Goal: Task Accomplishment & Management: Manage account settings

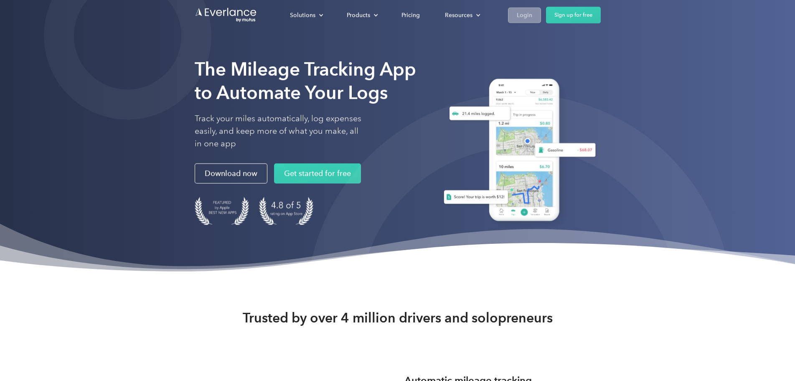
click at [532, 13] on div "Login" at bounding box center [524, 15] width 15 height 10
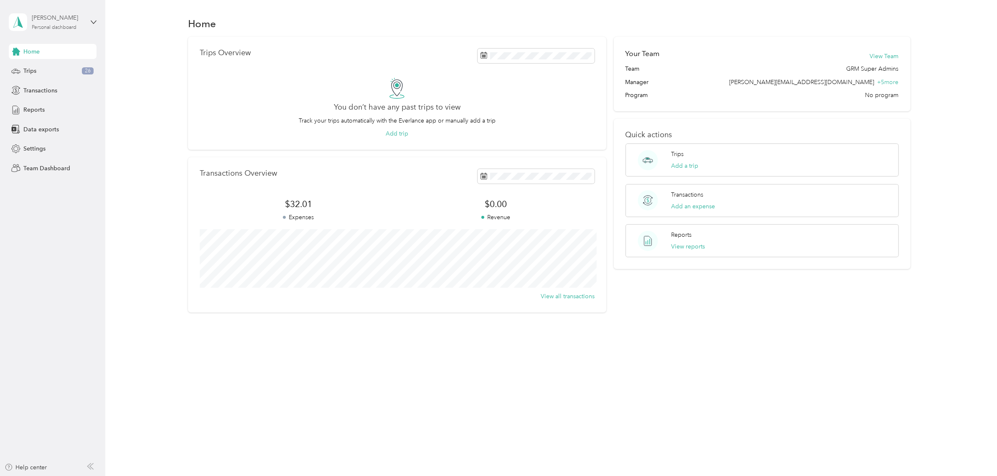
click at [83, 26] on div "[PERSON_NAME] Personal dashboard" at bounding box center [58, 21] width 52 height 17
click at [84, 72] on div "Team dashboard" at bounding box center [120, 68] width 211 height 15
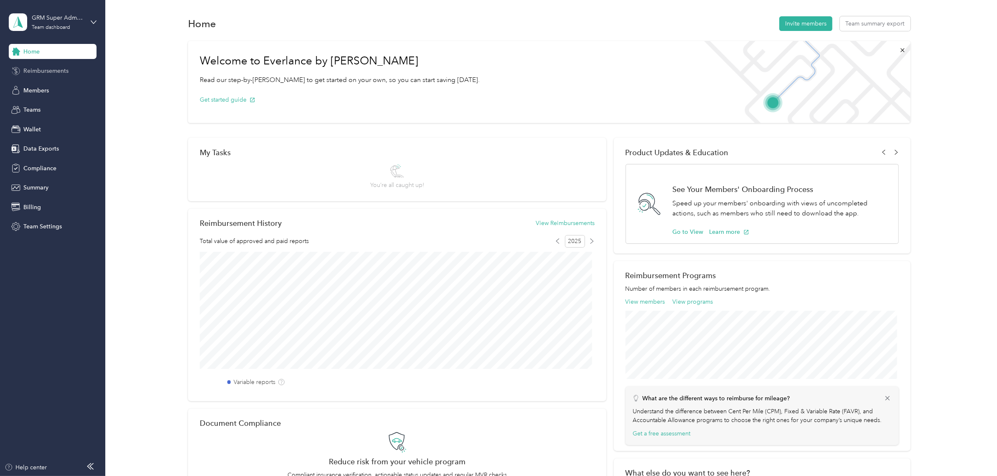
click at [71, 70] on div "Reimbursements" at bounding box center [53, 71] width 88 height 15
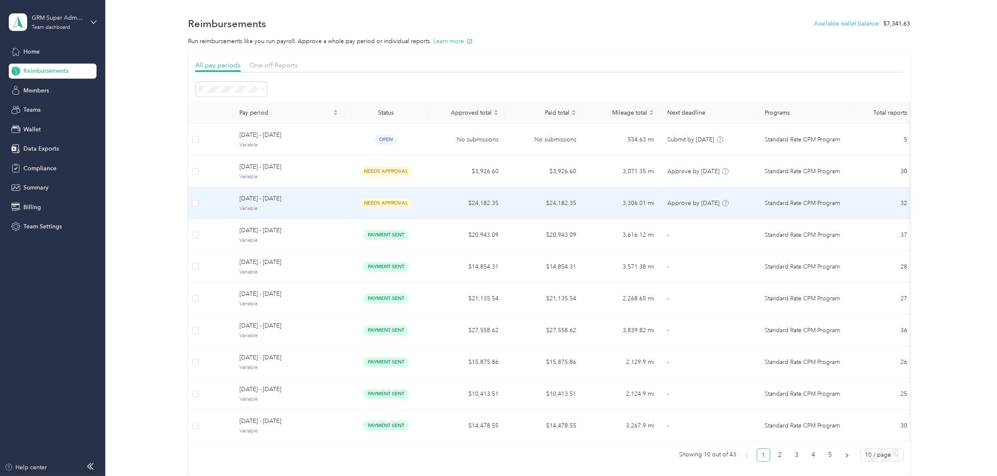
click at [292, 190] on td "[DATE] - [DATE] Variable" at bounding box center [289, 203] width 112 height 32
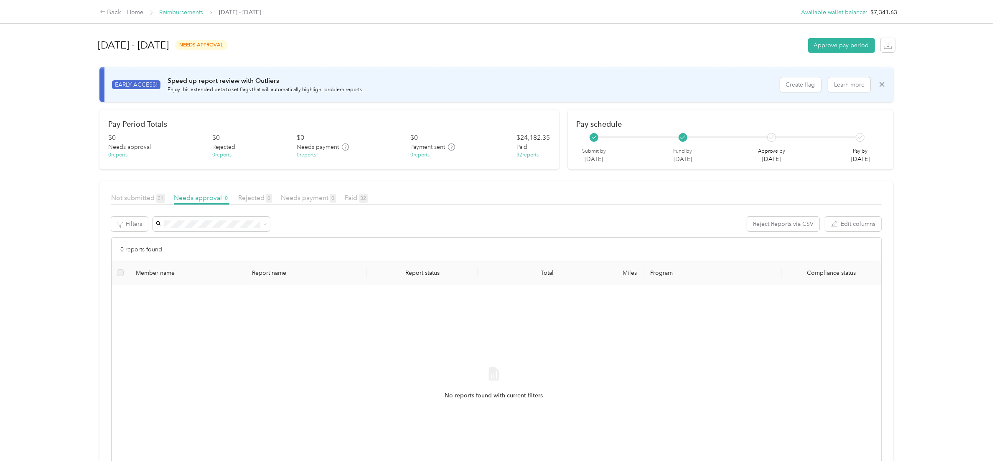
click at [191, 14] on link "Reimbursements" at bounding box center [181, 12] width 44 height 7
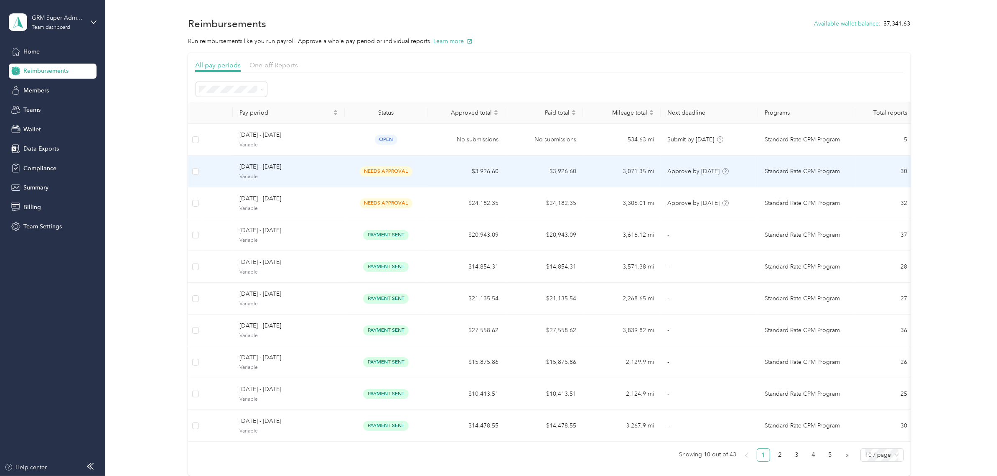
click at [346, 179] on td "needs approval" at bounding box center [386, 171] width 83 height 32
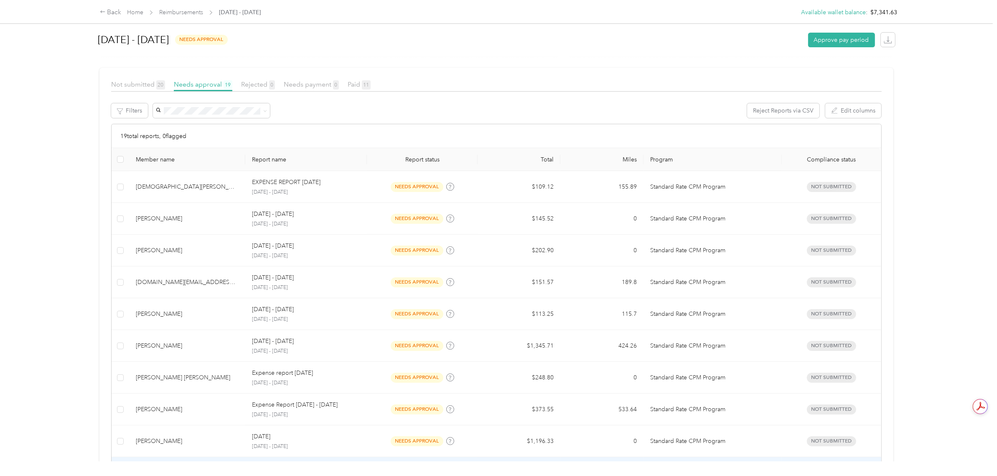
scroll to position [6, 0]
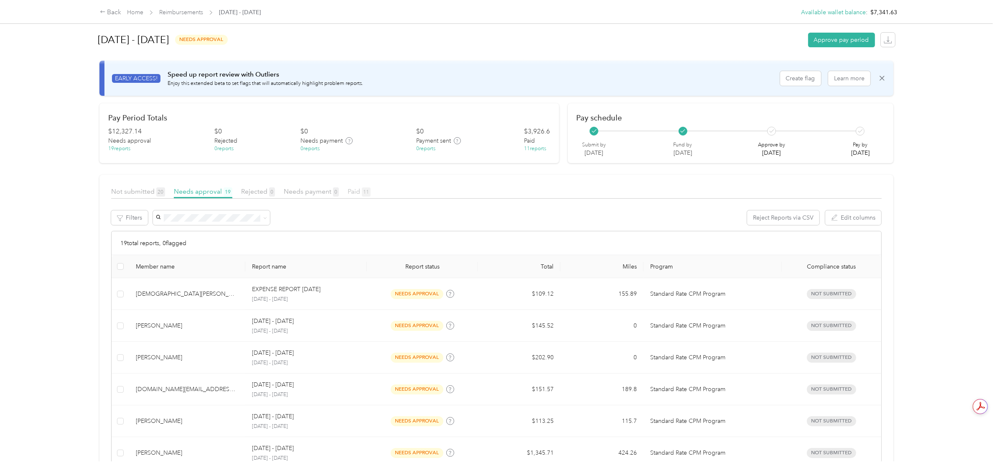
click at [355, 189] on span "Paid 11" at bounding box center [359, 191] width 23 height 8
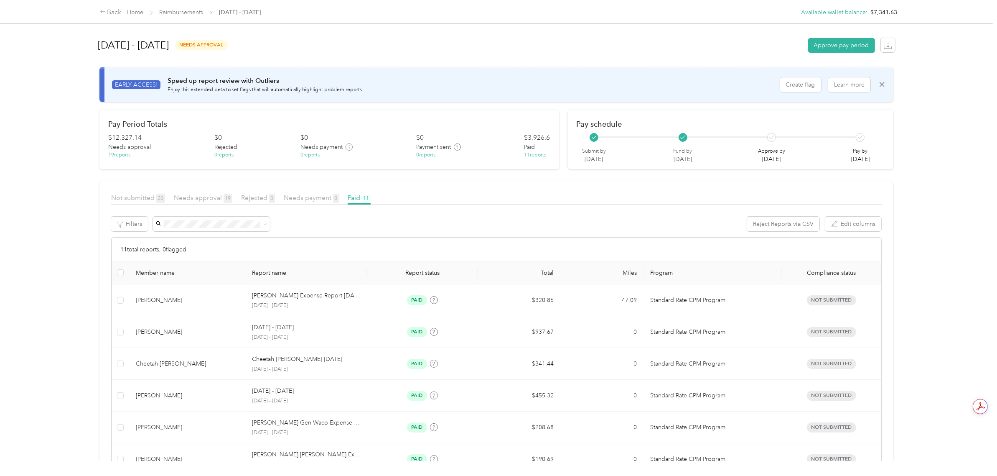
click at [229, 202] on div "Needs approval 19" at bounding box center [203, 198] width 59 height 10
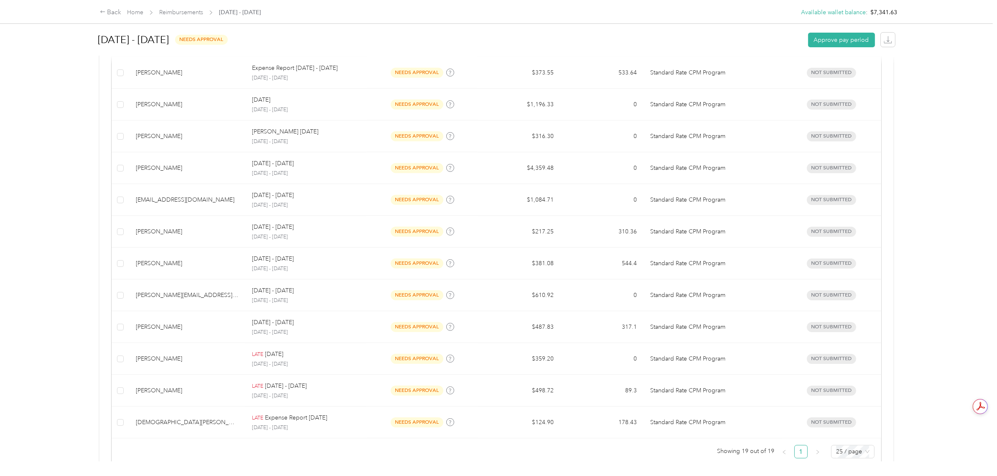
scroll to position [424, 0]
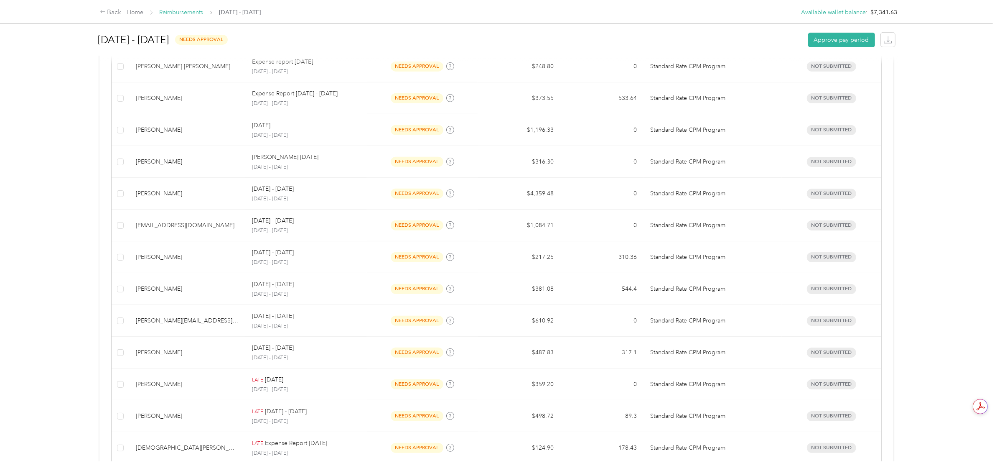
click at [191, 13] on link "Reimbursements" at bounding box center [181, 12] width 44 height 7
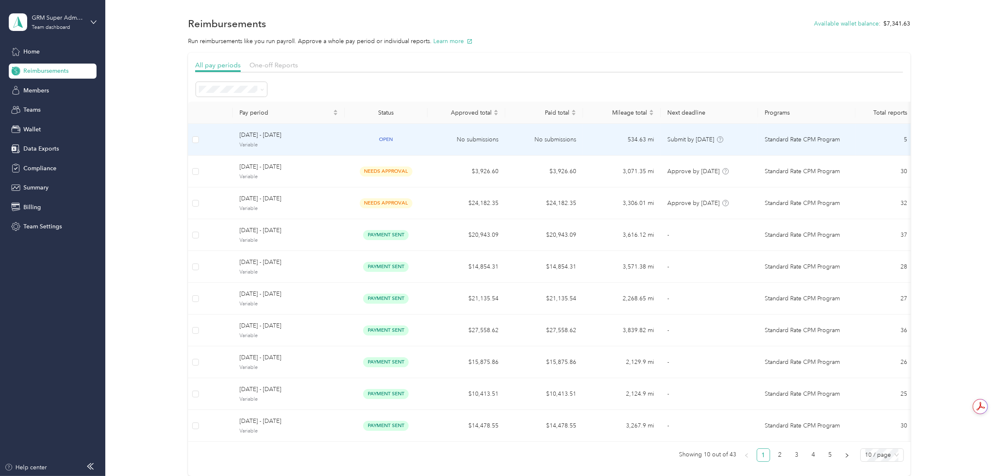
click at [400, 148] on td "open" at bounding box center [386, 140] width 83 height 32
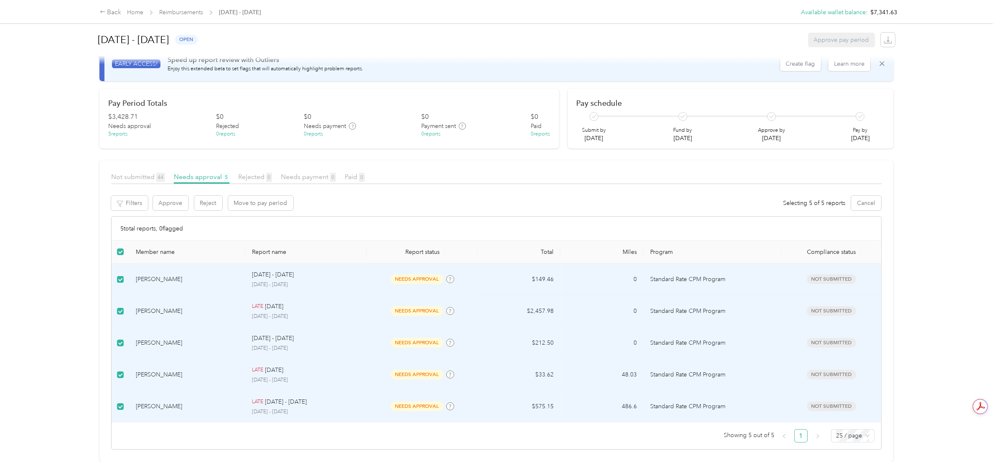
click at [122, 275] on label at bounding box center [120, 279] width 7 height 9
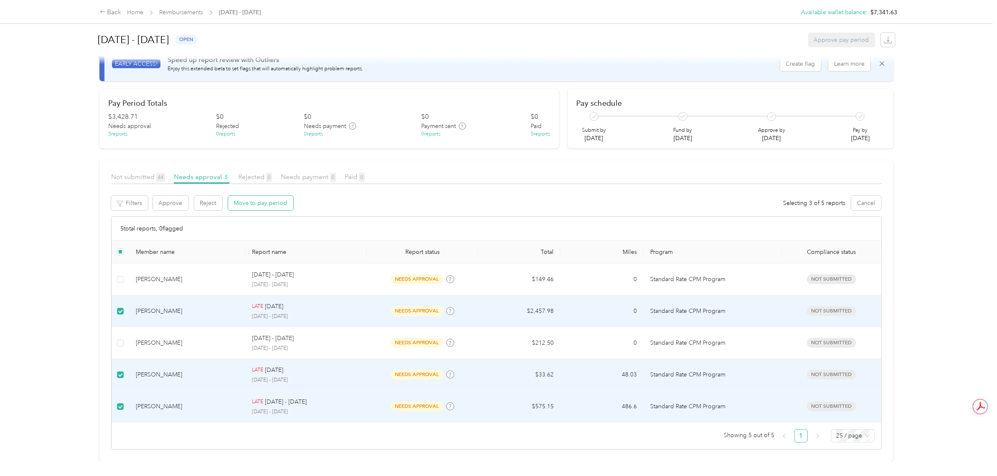
click at [234, 196] on button "Move to pay period" at bounding box center [260, 203] width 65 height 15
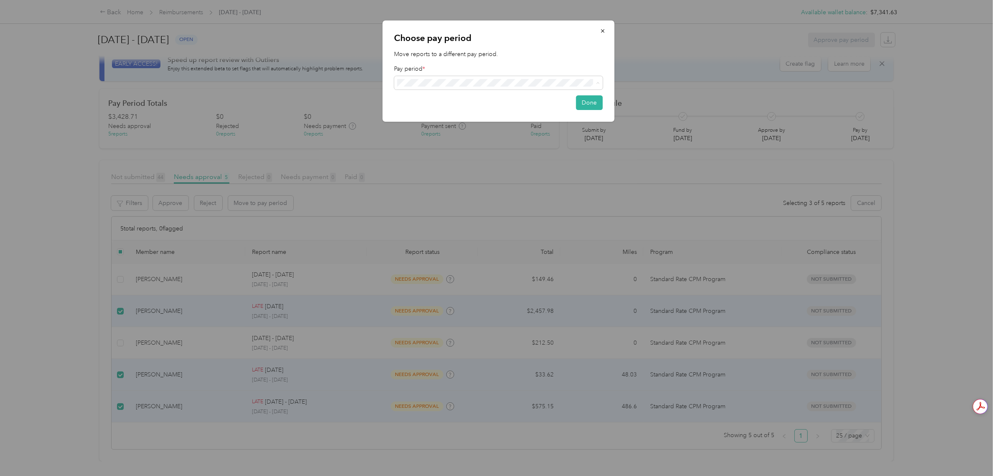
click at [458, 115] on span "[DATE] - [DATE] ( variable )" at bounding box center [433, 113] width 66 height 9
click at [585, 105] on button "Done" at bounding box center [589, 104] width 27 height 15
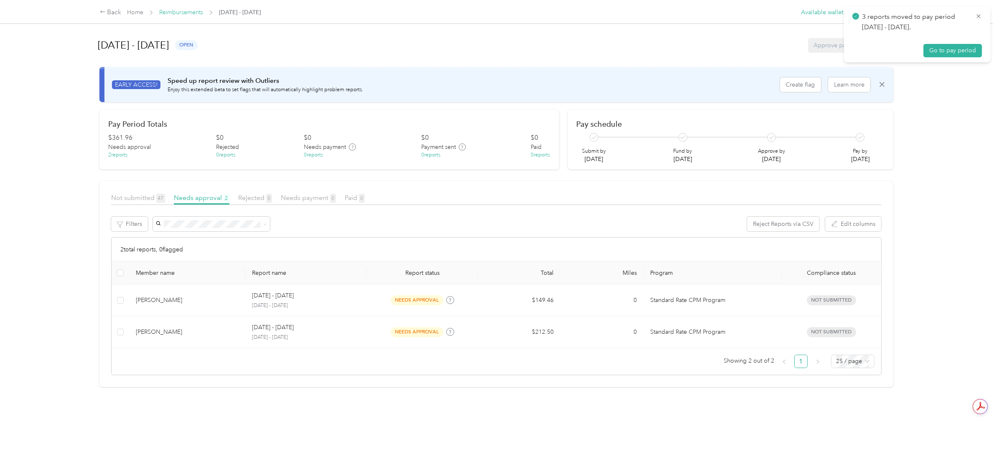
click at [185, 13] on link "Reimbursements" at bounding box center [181, 12] width 44 height 7
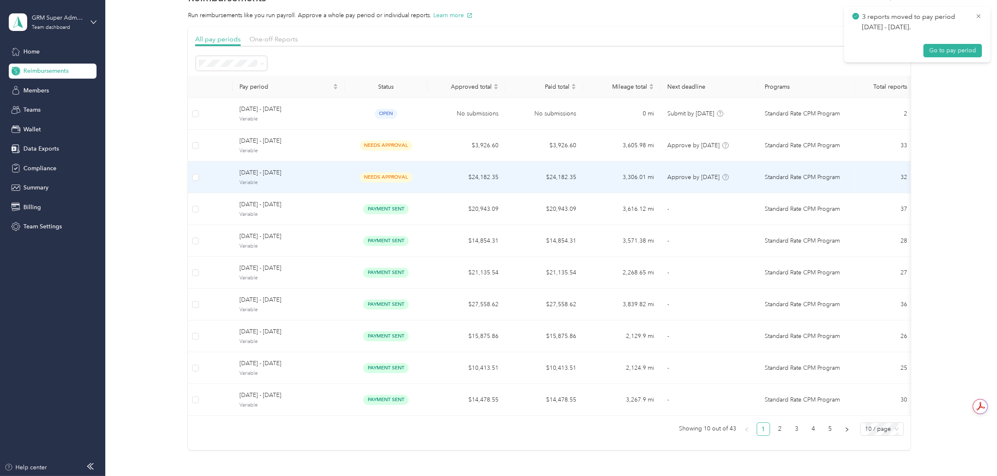
scroll to position [52, 0]
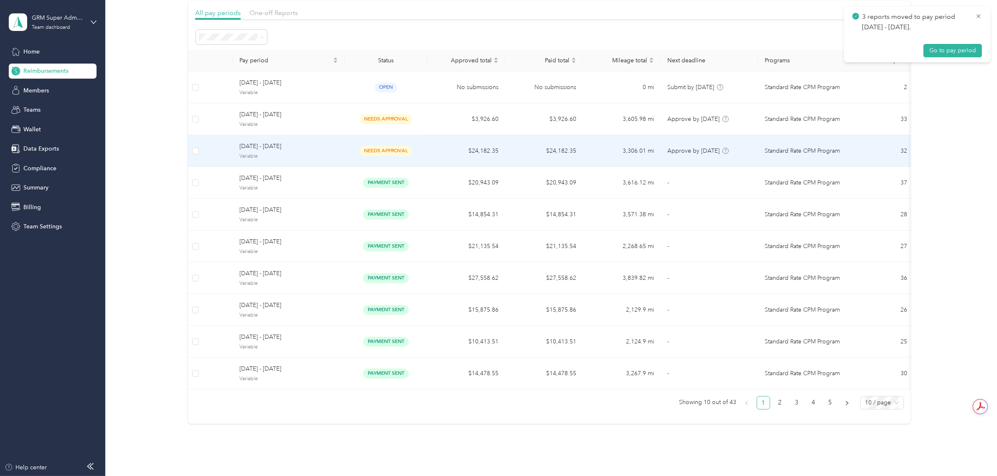
click at [368, 159] on td "needs approval" at bounding box center [386, 151] width 83 height 32
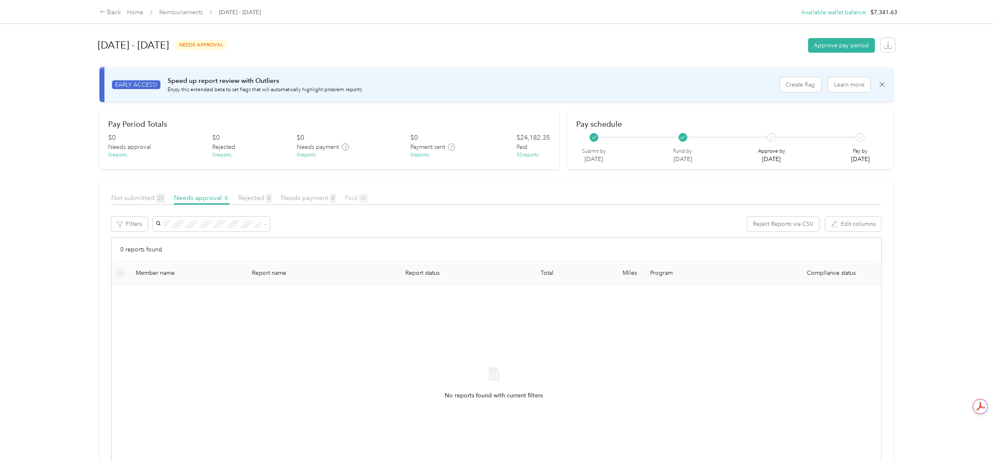
click at [358, 201] on span "Paid 32" at bounding box center [356, 197] width 23 height 8
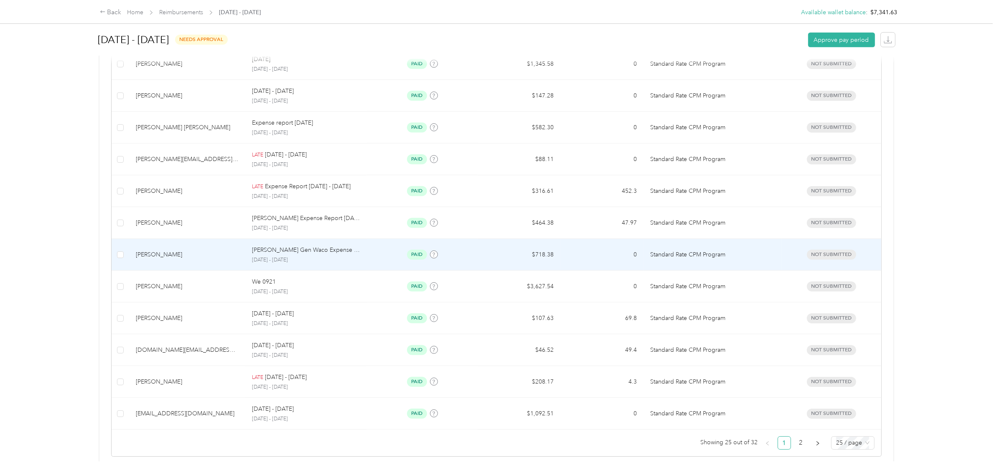
scroll to position [667, 0]
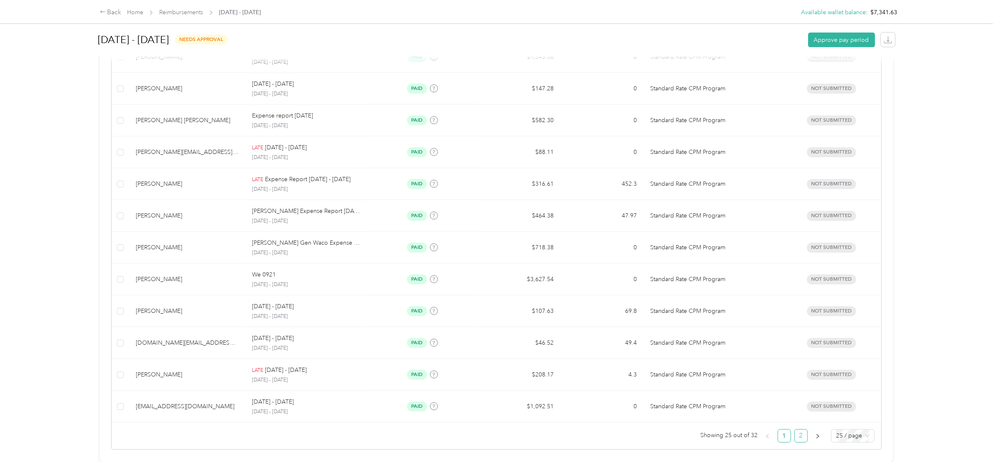
click at [801, 429] on link "2" at bounding box center [801, 435] width 13 height 13
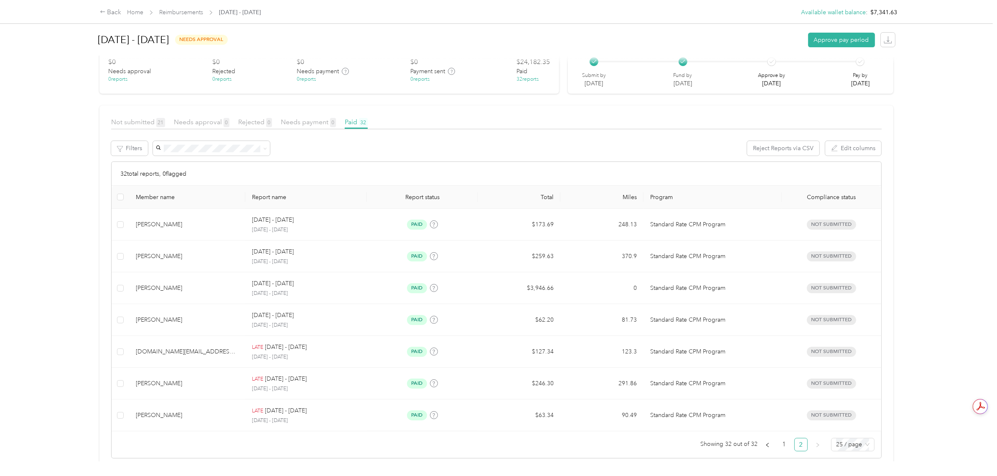
scroll to position [94, 0]
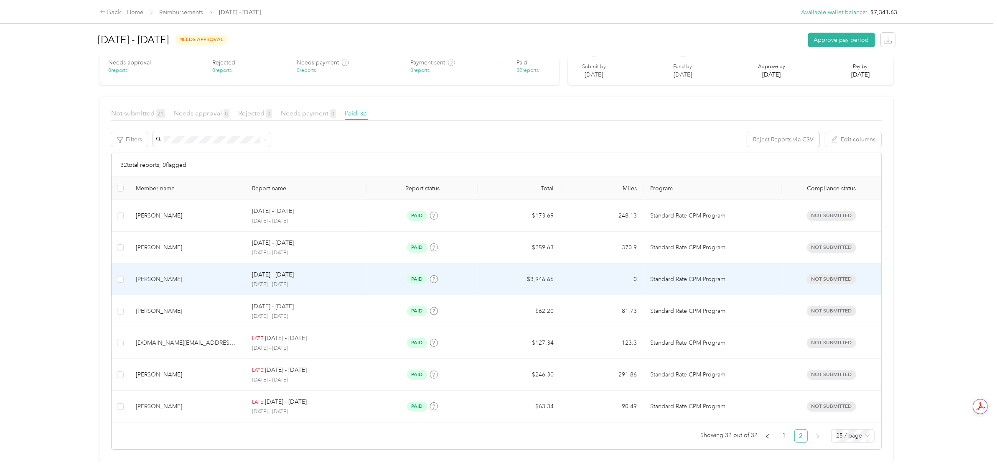
click at [316, 263] on td "[DATE] - [DATE] [DATE] - [DATE]" at bounding box center [306, 279] width 122 height 32
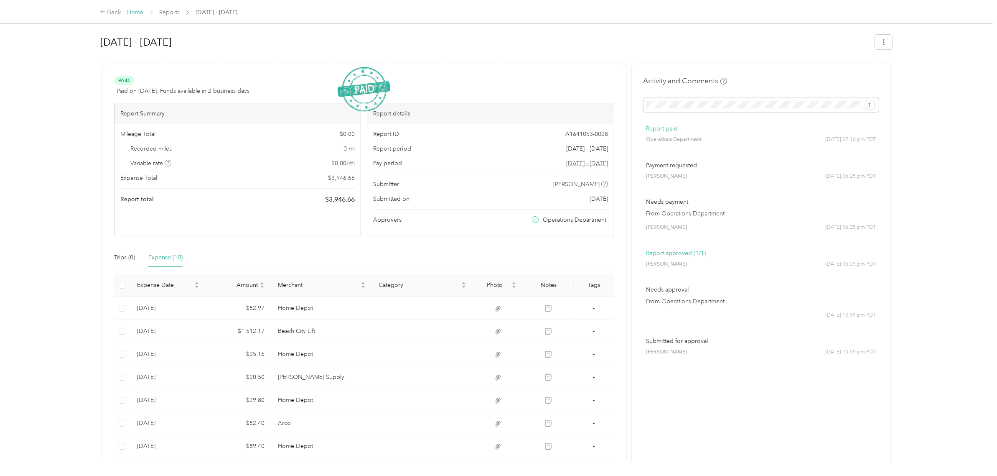
click at [138, 11] on link "Home" at bounding box center [135, 12] width 16 height 7
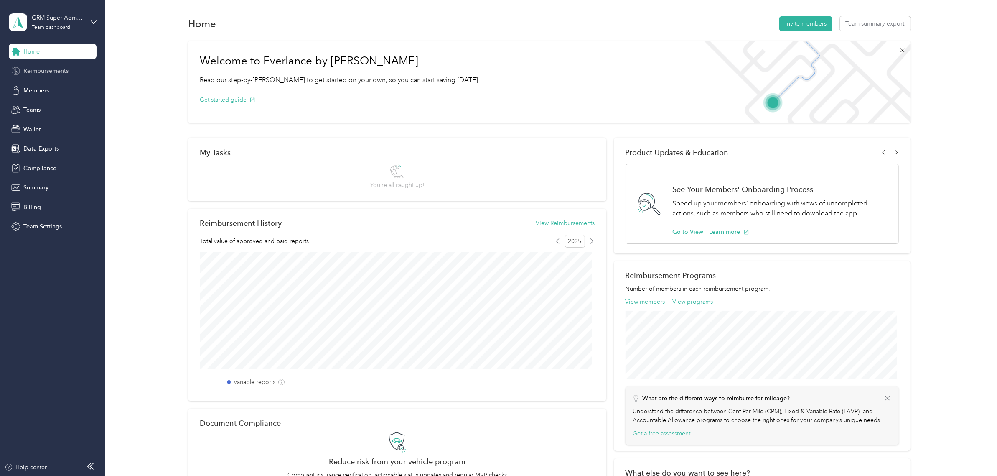
click at [56, 71] on span "Reimbursements" at bounding box center [45, 70] width 45 height 9
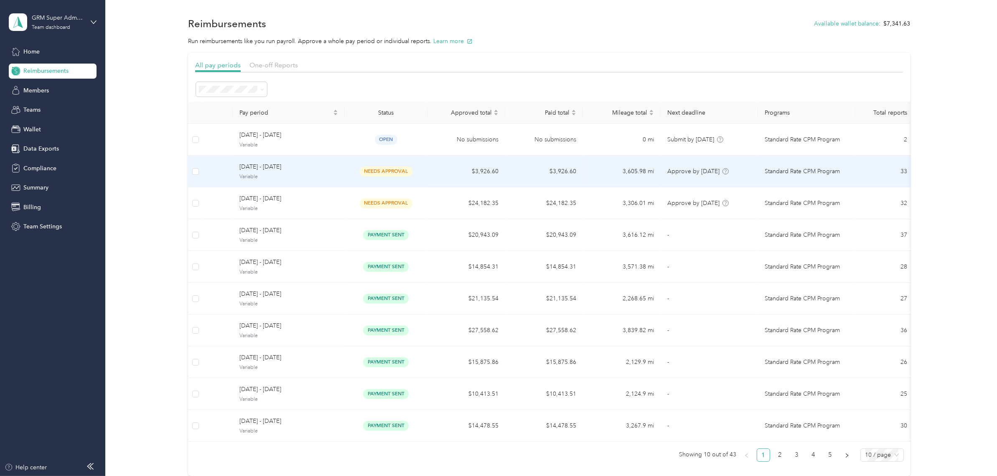
click at [387, 168] on span "needs approval" at bounding box center [386, 171] width 53 height 10
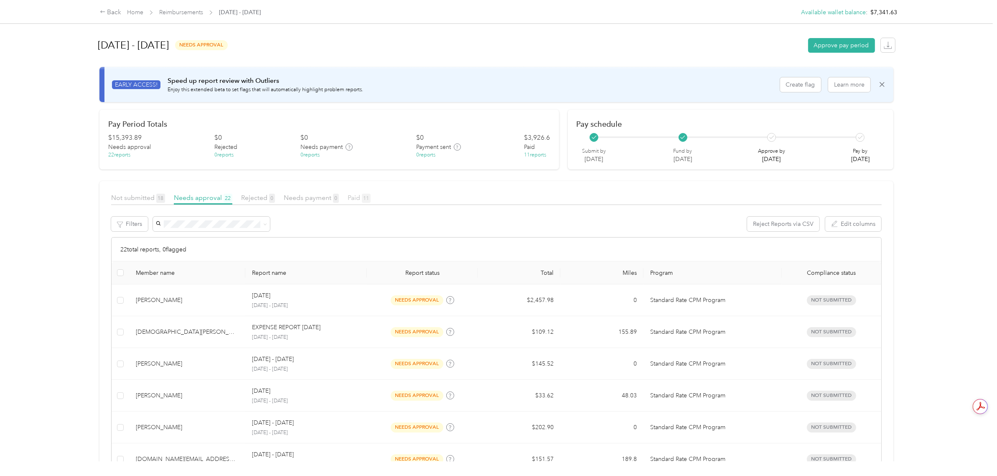
click at [360, 201] on span "Paid 11" at bounding box center [359, 197] width 23 height 8
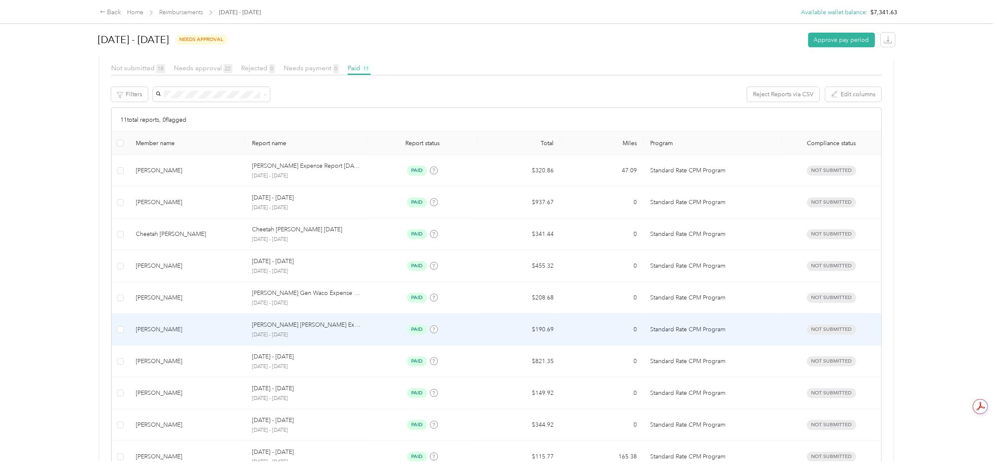
scroll to position [117, 0]
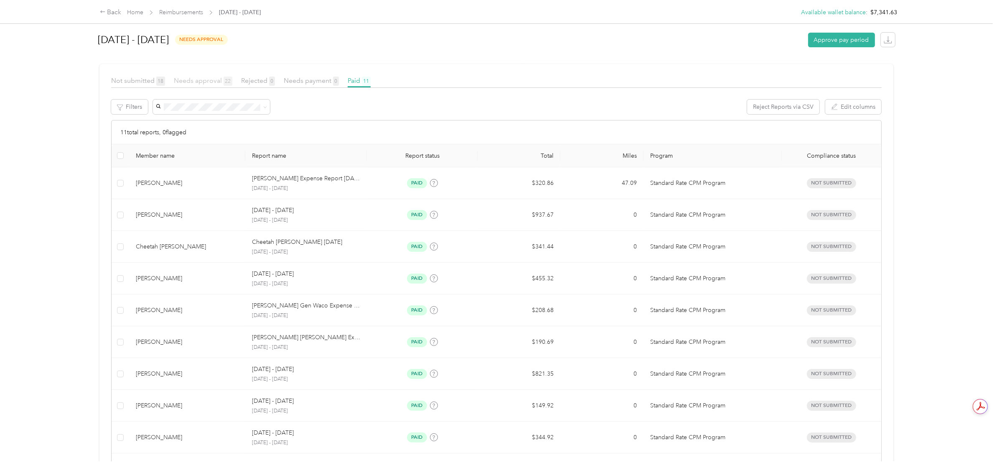
click at [209, 80] on span "Needs approval 22" at bounding box center [203, 80] width 59 height 8
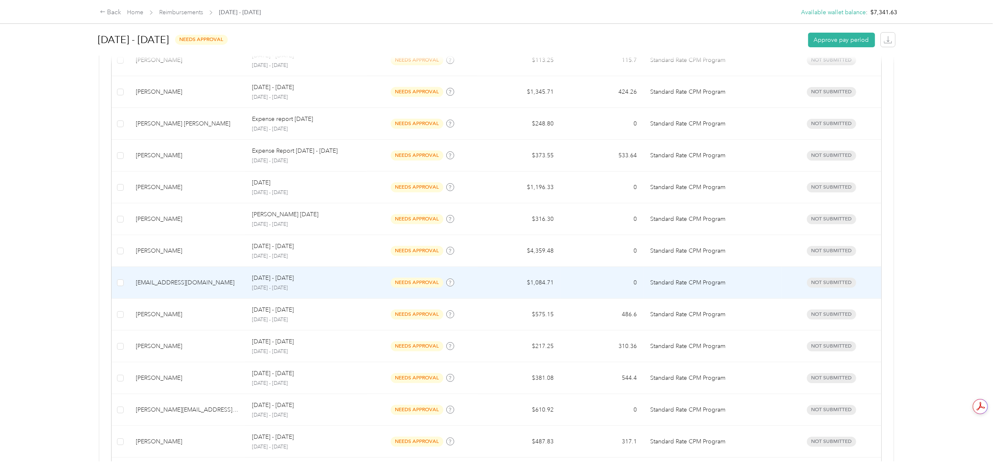
scroll to position [483, 0]
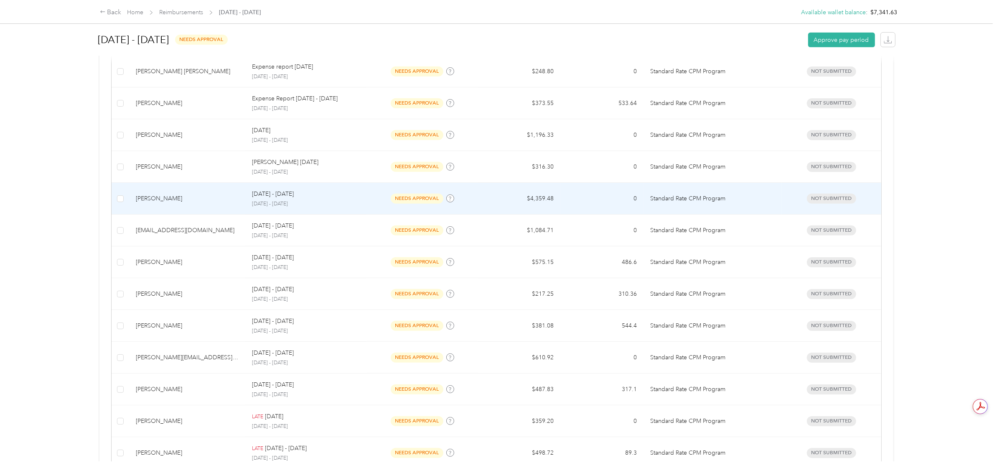
click at [206, 186] on td "[PERSON_NAME]" at bounding box center [187, 199] width 116 height 32
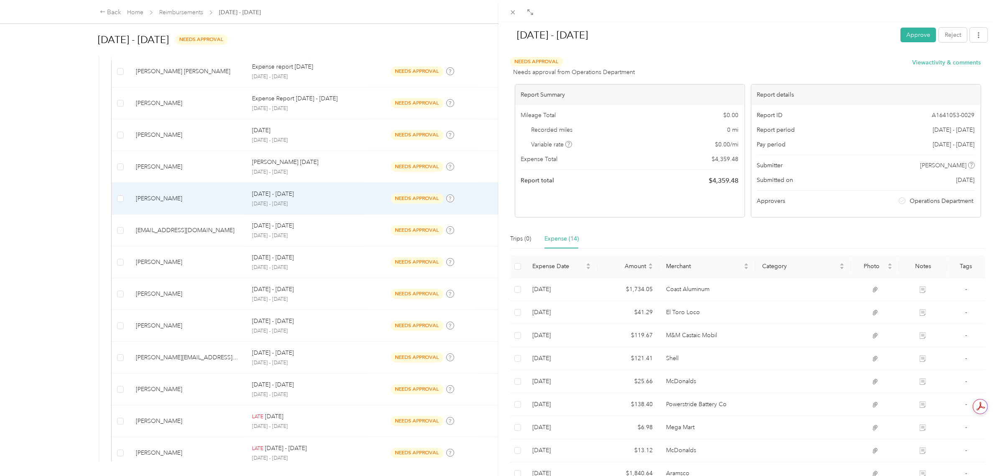
click at [42, 391] on div "[DATE] - [DATE] Approve Reject Needs Approval Needs approval from Operations De…" at bounding box center [498, 238] width 997 height 476
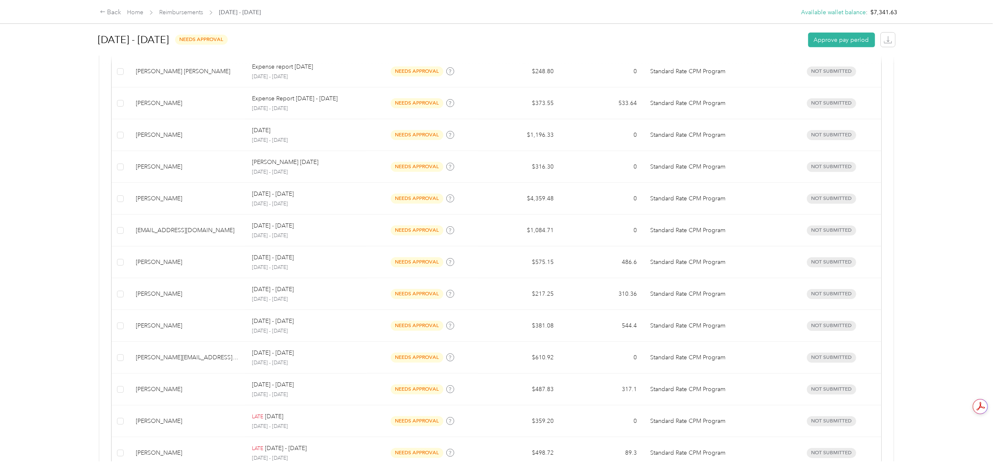
click at [61, 391] on div "Back Home Reimbursements [DATE] - [DATE] Available wallet balance : $7,341.63 A…" at bounding box center [496, 238] width 993 height 476
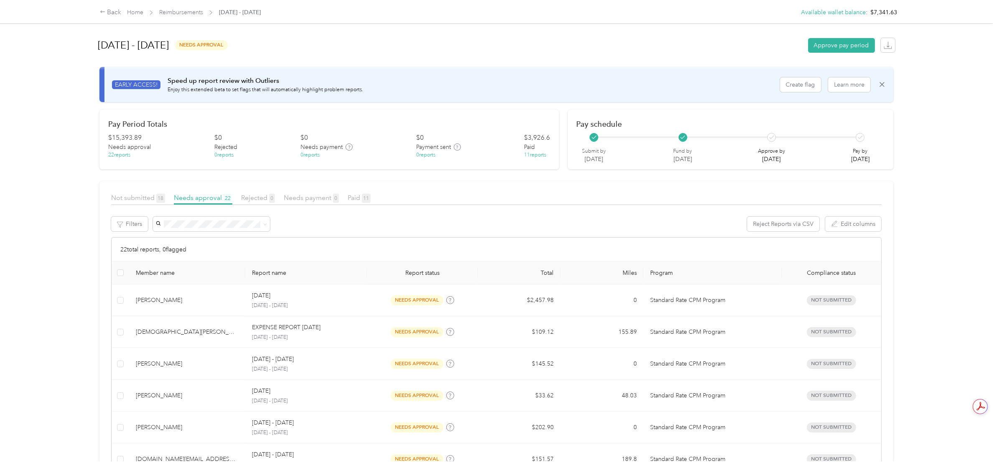
click at [379, 33] on div "[DATE] - [DATE] needs approval Approve pay period" at bounding box center [496, 45] width 797 height 32
click at [16, 207] on div "Back Home Reimbursements [DATE] - [DATE] Available wallet balance : $7,341.63 A…" at bounding box center [496, 238] width 993 height 476
drag, startPoint x: 65, startPoint y: 99, endPoint x: 59, endPoint y: 17, distance: 83.0
click at [64, 97] on div "Back Home Reimbursements [DATE] - [DATE] Available wallet balance : $7,341.63 A…" at bounding box center [496, 238] width 993 height 476
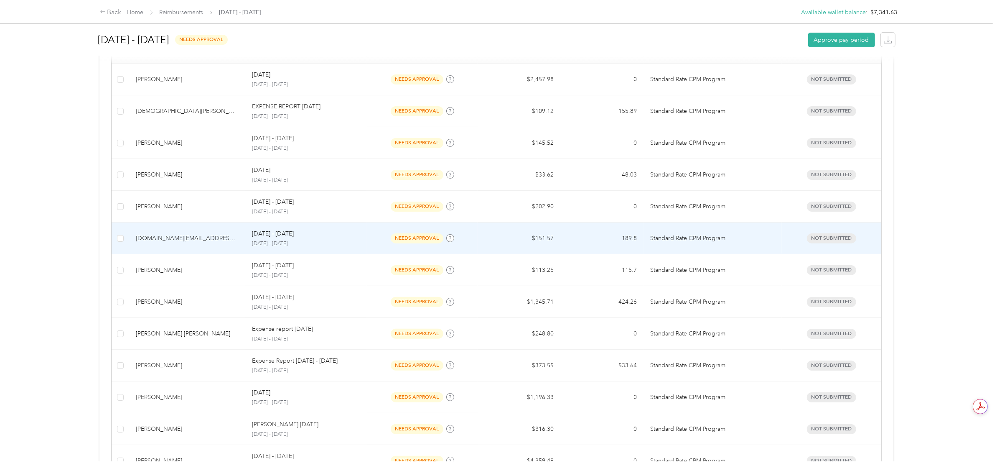
scroll to position [104, 0]
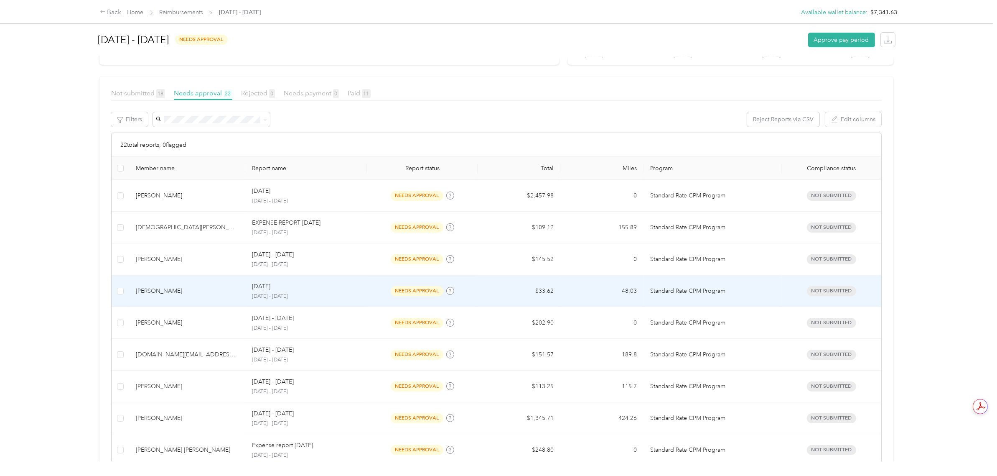
click at [377, 289] on div "needs approval" at bounding box center [422, 291] width 97 height 10
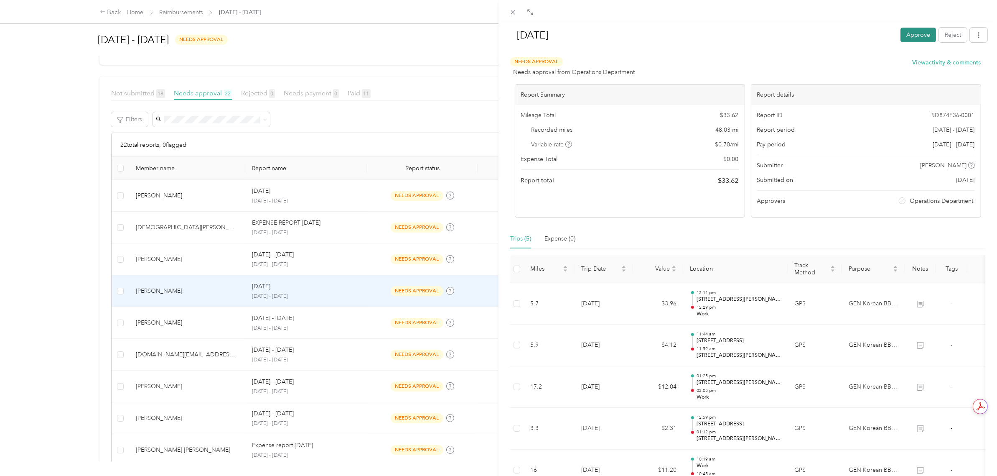
click at [911, 33] on button "Approve" at bounding box center [919, 35] width 36 height 15
click at [87, 191] on div "[DATE] Pay Reject Unapprove Needs Payment Needs payment from Operations Departm…" at bounding box center [498, 238] width 997 height 476
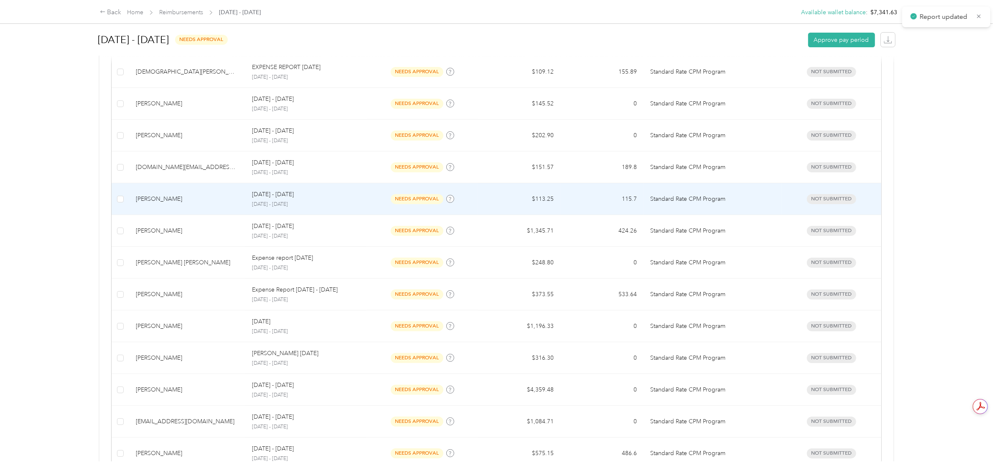
scroll to position [261, 0]
click at [421, 200] on span "needs approval" at bounding box center [417, 198] width 53 height 10
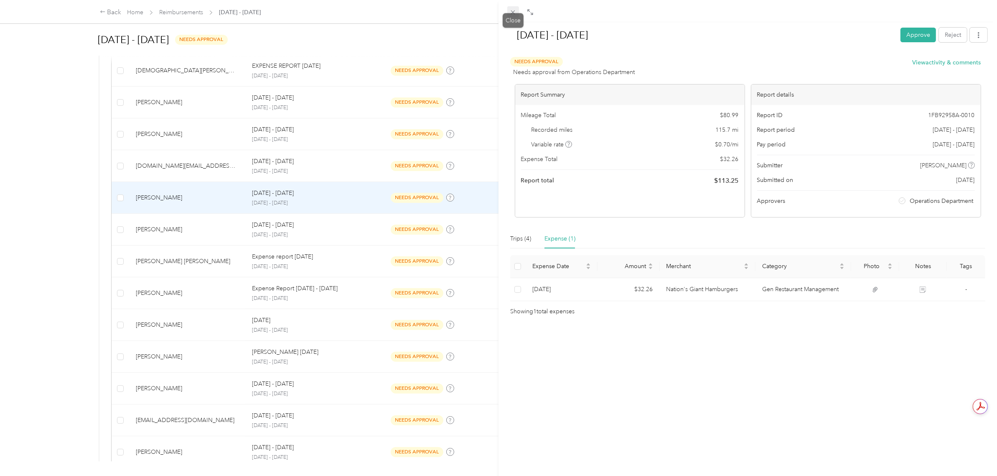
click at [513, 12] on icon at bounding box center [513, 12] width 4 height 4
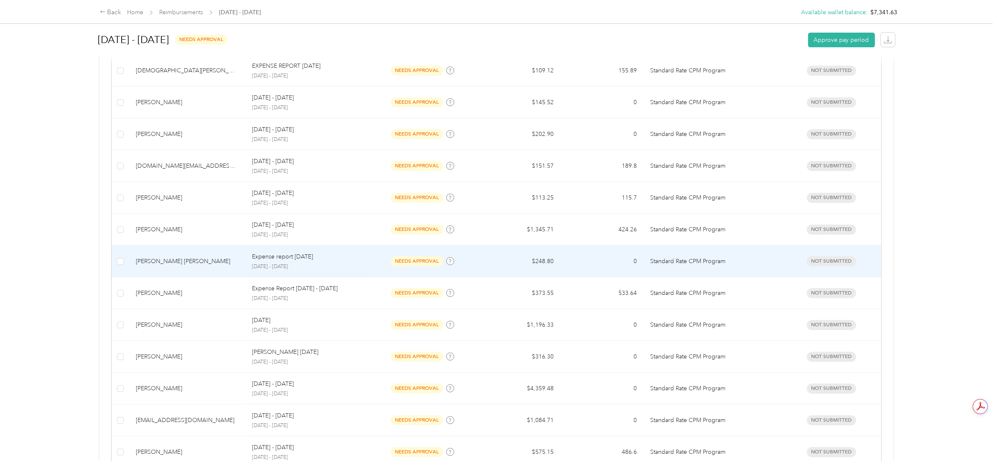
click at [344, 262] on div "Expense report [DATE] [DATE] - [DATE]" at bounding box center [306, 261] width 108 height 18
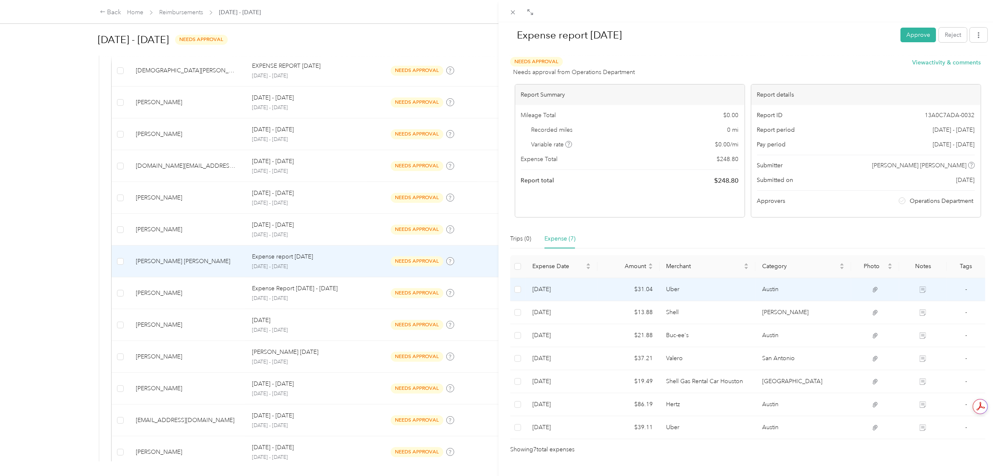
click at [873, 291] on icon at bounding box center [875, 289] width 5 height 5
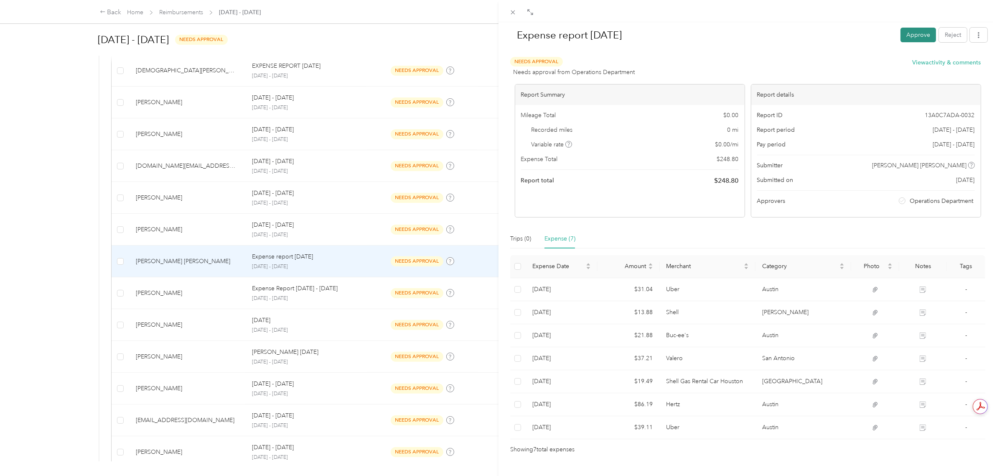
click at [905, 37] on button "Approve" at bounding box center [919, 35] width 36 height 15
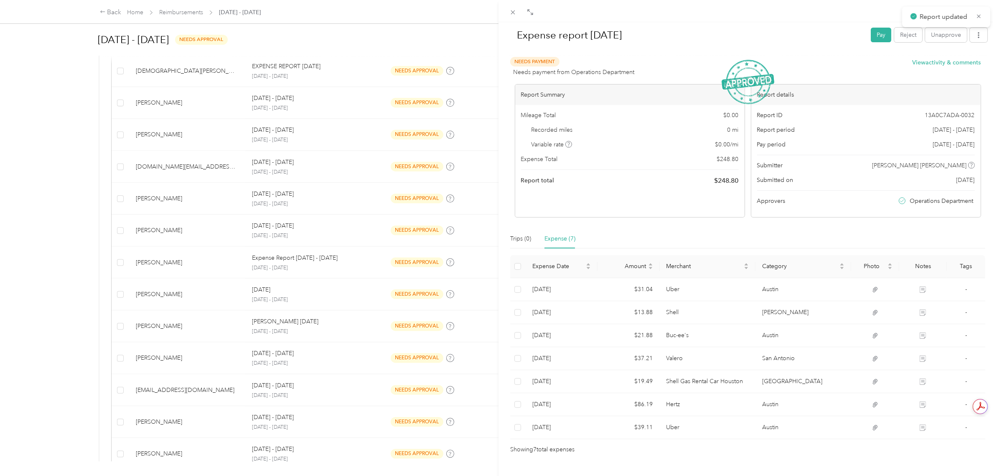
click at [80, 135] on div "Expense report [DATE] Pay Reject Unapprove Needs Payment Needs payment from Ope…" at bounding box center [498, 238] width 997 height 476
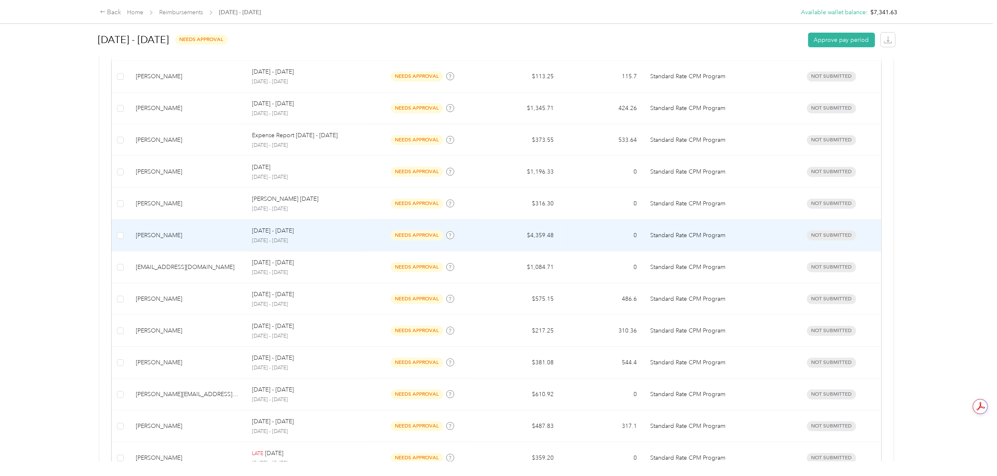
scroll to position [418, 0]
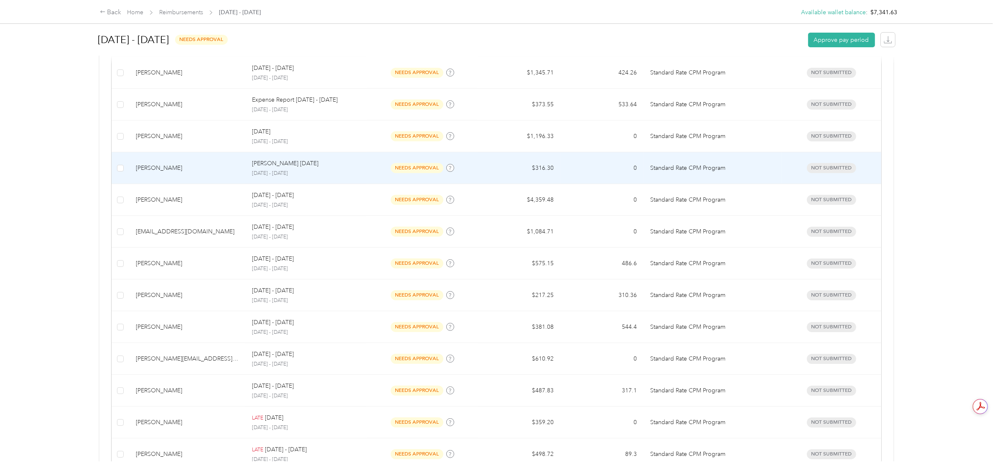
click at [300, 176] on p "[DATE] - [DATE]" at bounding box center [306, 174] width 108 height 8
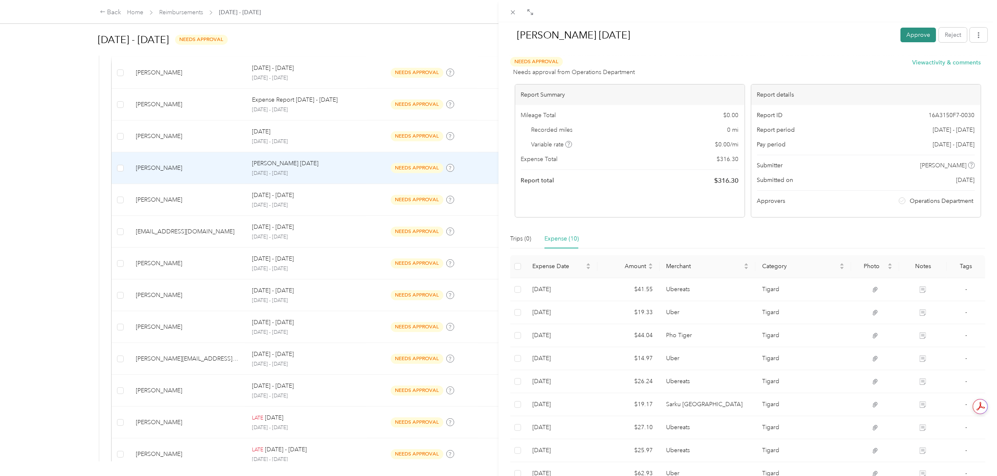
click at [911, 41] on button "Approve" at bounding box center [919, 35] width 36 height 15
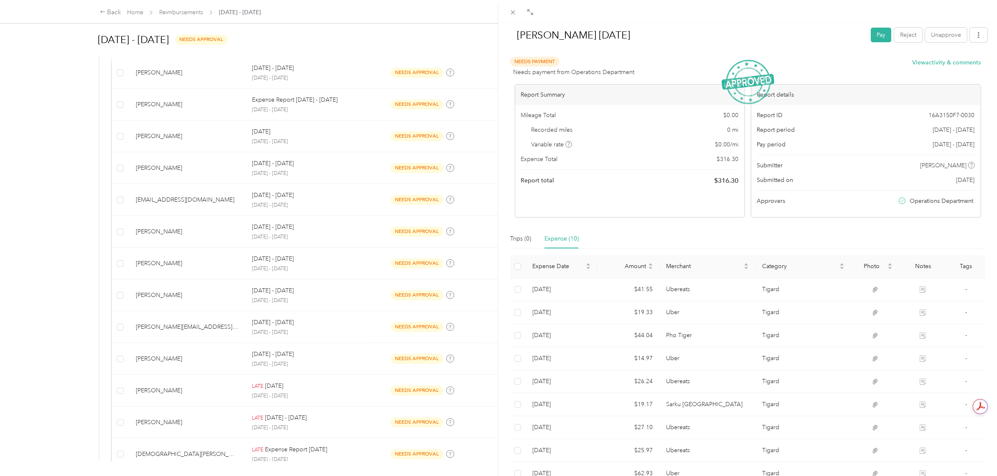
click at [84, 139] on div "[PERSON_NAME] [DATE] Pay Reject Unapprove Needs Payment Needs payment from Oper…" at bounding box center [498, 238] width 997 height 476
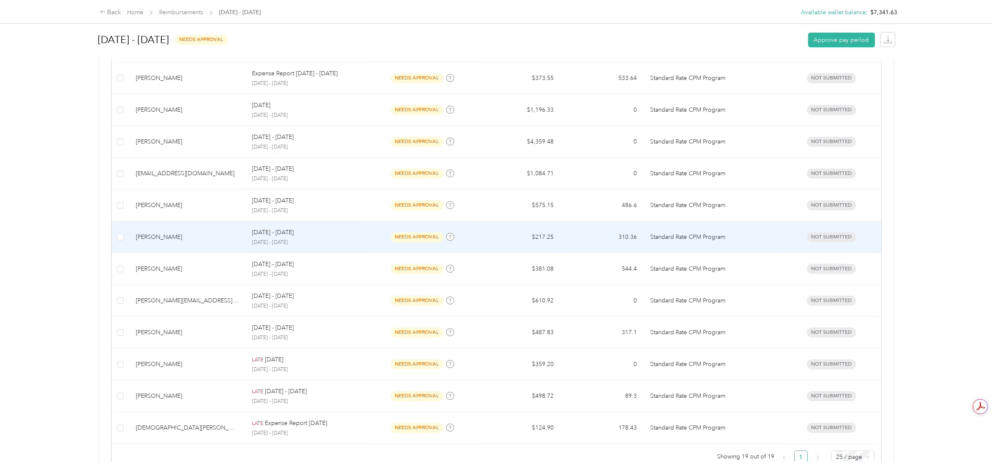
scroll to position [470, 0]
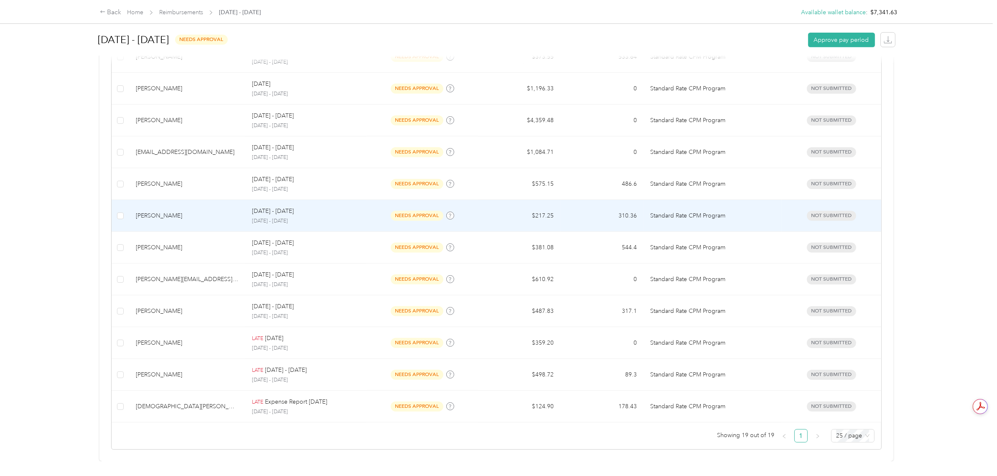
click at [506, 219] on td "$217.25" at bounding box center [519, 216] width 83 height 32
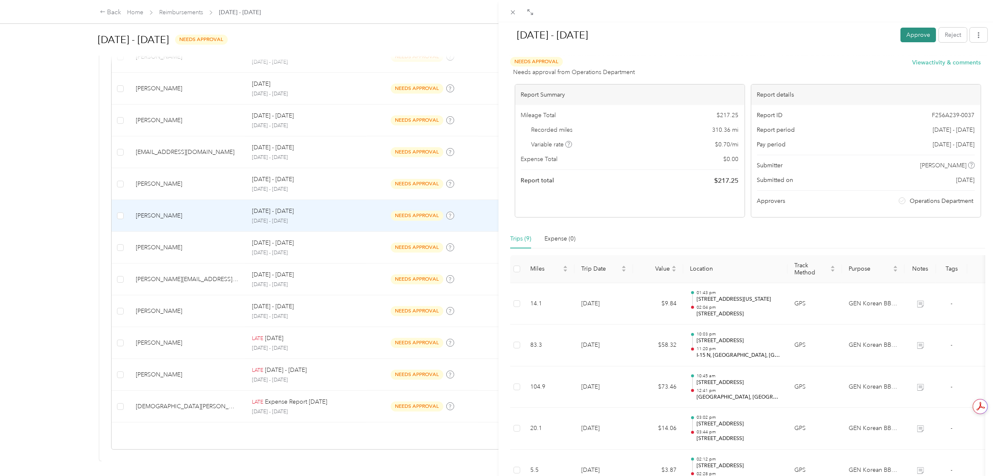
click at [914, 30] on button "Approve" at bounding box center [919, 35] width 36 height 15
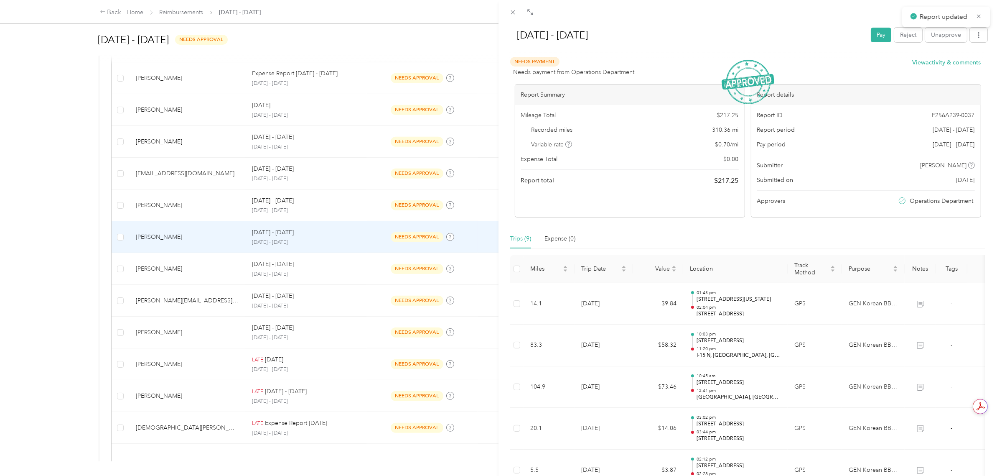
click at [25, 200] on div "[DATE] - [DATE] Pay Reject Unapprove Needs Payment Needs payment from Operation…" at bounding box center [498, 238] width 997 height 476
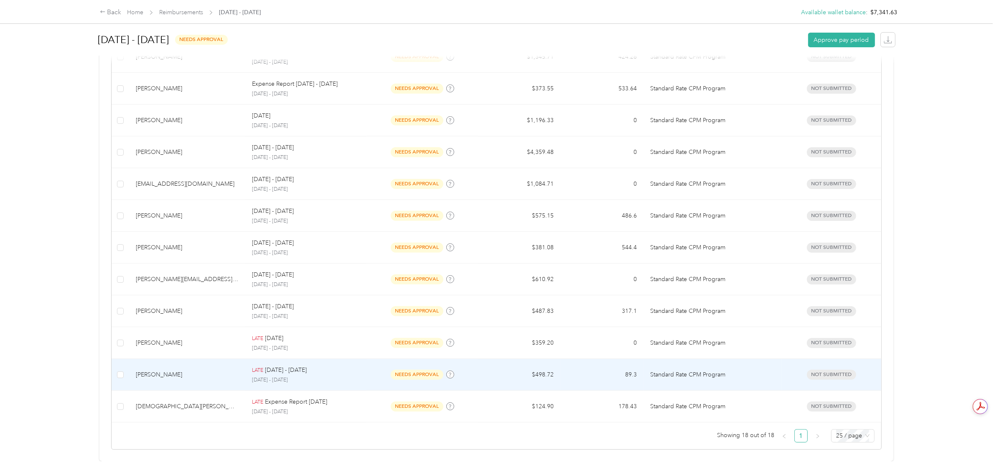
click at [543, 372] on td "$498.72" at bounding box center [519, 375] width 83 height 32
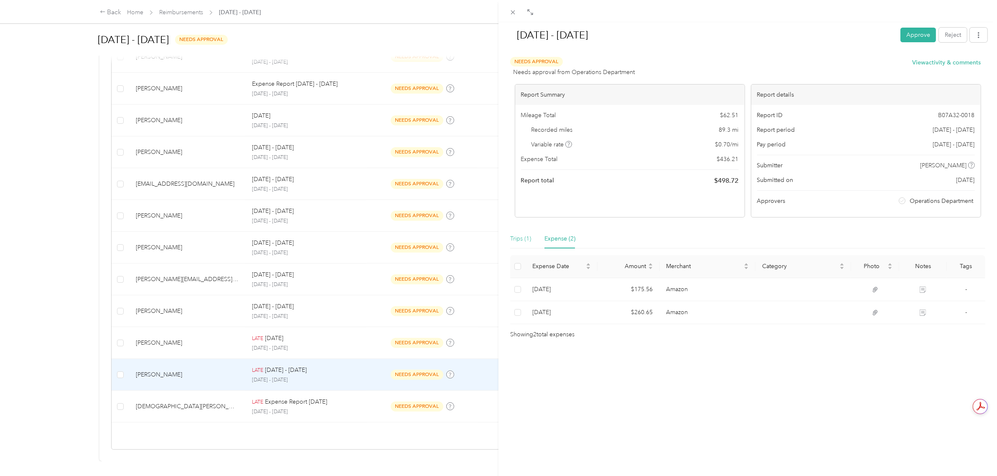
click at [513, 247] on div "Trips (1)" at bounding box center [520, 238] width 21 height 19
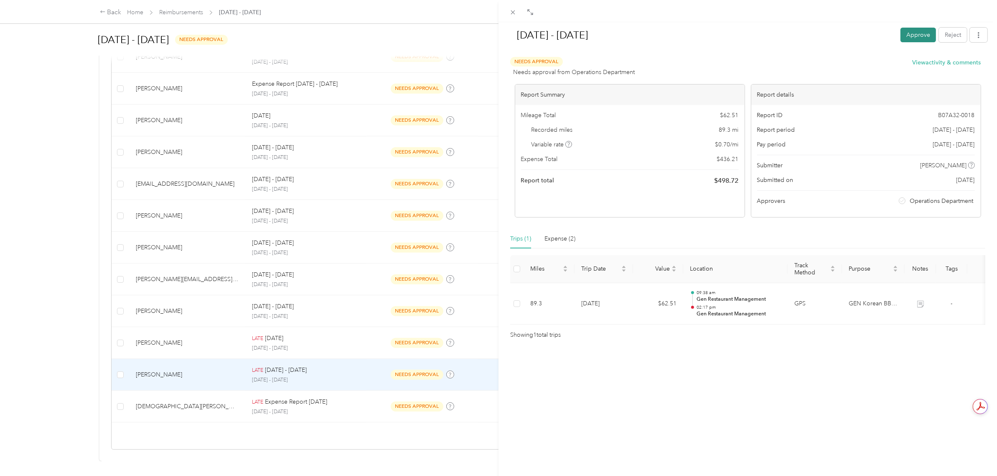
click at [901, 39] on button "Approve" at bounding box center [919, 35] width 36 height 15
click at [79, 219] on div "[DATE] - [DATE] Pay Reject Unapprove Needs Payment Needs payment from Operation…" at bounding box center [498, 238] width 997 height 476
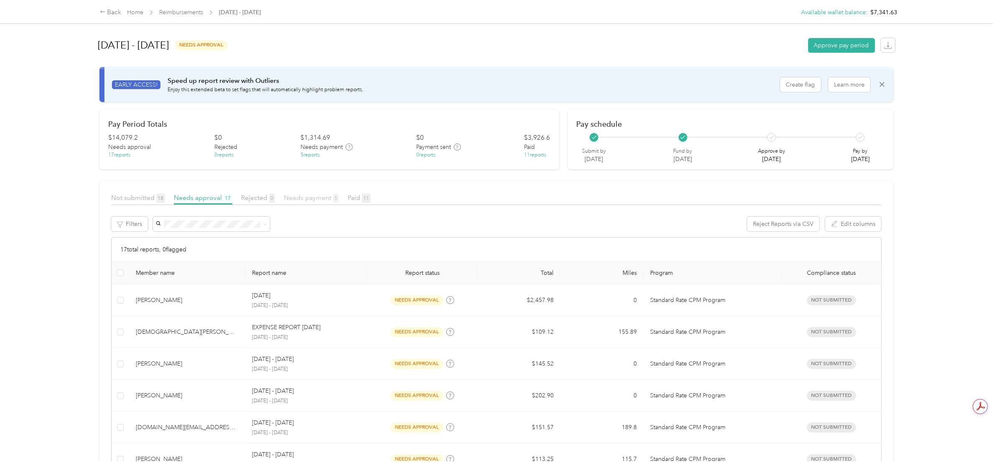
click at [312, 197] on span "Needs payment 5" at bounding box center [311, 197] width 55 height 8
click at [358, 199] on span "Paid 11" at bounding box center [359, 197] width 23 height 8
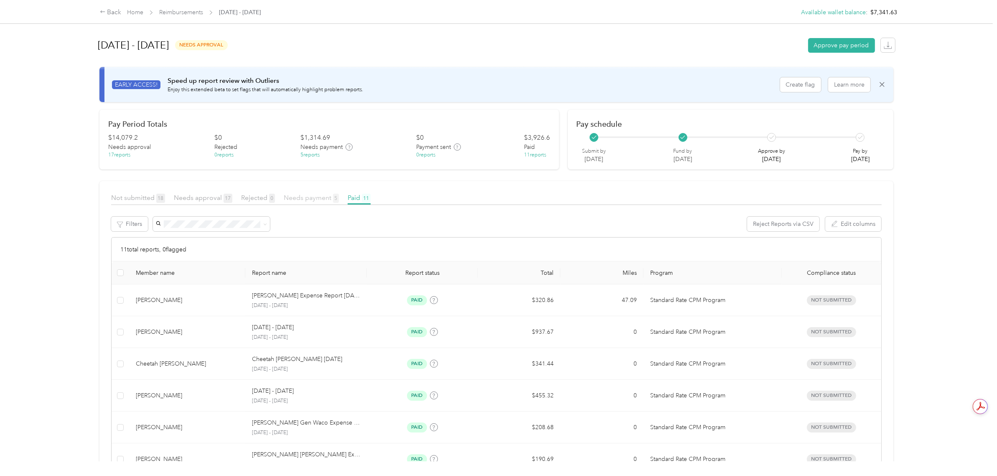
click at [325, 201] on span "Needs payment 5" at bounding box center [311, 197] width 55 height 8
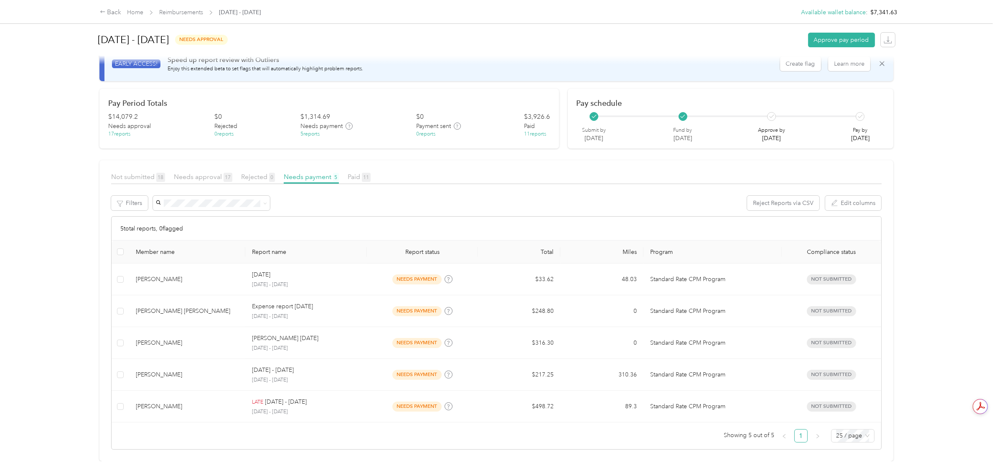
scroll to position [30, 0]
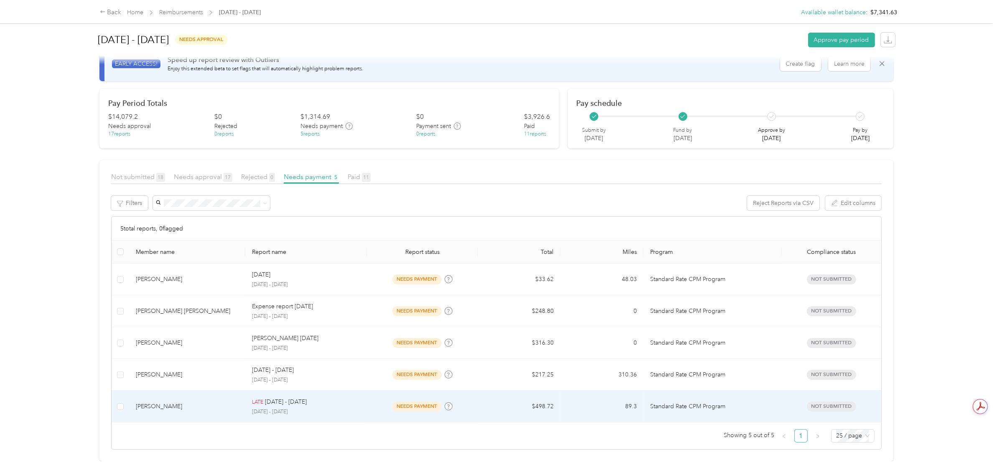
click at [330, 408] on p "[DATE] - [DATE]" at bounding box center [306, 412] width 108 height 8
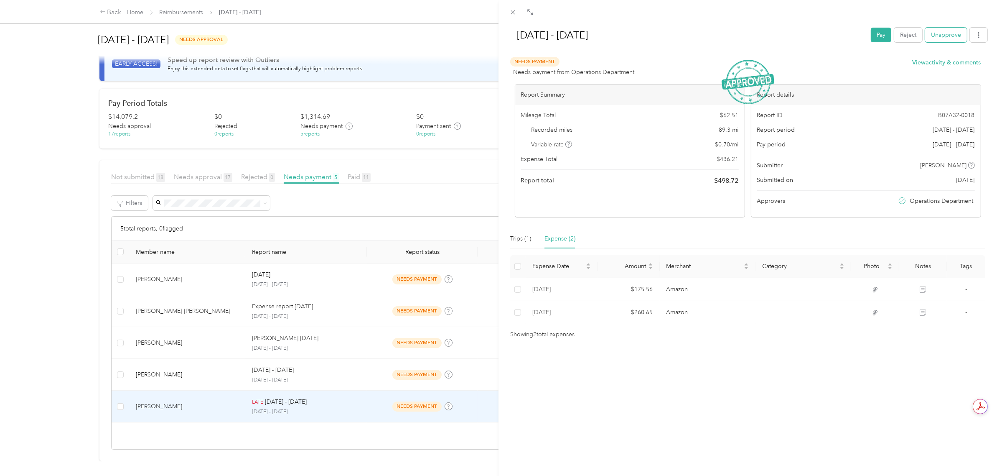
click at [946, 37] on button "Unapprove" at bounding box center [946, 35] width 42 height 15
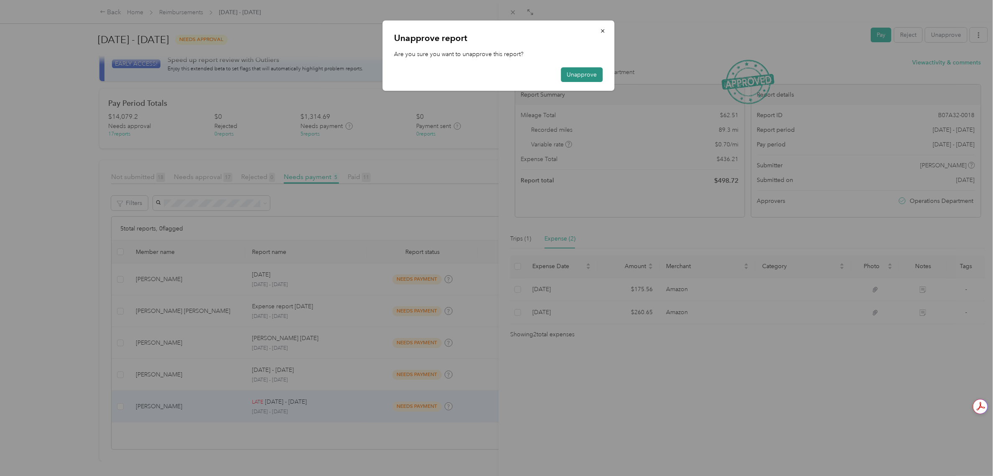
click at [584, 77] on button "Unapprove" at bounding box center [582, 74] width 42 height 15
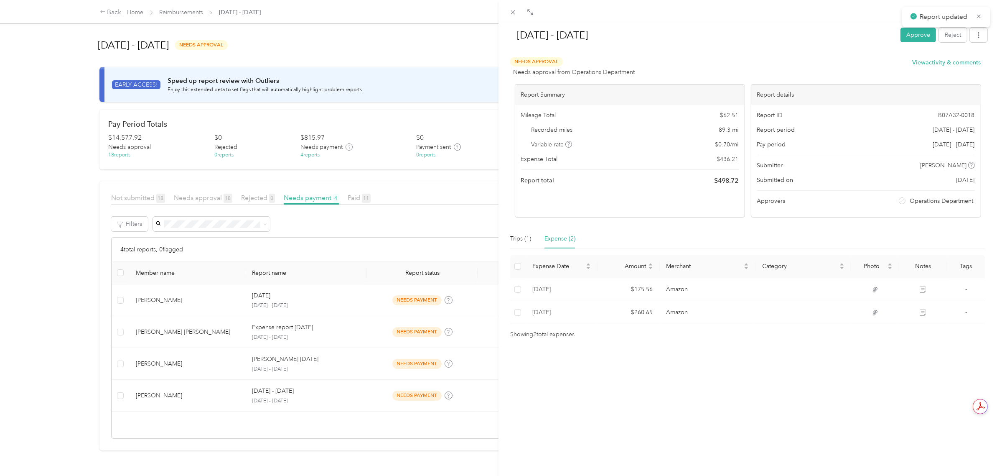
click at [216, 200] on div "[DATE] - [DATE] Approve Reject Needs Approval Needs approval from Operations De…" at bounding box center [498, 238] width 997 height 476
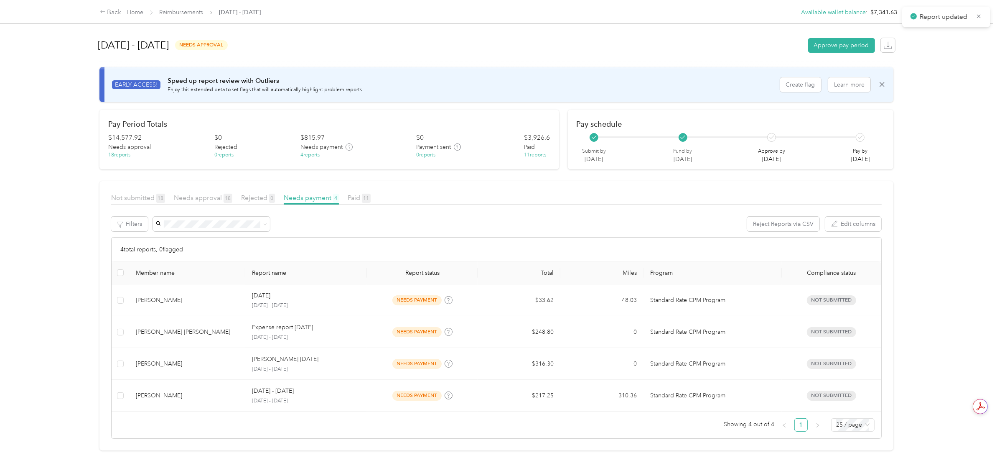
click at [202, 202] on div at bounding box center [498, 238] width 997 height 476
click at [197, 194] on span "Needs approval 18" at bounding box center [203, 197] width 59 height 8
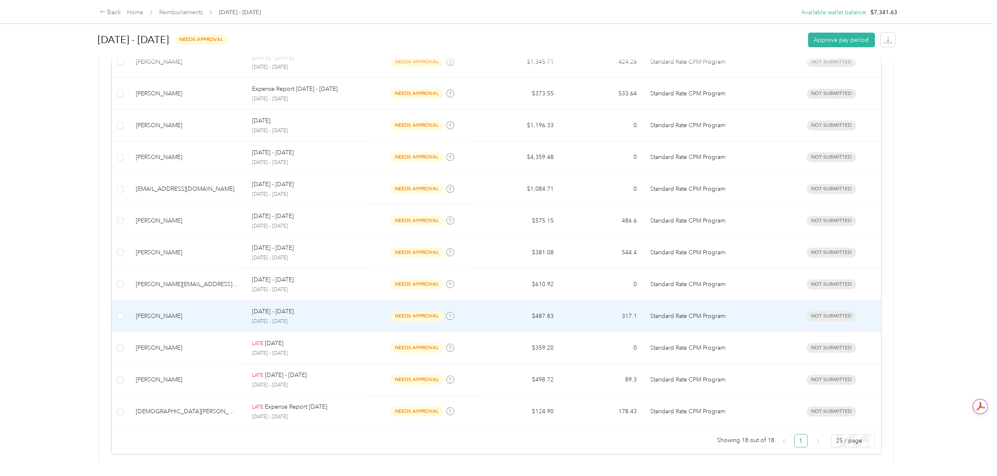
scroll to position [444, 0]
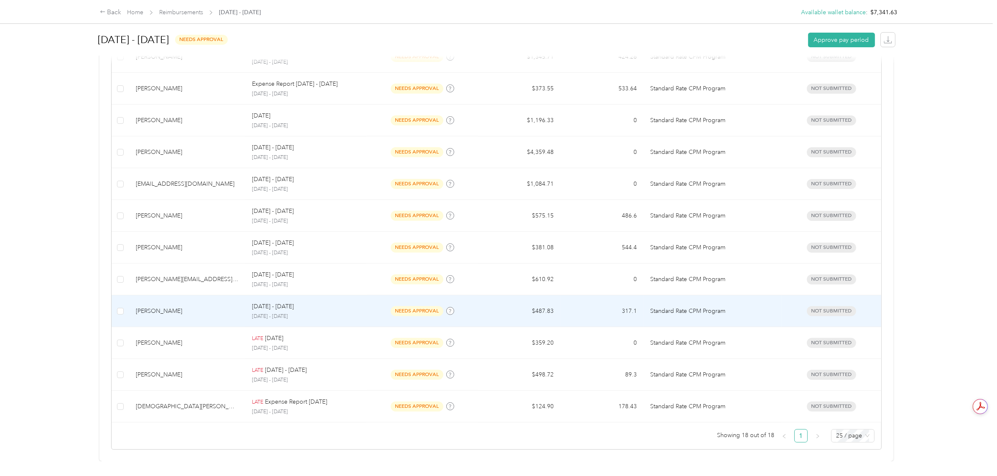
click at [289, 302] on div "[DATE] - [DATE] [DATE] - [DATE]" at bounding box center [306, 311] width 108 height 18
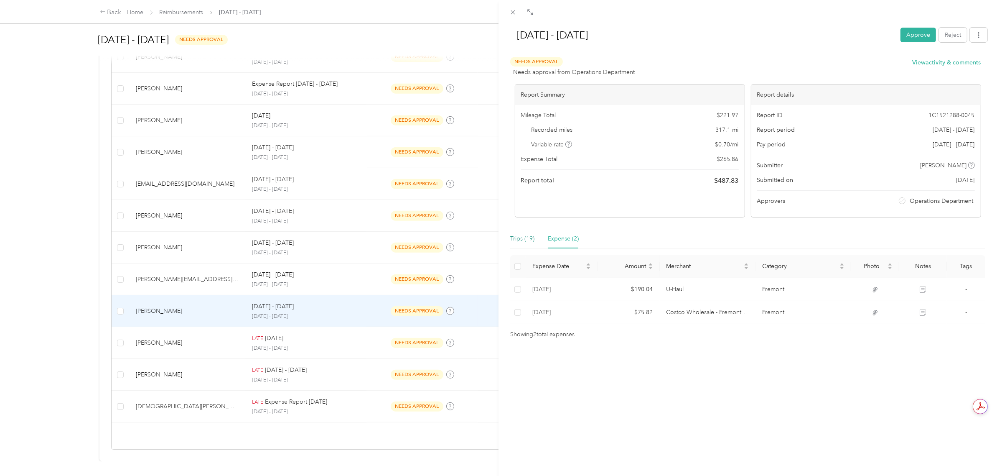
click at [521, 235] on div "Trips (19)" at bounding box center [522, 238] width 24 height 9
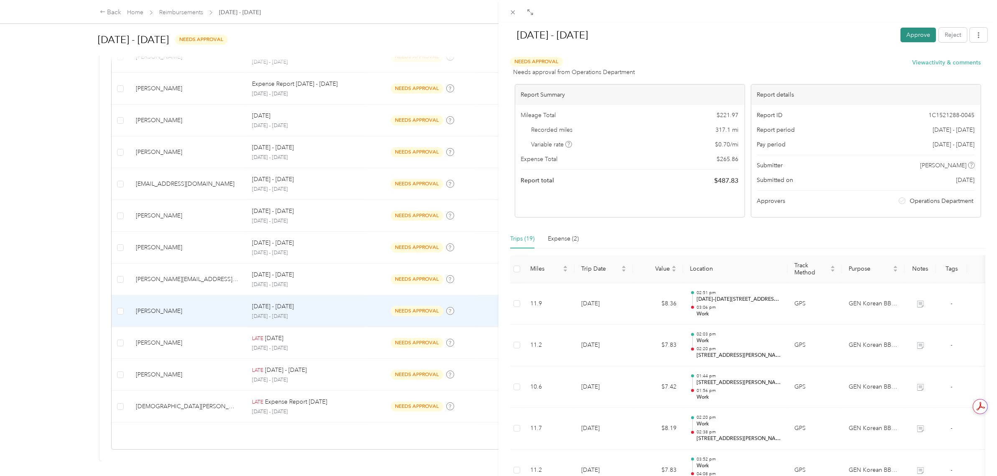
click at [914, 33] on button "Approve" at bounding box center [919, 35] width 36 height 15
click at [775, 53] on div at bounding box center [747, 53] width 479 height 9
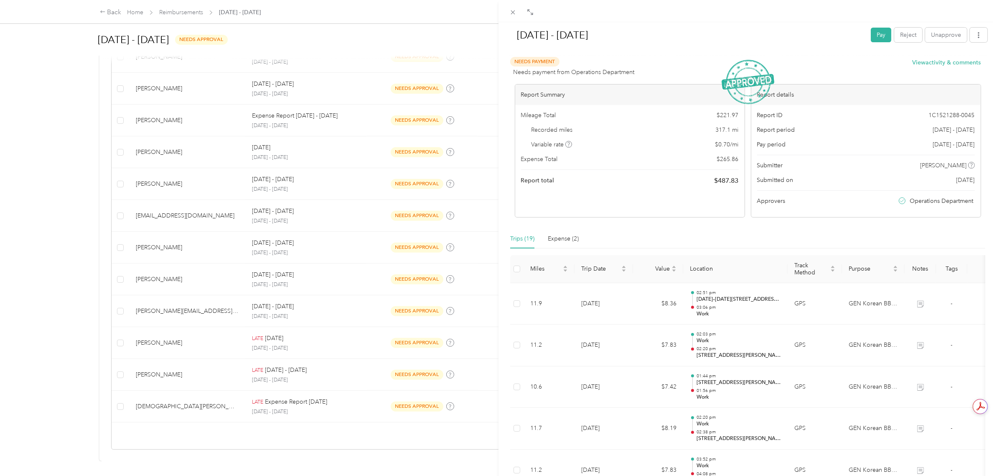
scroll to position [412, 0]
click at [516, 13] on icon at bounding box center [512, 12] width 7 height 7
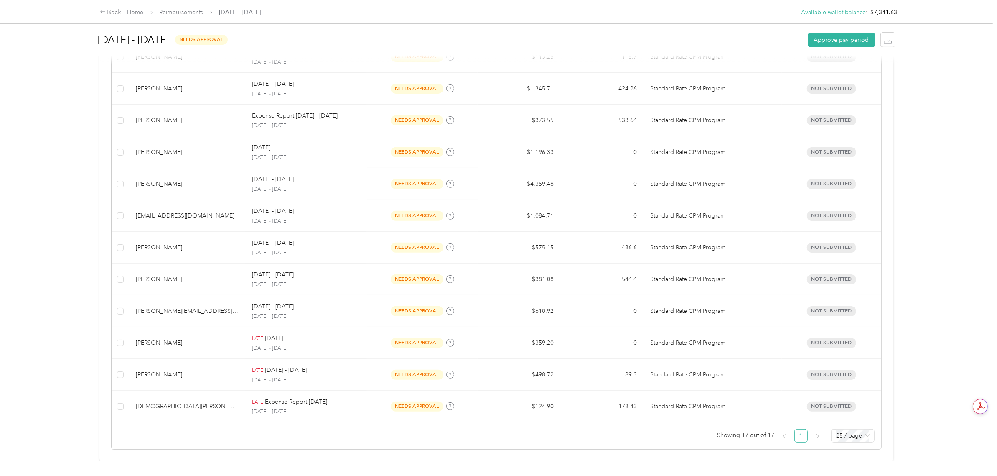
click at [80, 282] on div "Back Home Reimbursements [DATE] - [DATE] Available wallet balance : $7,341.63 A…" at bounding box center [496, 238] width 993 height 476
click at [109, 298] on article "Not submitted 18 Needs approval 17 Rejected 0 Needs payment 5 Paid 11 Filters R…" at bounding box center [496, 120] width 794 height 682
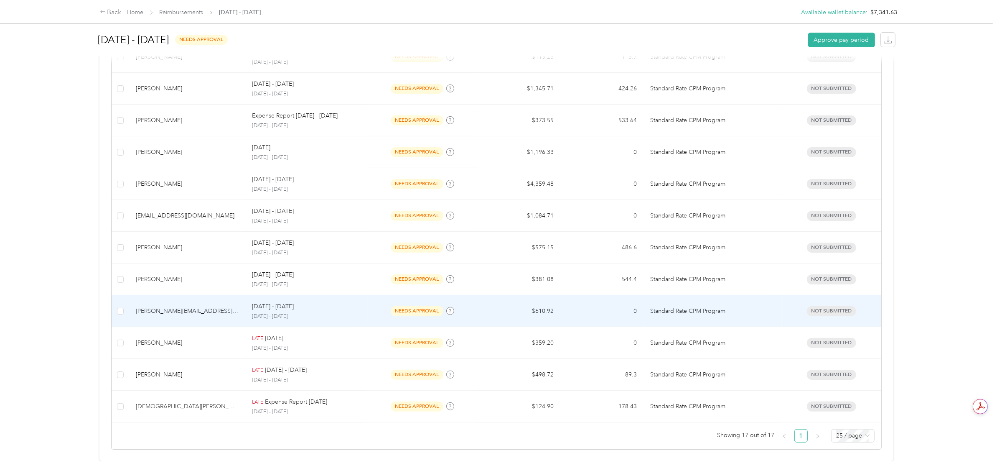
click at [328, 302] on div "[DATE] - [DATE]" at bounding box center [306, 306] width 108 height 9
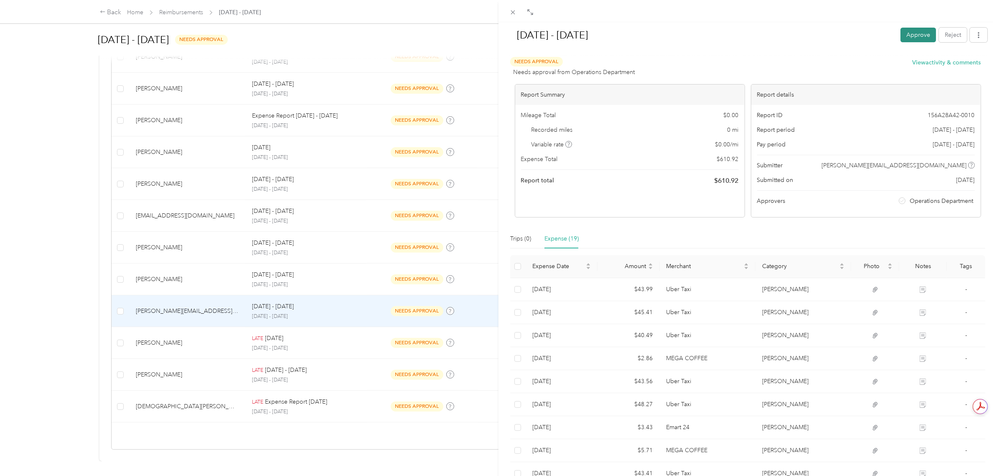
click at [907, 32] on button "Approve" at bounding box center [919, 35] width 36 height 15
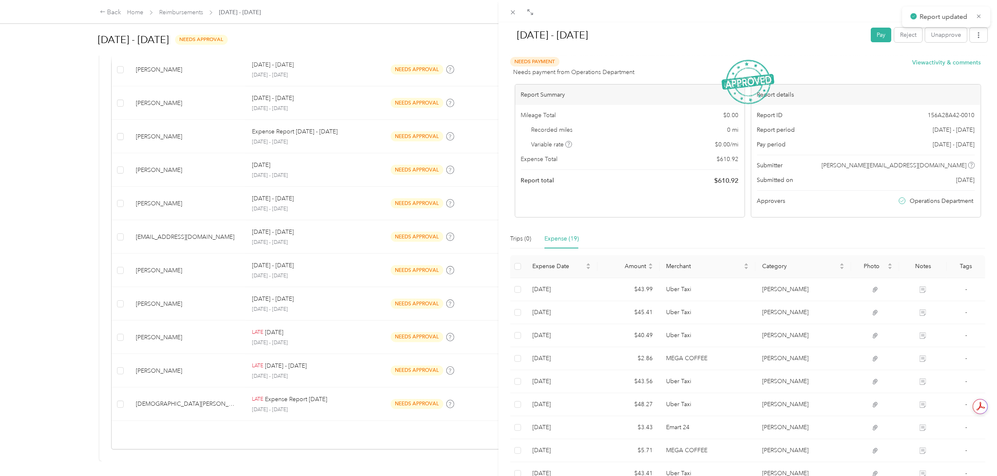
scroll to position [381, 0]
click at [28, 226] on div "[DATE] - [DATE] Pay Reject Unapprove Needs Payment Needs payment from Operation…" at bounding box center [498, 238] width 997 height 476
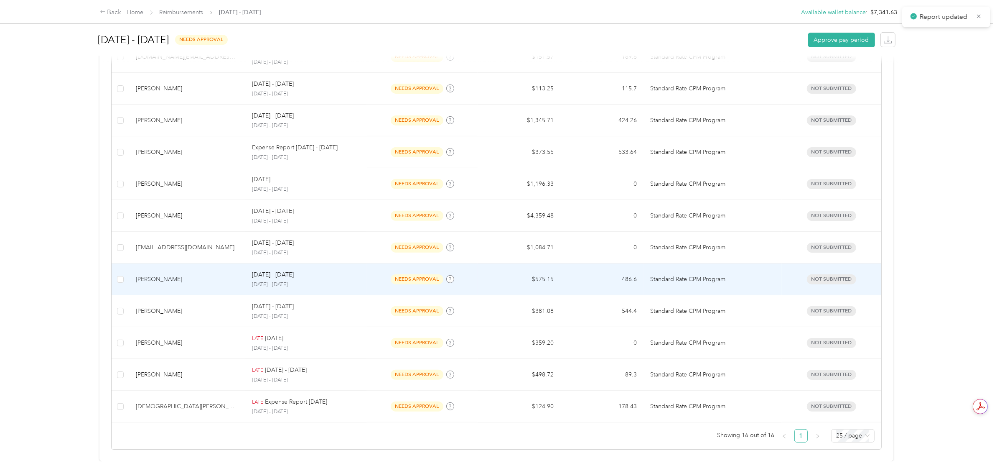
click at [383, 274] on div "needs approval" at bounding box center [422, 279] width 97 height 10
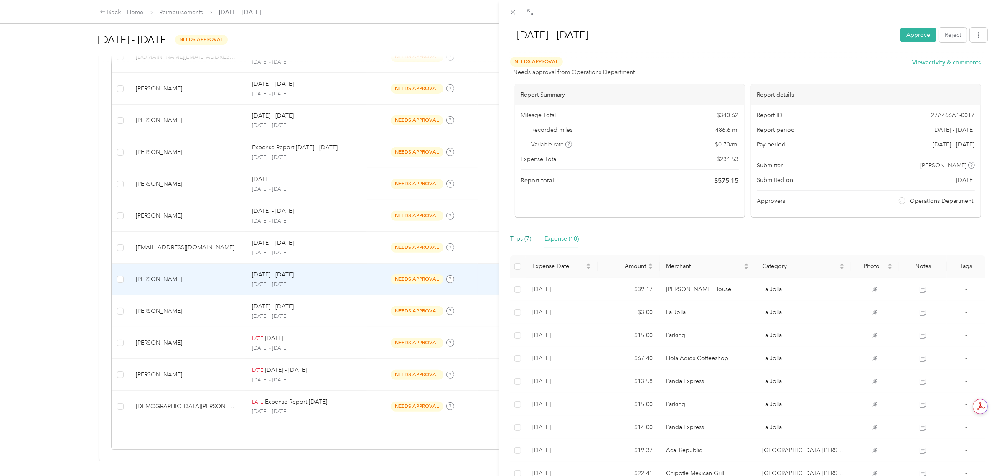
click at [527, 235] on div "Trips (7)" at bounding box center [520, 238] width 21 height 9
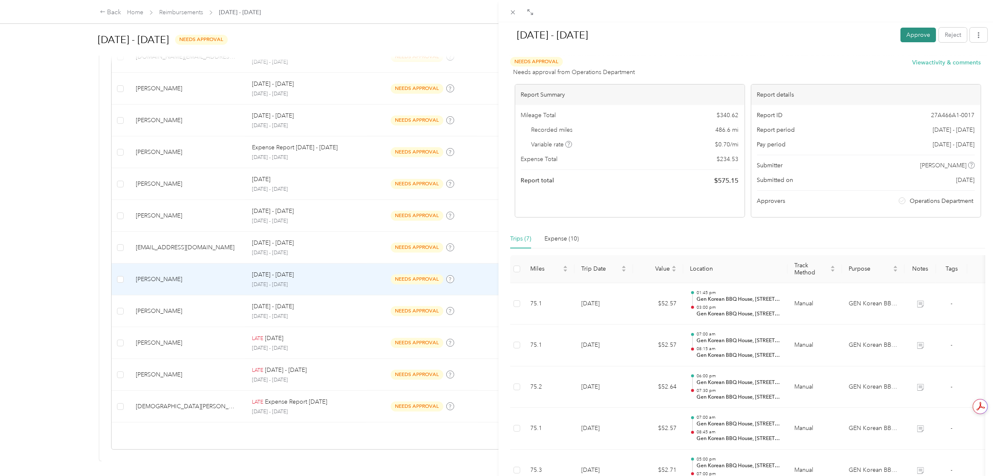
click at [901, 34] on button "Approve" at bounding box center [919, 35] width 36 height 15
click at [51, 229] on div "[DATE] - [DATE] Approve Reject Needs Approval Needs approval from Operations De…" at bounding box center [498, 238] width 997 height 476
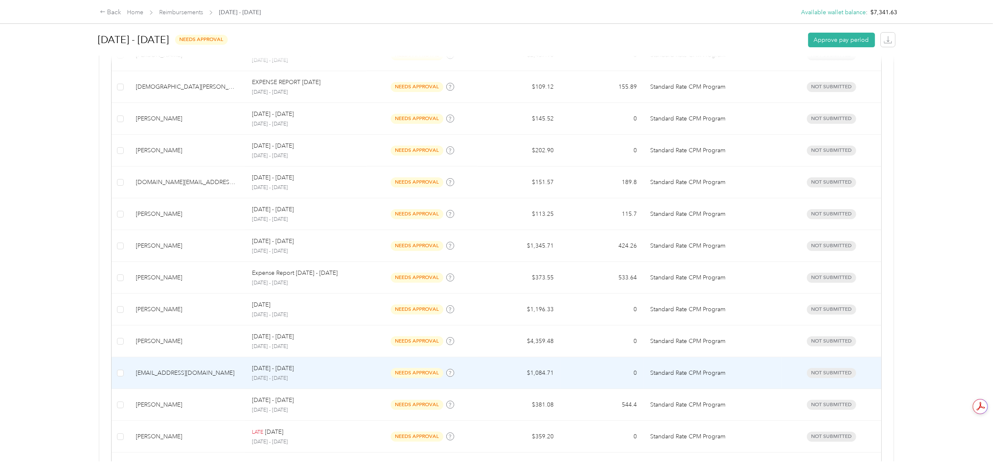
scroll to position [244, 0]
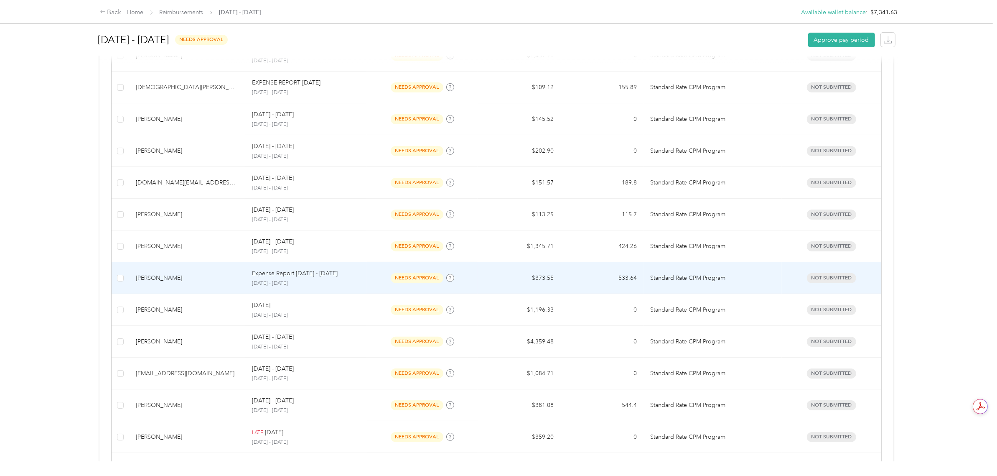
click at [327, 278] on p "Expense Report [DATE] - [DATE]" at bounding box center [295, 273] width 86 height 9
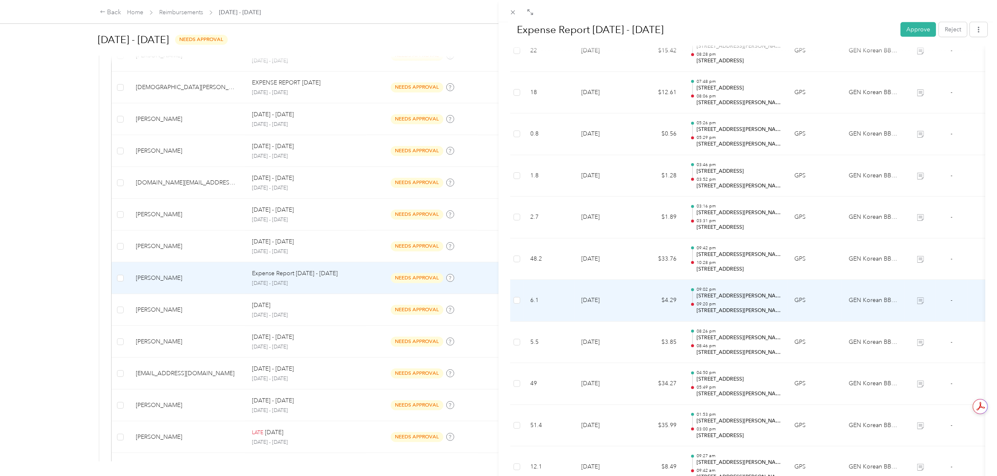
scroll to position [679, 0]
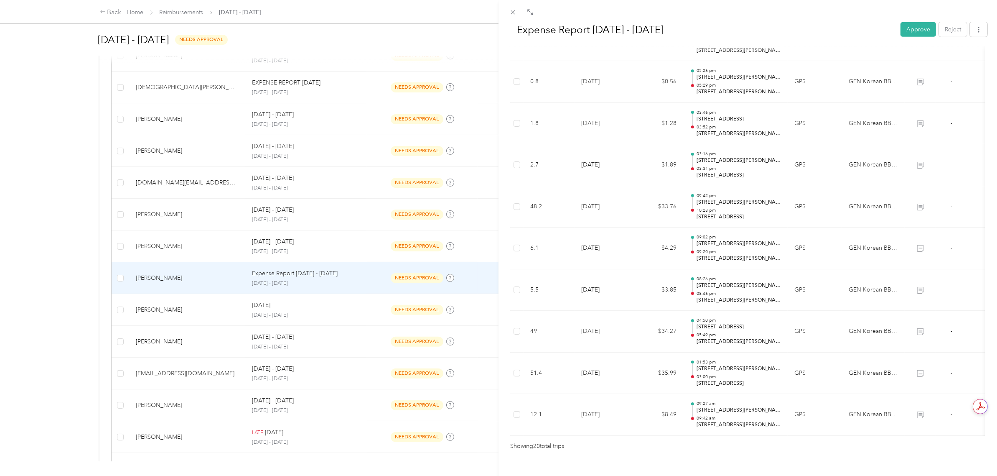
click at [917, 38] on div "Expense Report [DATE] - [DATE] Approve Reject" at bounding box center [747, 31] width 479 height 25
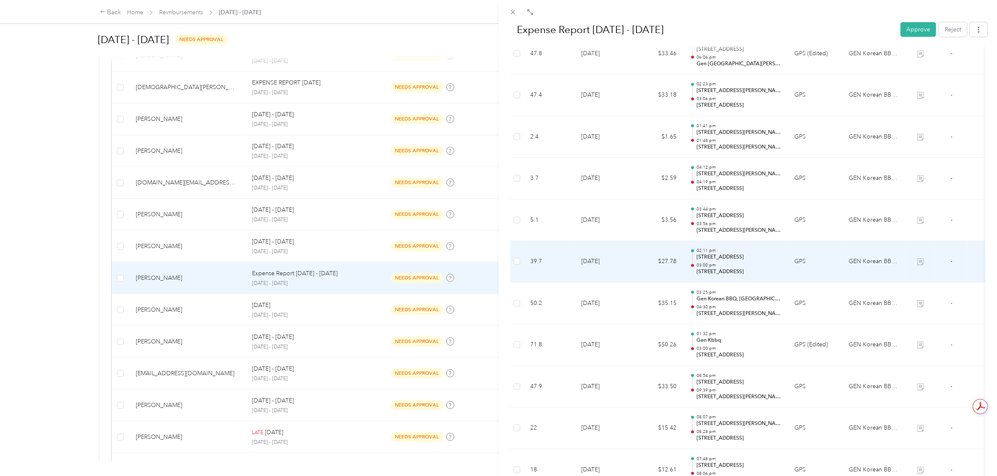
scroll to position [0, 0]
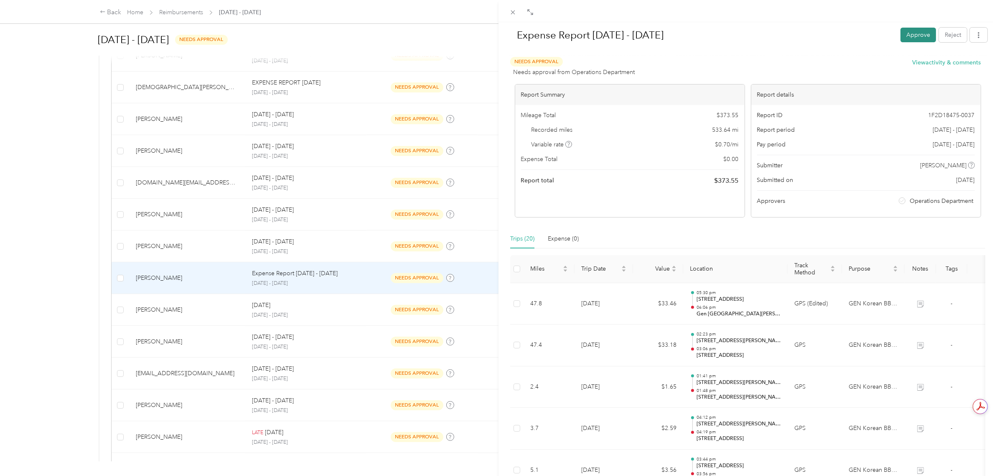
click at [903, 36] on button "Approve" at bounding box center [919, 35] width 36 height 15
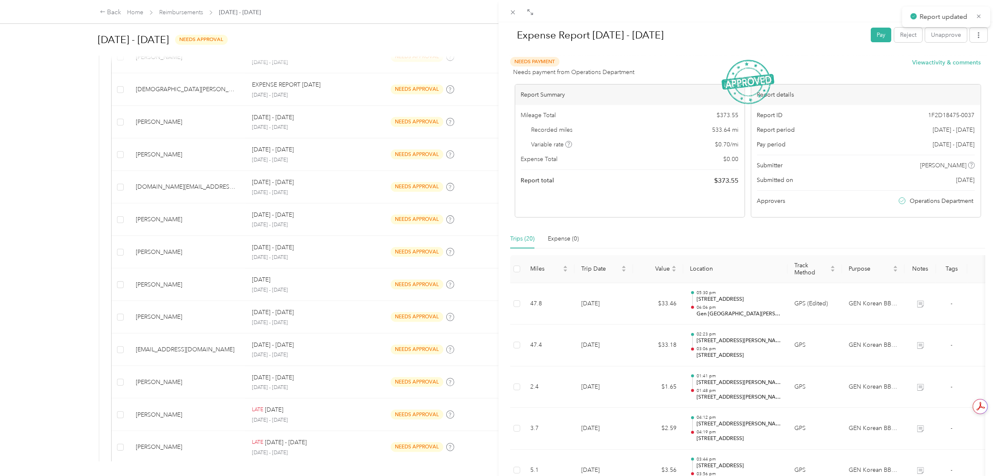
click at [74, 189] on div "Expense Report [DATE] - [DATE] Pay Reject Unapprove Needs Payment Needs payment…" at bounding box center [498, 238] width 997 height 476
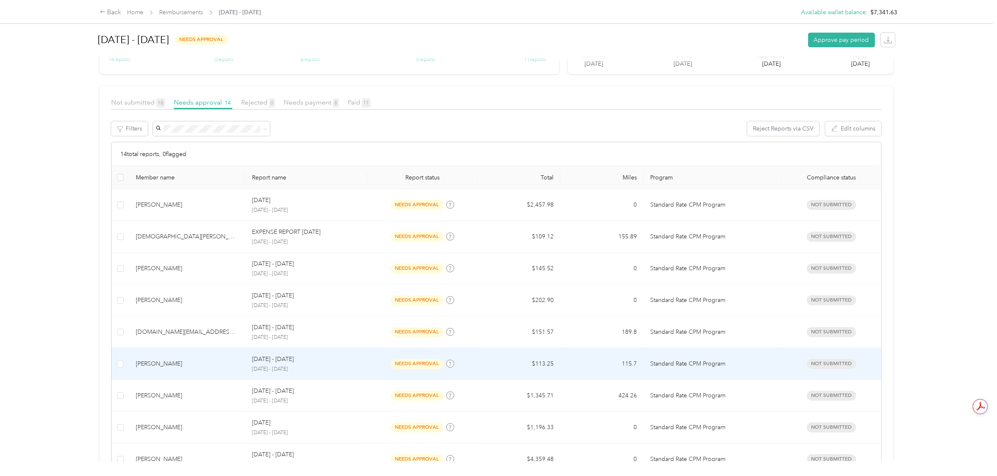
scroll to position [88, 0]
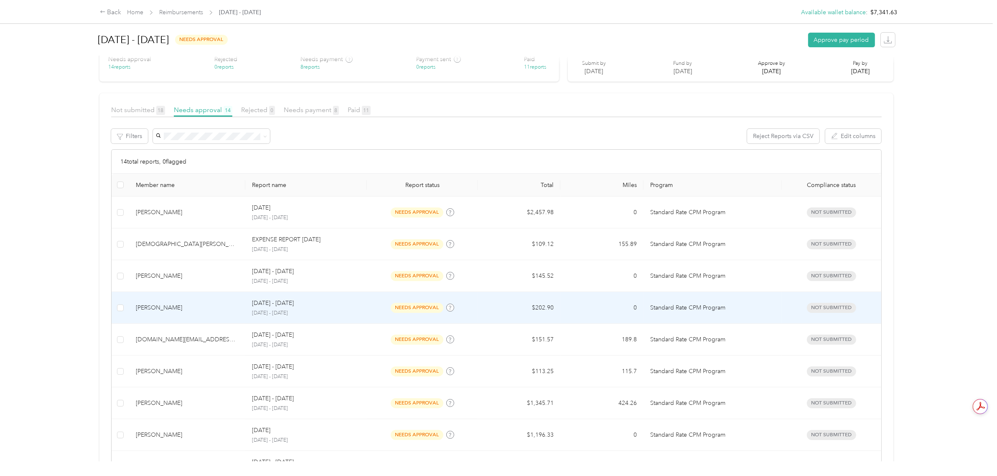
click at [334, 301] on div "[DATE] - [DATE]" at bounding box center [306, 302] width 108 height 9
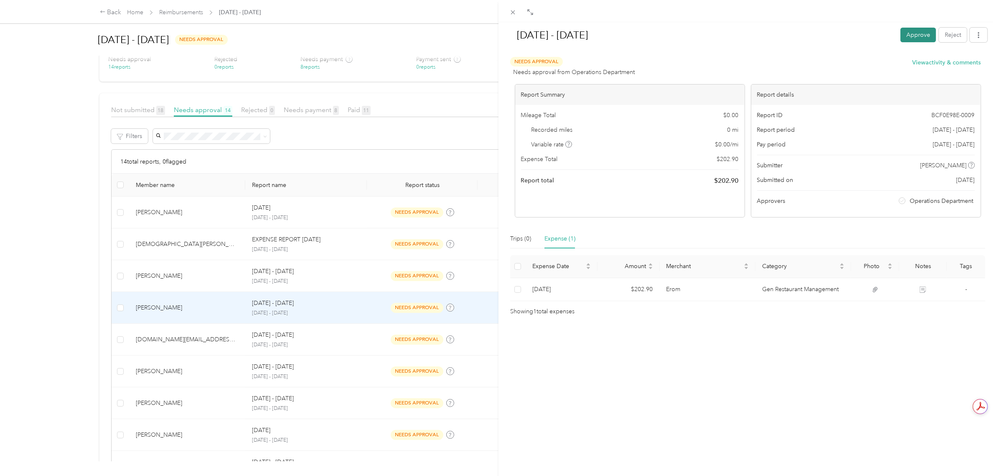
click at [909, 32] on button "Approve" at bounding box center [919, 35] width 36 height 15
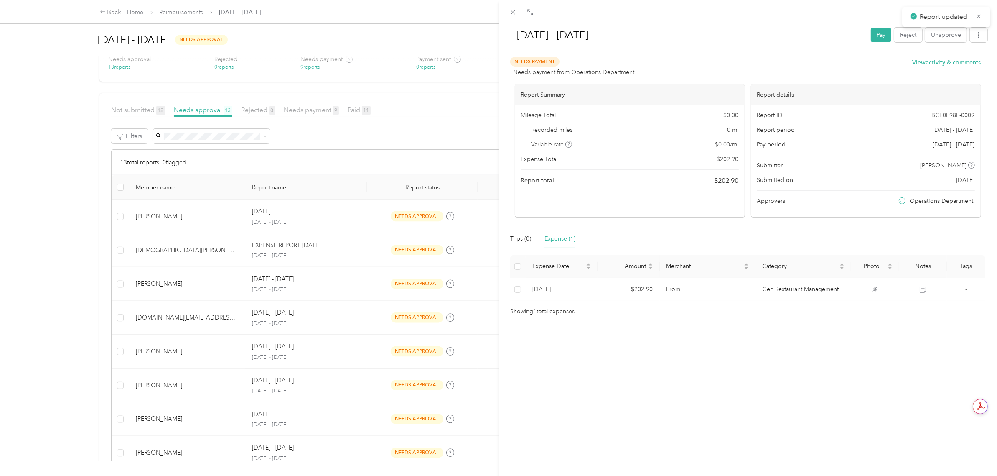
click at [78, 229] on div "[DATE] - [DATE] Pay Reject Unapprove Needs Payment Needs payment from Operation…" at bounding box center [498, 238] width 997 height 476
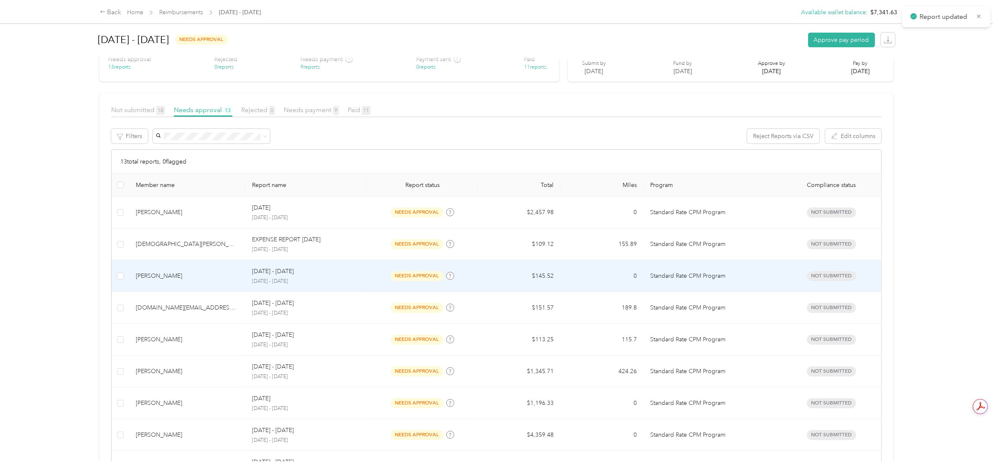
click at [524, 261] on td "$145.52" at bounding box center [519, 276] width 83 height 32
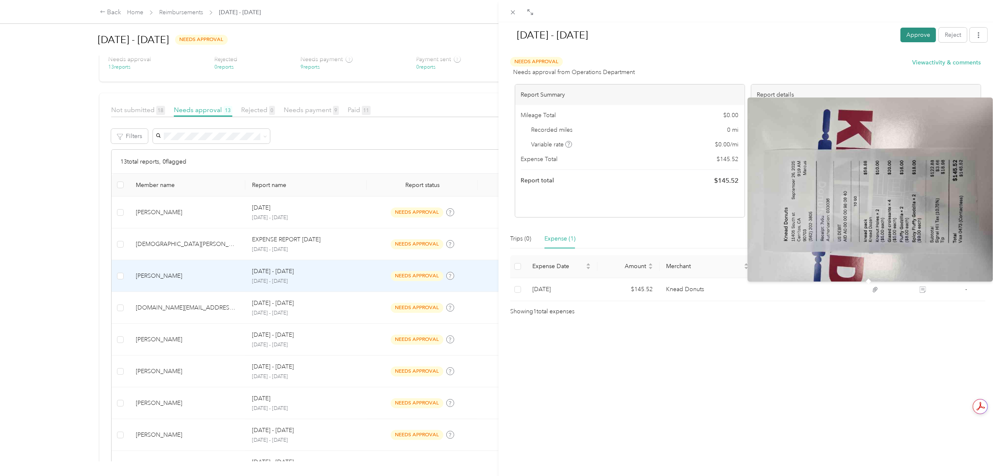
click at [913, 36] on button "Approve" at bounding box center [919, 35] width 36 height 15
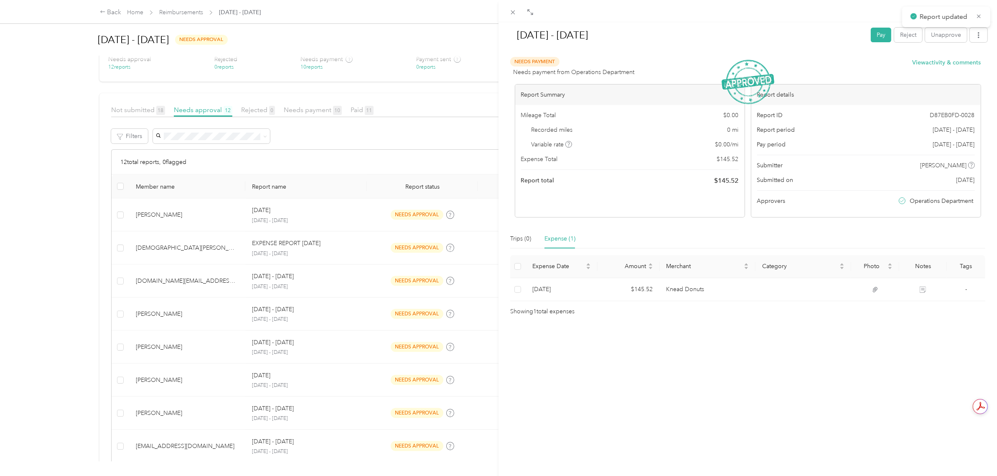
click at [90, 239] on div "[DATE] - [DATE] Pay Reject Unapprove Needs Payment Needs payment from Operation…" at bounding box center [498, 238] width 997 height 476
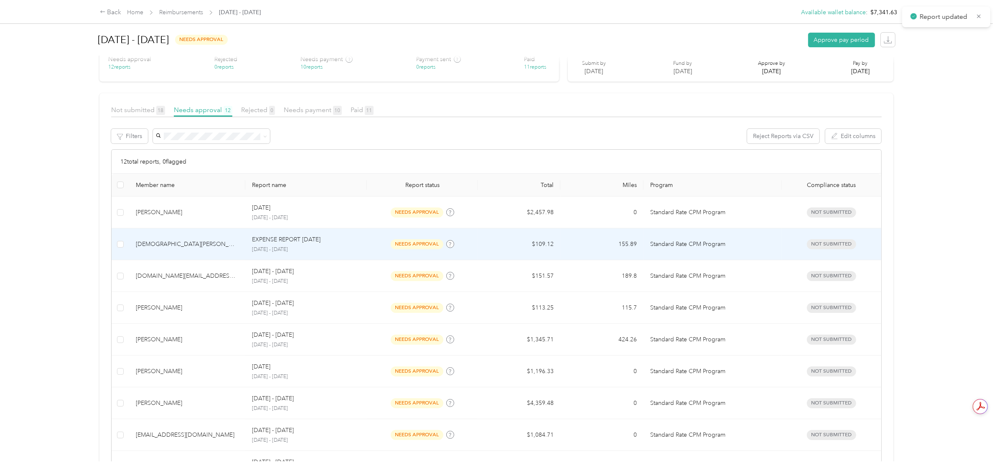
click at [546, 244] on td "$109.12" at bounding box center [519, 244] width 83 height 32
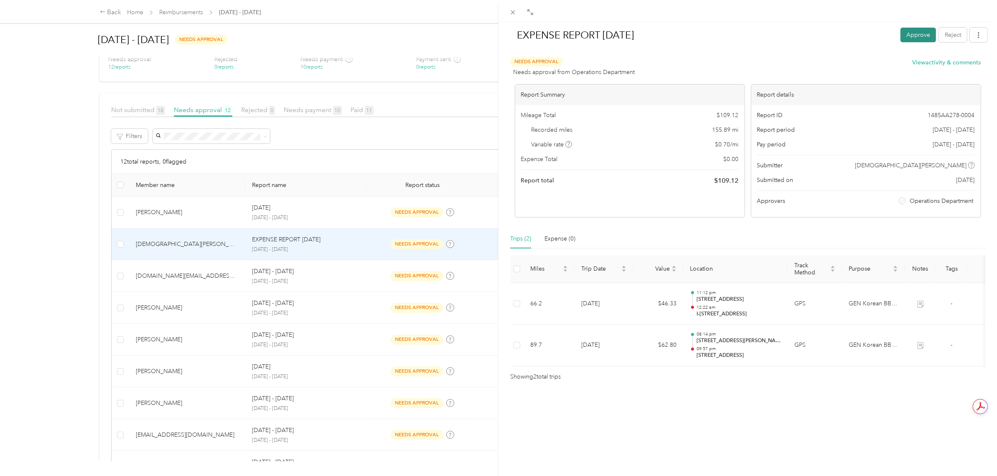
click at [906, 34] on button "Approve" at bounding box center [919, 35] width 36 height 15
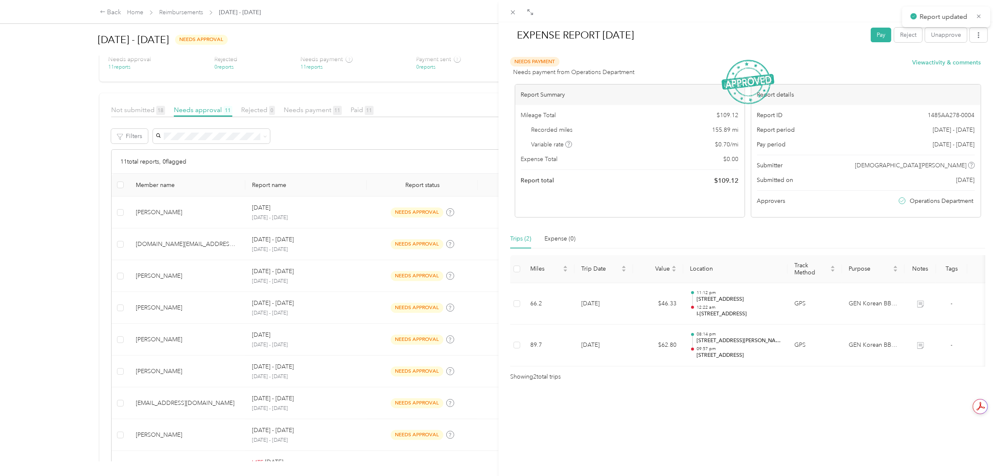
click at [95, 203] on div "EXPENSE REPORT [DATE] Pay Reject Unapprove Needs Payment Needs payment from Ope…" at bounding box center [498, 238] width 997 height 476
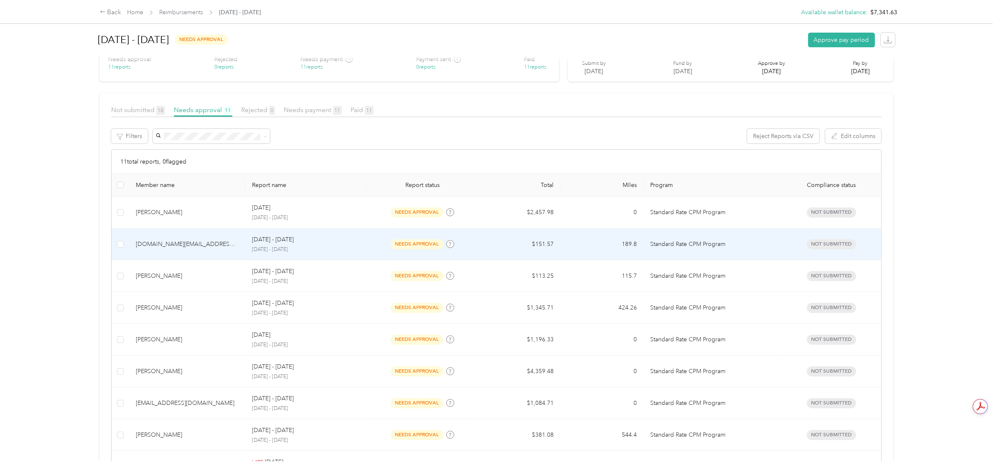
click at [359, 249] on td "[DATE] - [DATE] [DATE] - [DATE]" at bounding box center [306, 244] width 122 height 32
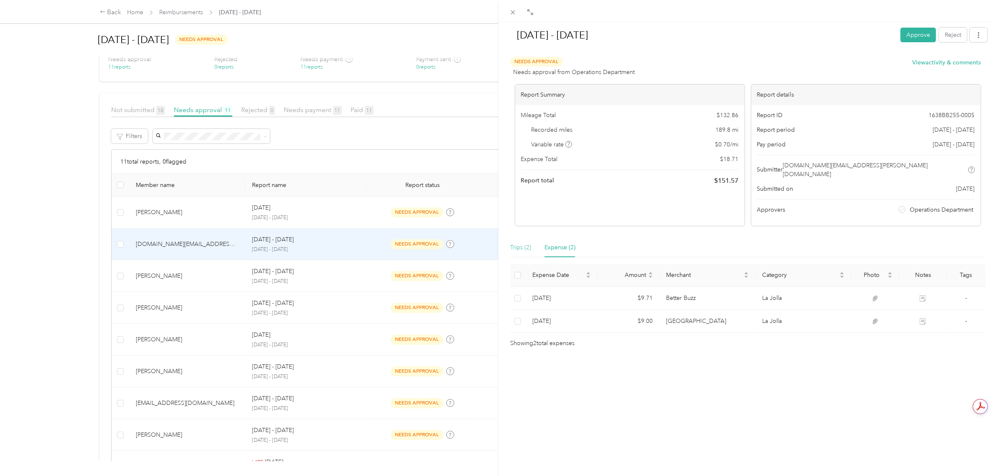
click at [531, 238] on div "Trips (2) Expense (2)" at bounding box center [542, 247] width 65 height 19
click at [528, 243] on div "Trips (2)" at bounding box center [520, 247] width 21 height 9
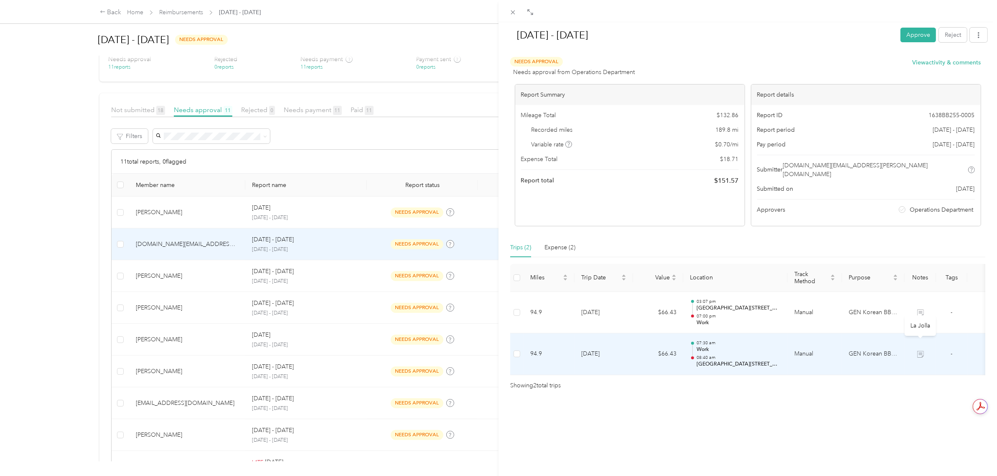
click at [889, 346] on td "GEN Korean BBQ House" at bounding box center [873, 354] width 63 height 42
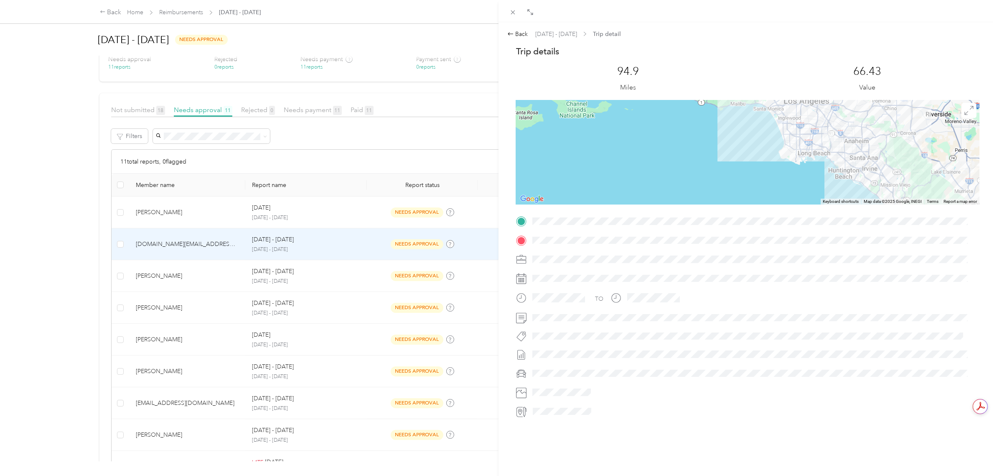
drag, startPoint x: 826, startPoint y: 148, endPoint x: 743, endPoint y: 147, distance: 83.6
click at [743, 147] on div at bounding box center [747, 152] width 463 height 104
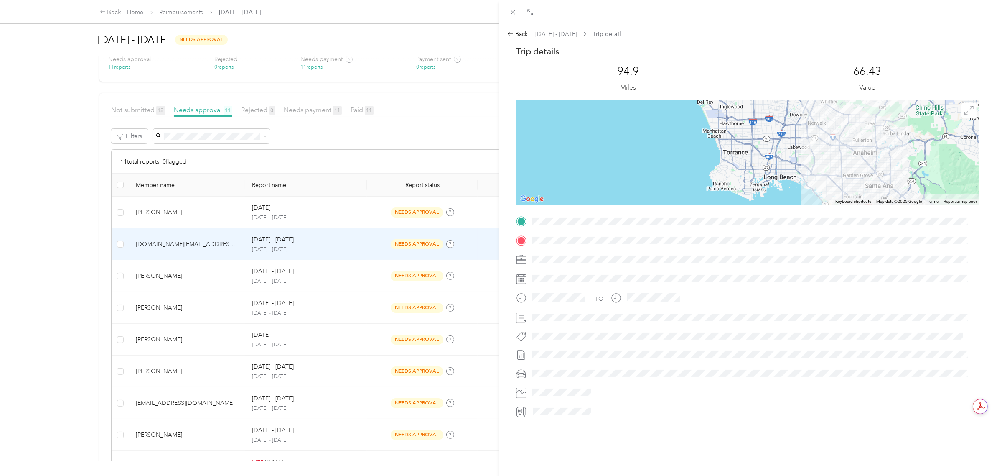
drag, startPoint x: 853, startPoint y: 145, endPoint x: 793, endPoint y: 159, distance: 62.3
click at [793, 159] on div at bounding box center [747, 152] width 463 height 104
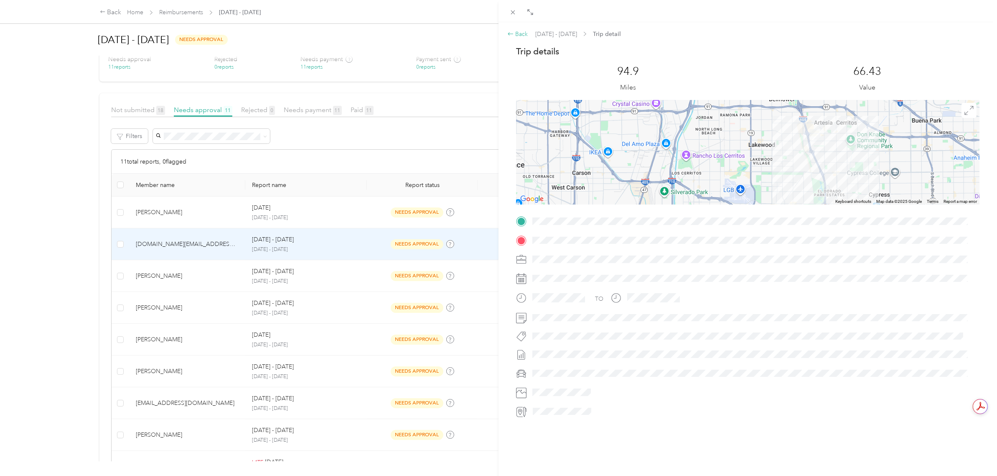
click at [515, 33] on div "Back" at bounding box center [517, 34] width 21 height 9
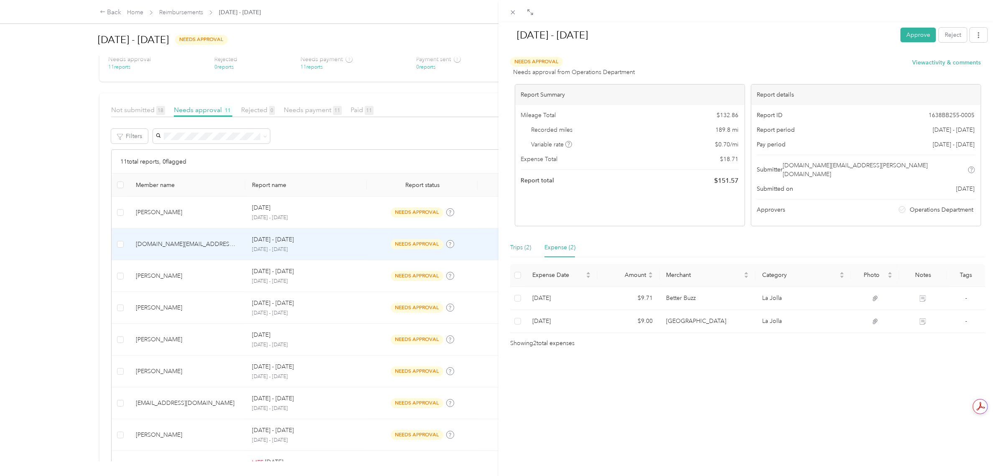
click at [523, 243] on div "Trips (2)" at bounding box center [520, 247] width 21 height 9
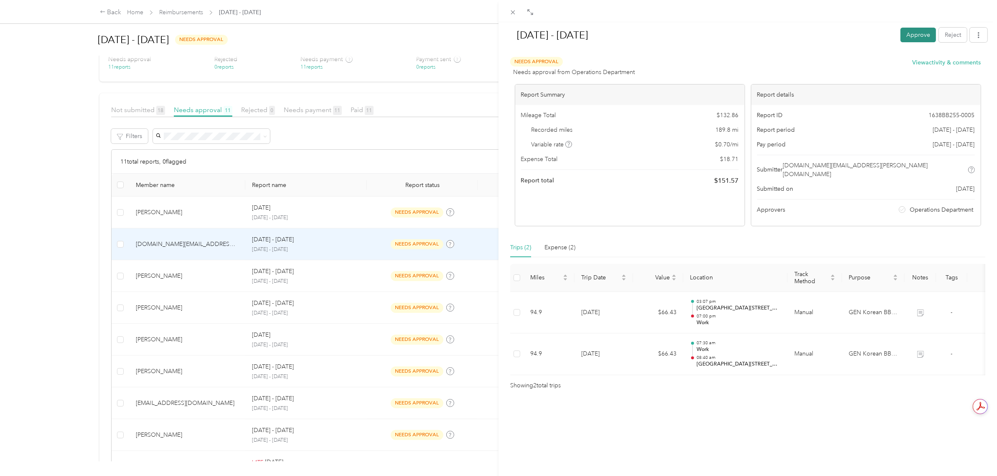
click at [910, 33] on button "Approve" at bounding box center [919, 35] width 36 height 15
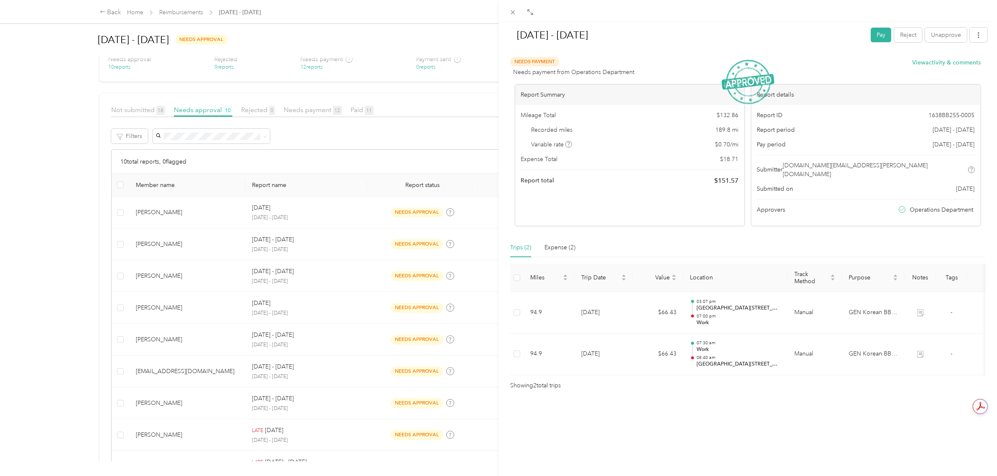
click at [76, 189] on div "[DATE] - [DATE] Pay Reject Unapprove Needs Payment Needs payment from Operation…" at bounding box center [498, 238] width 997 height 476
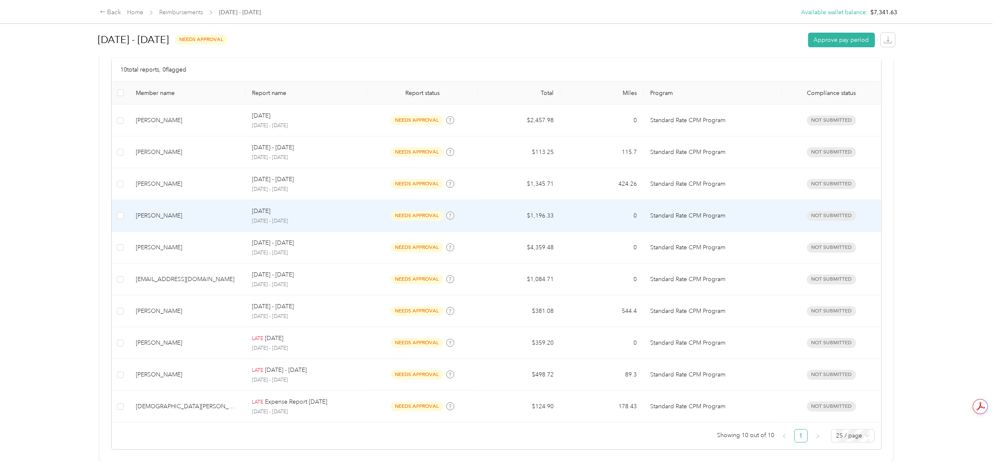
scroll to position [189, 0]
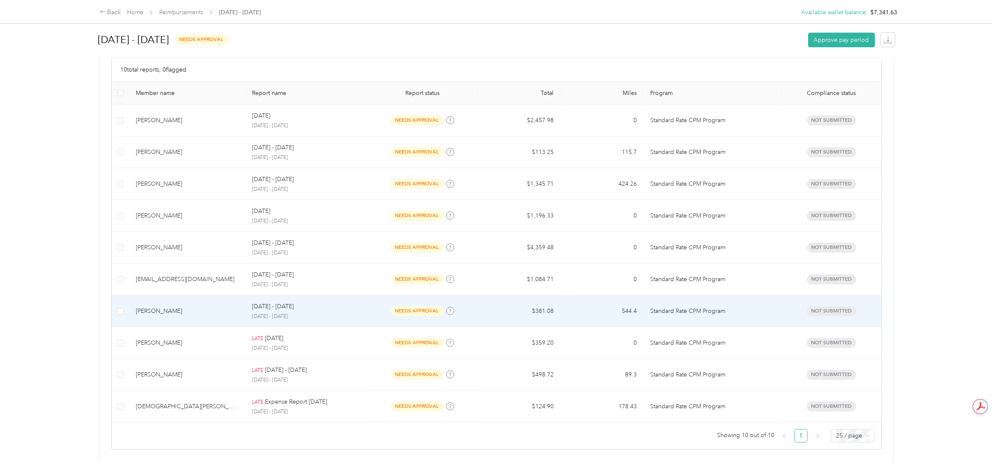
click at [323, 303] on div "[DATE] - [DATE] [DATE] - [DATE]" at bounding box center [306, 311] width 108 height 18
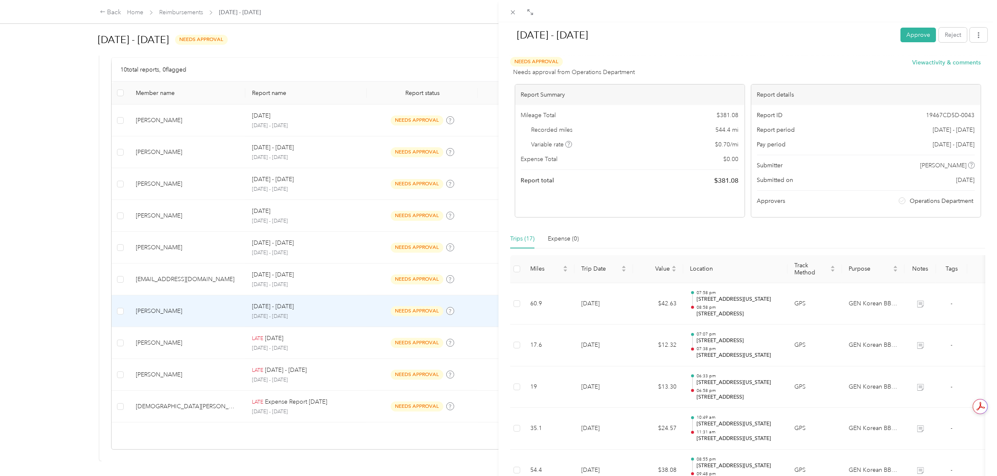
drag, startPoint x: 905, startPoint y: 38, endPoint x: 891, endPoint y: 40, distance: 14.0
click at [905, 38] on button "Approve" at bounding box center [919, 35] width 36 height 15
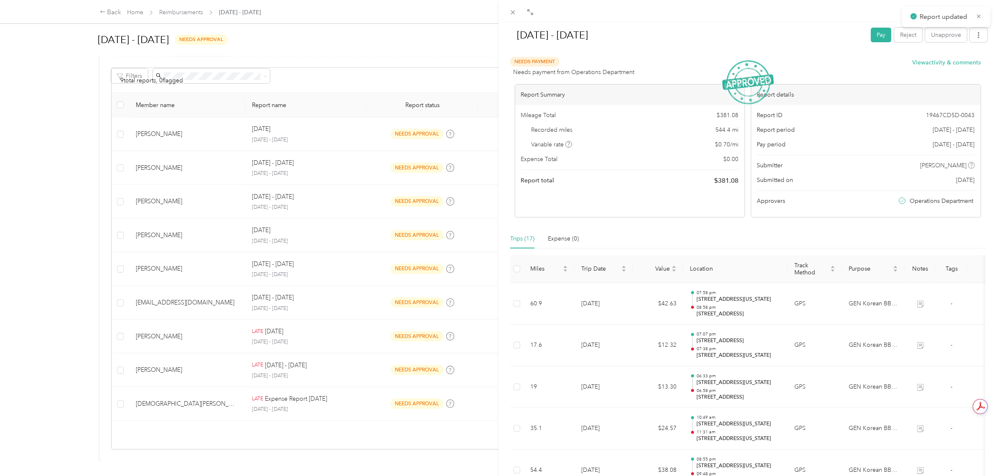
scroll to position [158, 0]
click at [71, 221] on div "[DATE] - [DATE] Pay Reject Unapprove Needs Payment Needs payment from Operation…" at bounding box center [498, 238] width 997 height 476
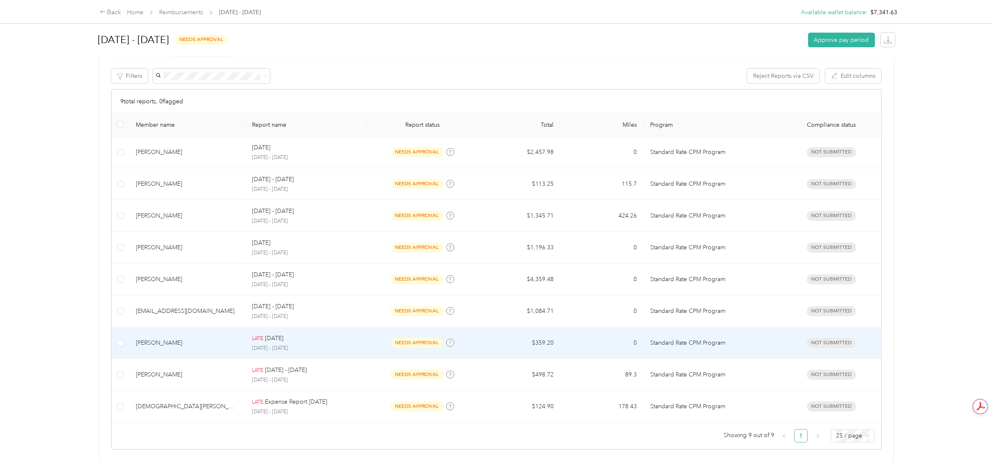
click at [362, 327] on td "LATE 9-21-[DATE] - [DATE]" at bounding box center [306, 343] width 122 height 32
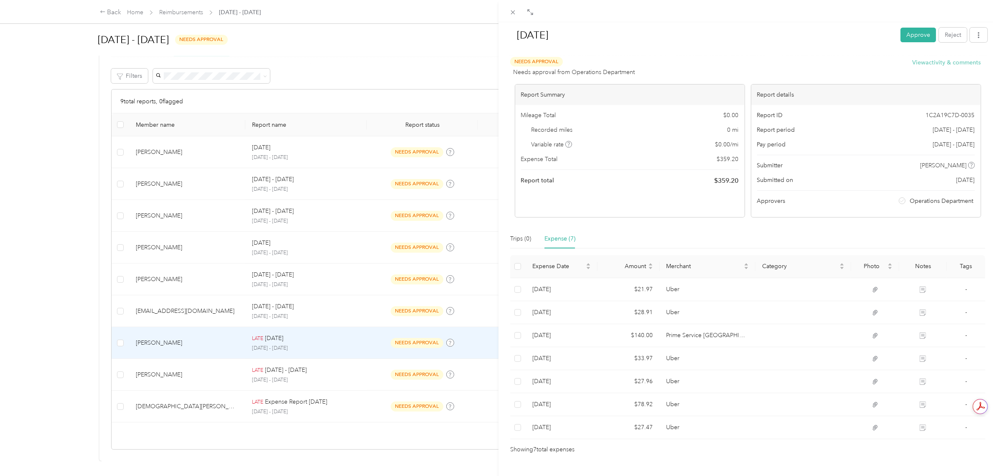
click at [954, 61] on button "View activity & comments" at bounding box center [947, 62] width 69 height 9
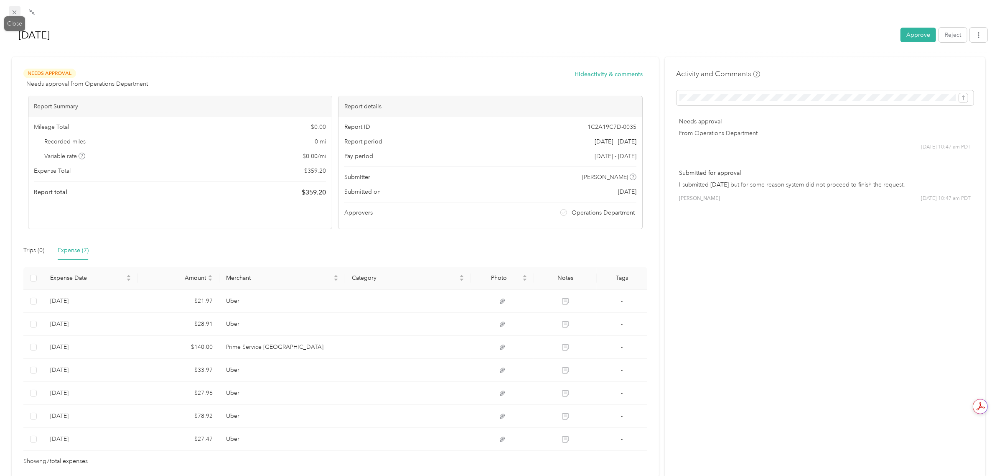
click at [18, 11] on icon at bounding box center [14, 12] width 7 height 7
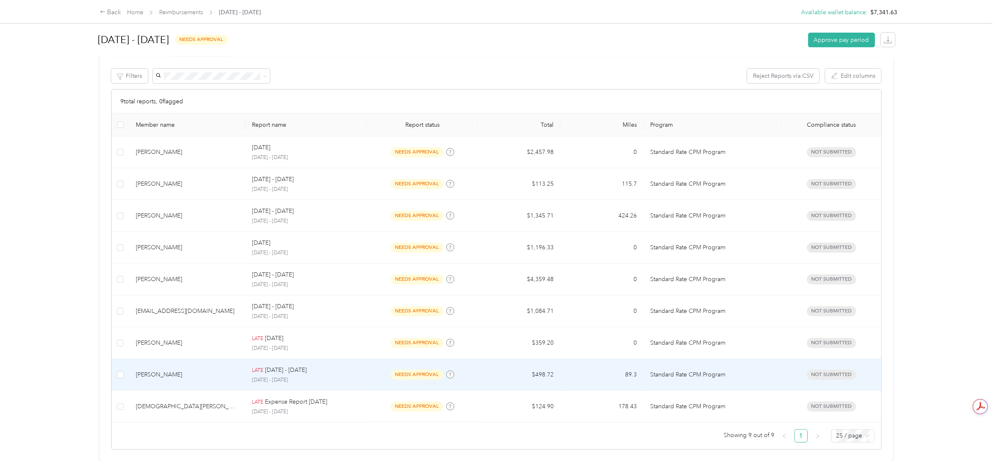
click at [293, 359] on td "LATE [DATE] - [DATE] [DATE] - [DATE]" at bounding box center [306, 375] width 122 height 32
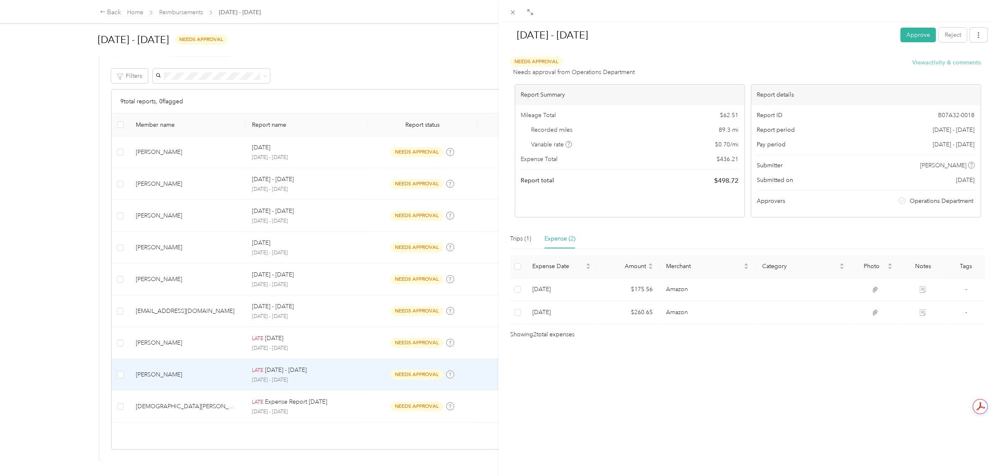
drag, startPoint x: 933, startPoint y: 53, endPoint x: 937, endPoint y: 58, distance: 6.2
click at [937, 58] on div "[DATE] - [DATE] Approve Reject Needs Approval Needs approval from Operations De…" at bounding box center [747, 180] width 481 height 317
click at [937, 58] on button "View activity & comments" at bounding box center [947, 62] width 69 height 9
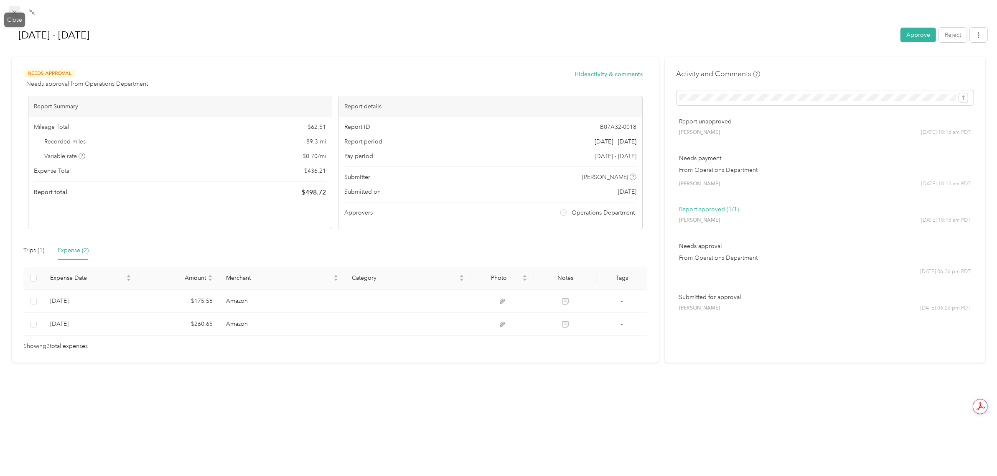
click at [11, 10] on icon at bounding box center [14, 12] width 7 height 7
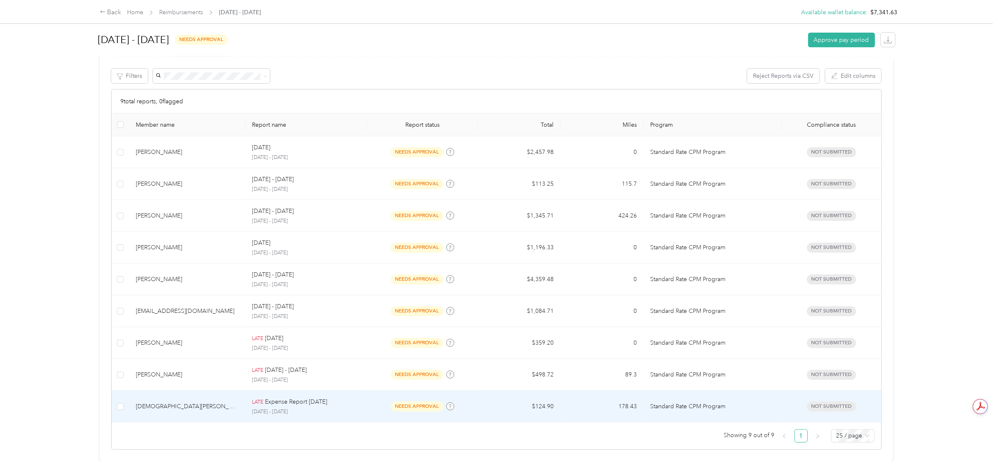
click at [198, 402] on td "[DEMOGRAPHIC_DATA][PERSON_NAME]" at bounding box center [187, 406] width 116 height 32
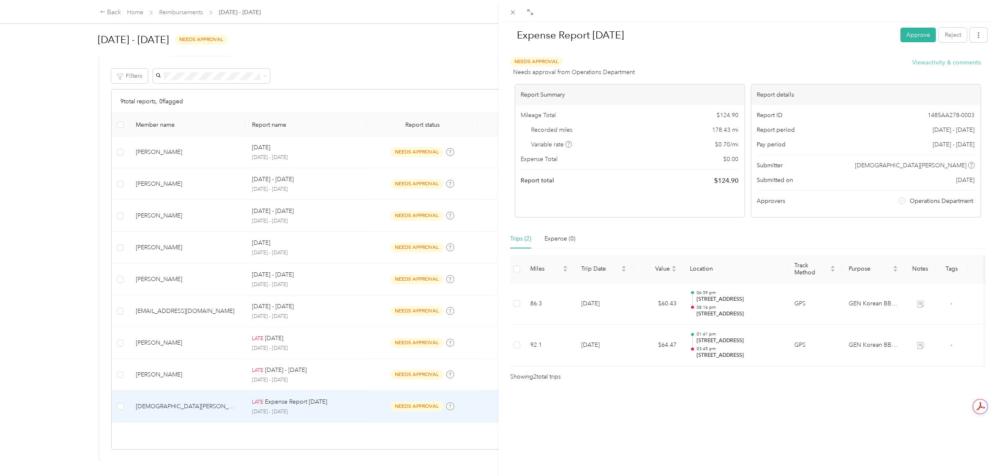
click at [924, 62] on button "View activity & comments" at bounding box center [947, 62] width 69 height 9
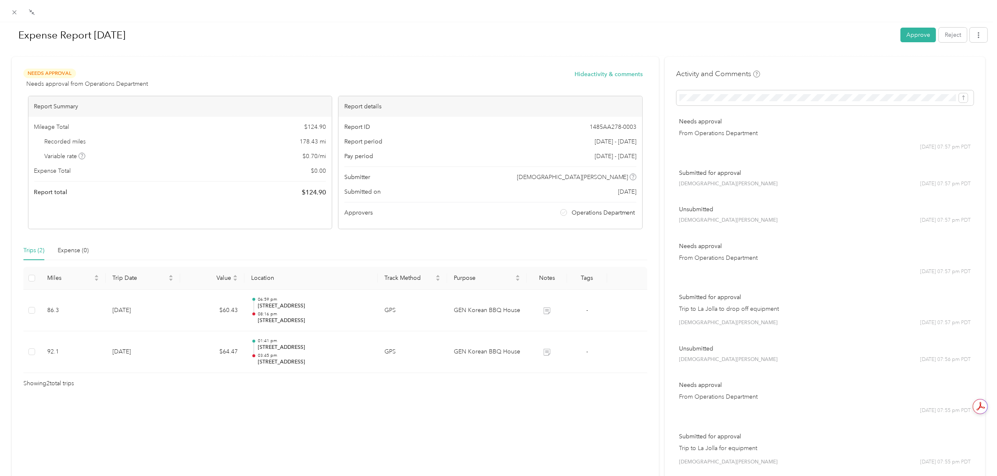
drag, startPoint x: 479, startPoint y: 433, endPoint x: 439, endPoint y: 410, distance: 46.2
click at [478, 433] on div "Needs Approval Needs approval from Operations Department Hide activity & commen…" at bounding box center [335, 469] width 647 height 824
click at [901, 35] on button "Approve" at bounding box center [919, 35] width 36 height 15
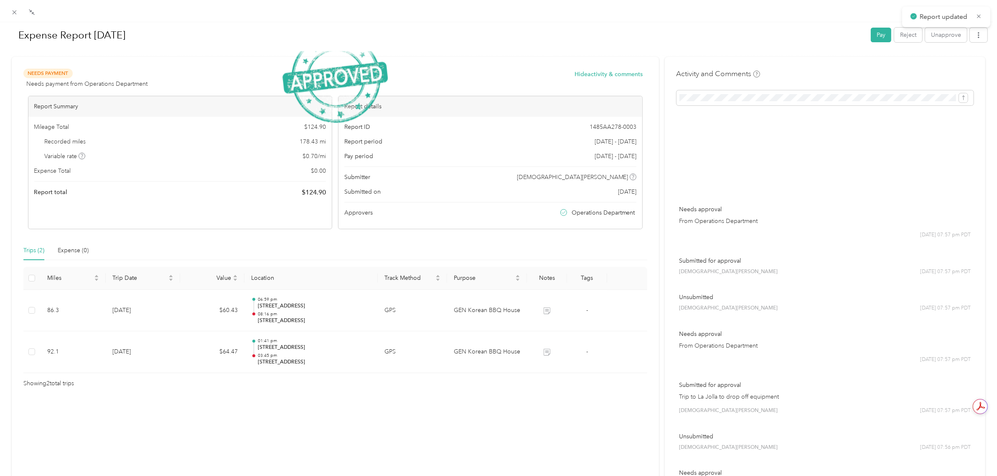
scroll to position [126, 0]
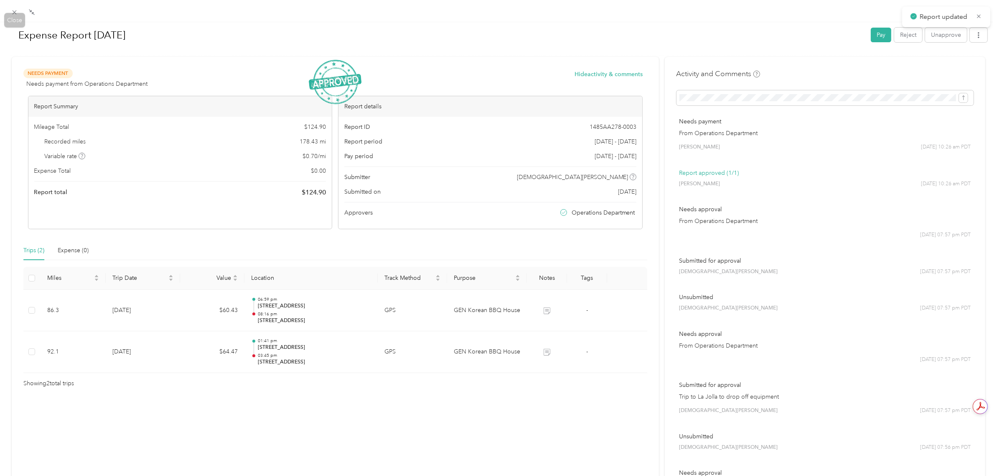
click at [7, 475] on div "Expense Report [DATE] Pay Reject Unapprove Needs Payment Needs payment from Ope…" at bounding box center [496, 476] width 993 height 0
click at [18, 13] on span at bounding box center [15, 12] width 12 height 12
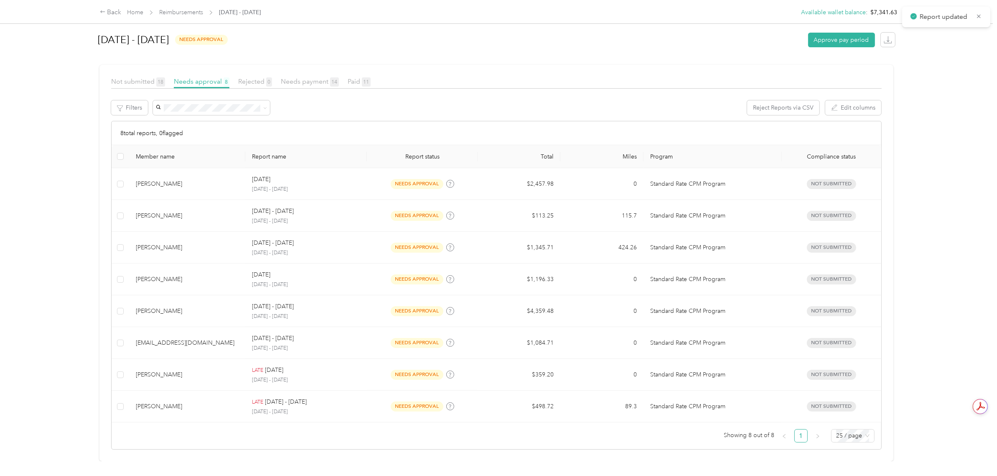
click at [67, 193] on div "Back Home Reimbursements [DATE] - [DATE] Available wallet balance : $7,341.63 A…" at bounding box center [496, 238] width 993 height 476
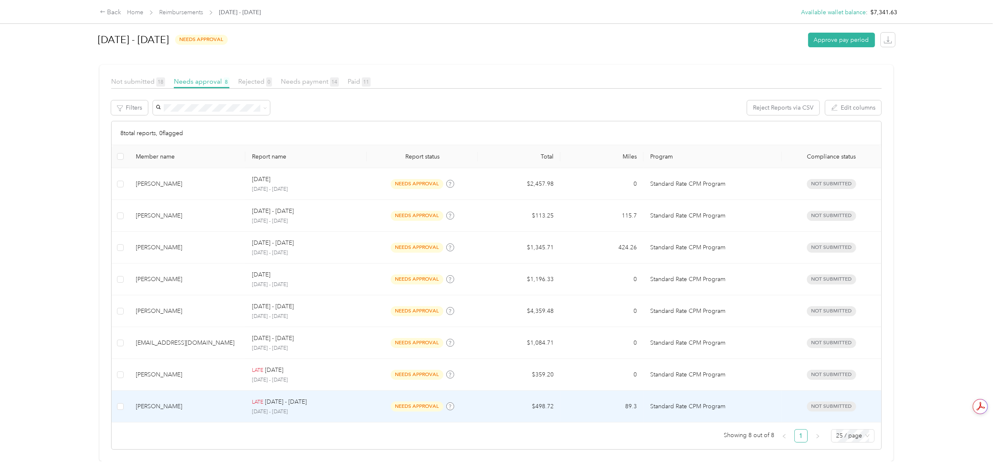
click at [339, 397] on div "LATE [DATE] - [DATE]" at bounding box center [306, 401] width 108 height 9
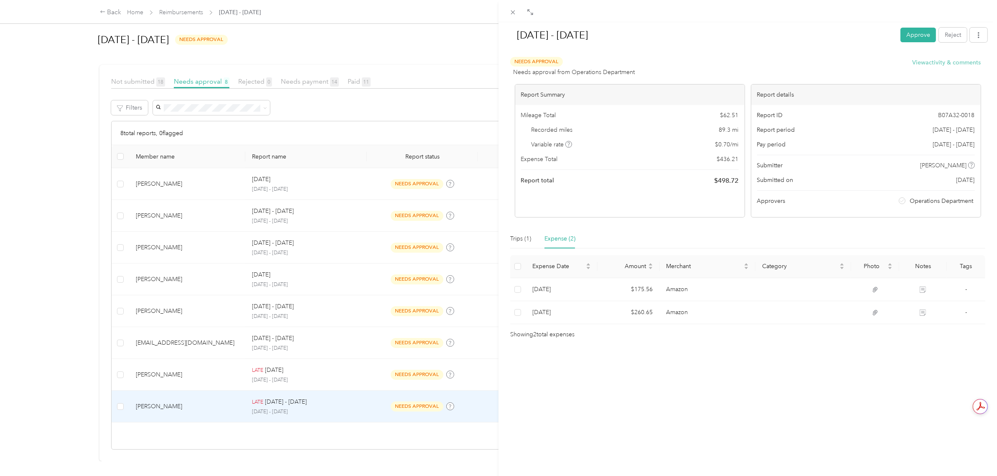
click at [934, 66] on button "View activity & comments" at bounding box center [947, 62] width 69 height 9
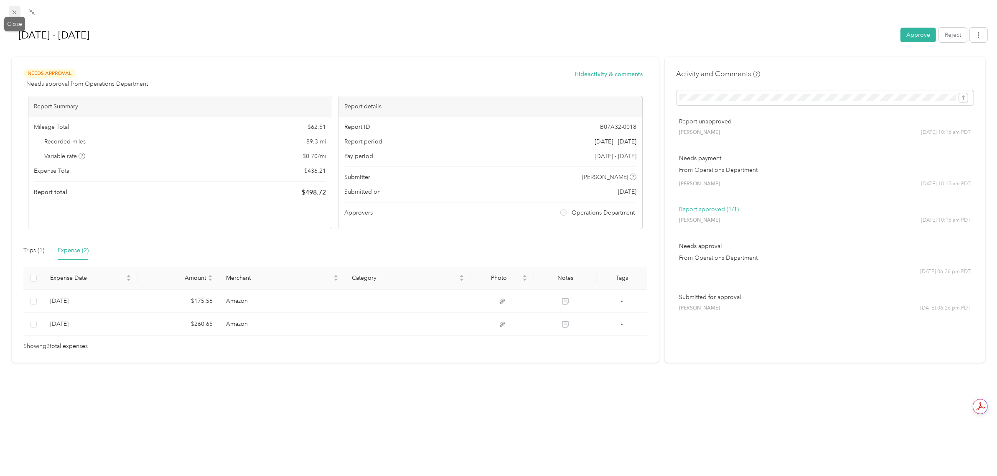
click at [9, 12] on span at bounding box center [15, 12] width 12 height 12
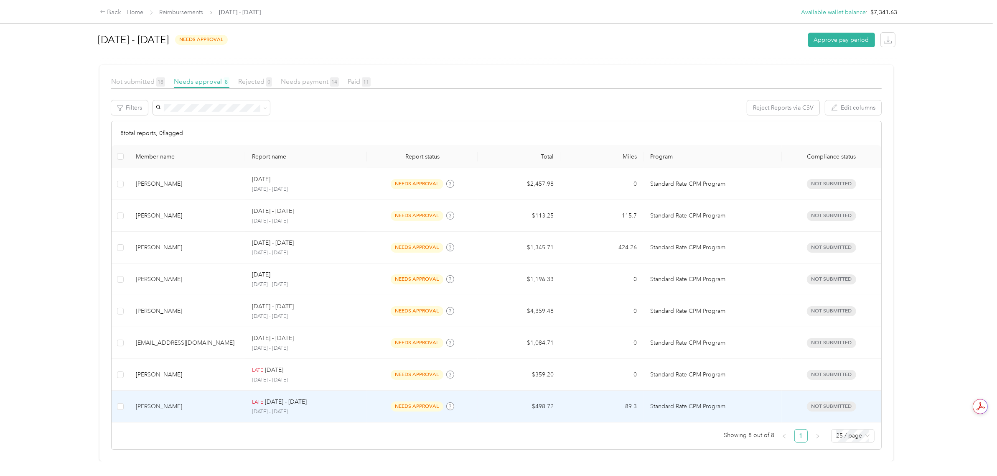
click at [322, 408] on td "LATE [DATE] - [DATE] [DATE] - [DATE]" at bounding box center [306, 406] width 122 height 32
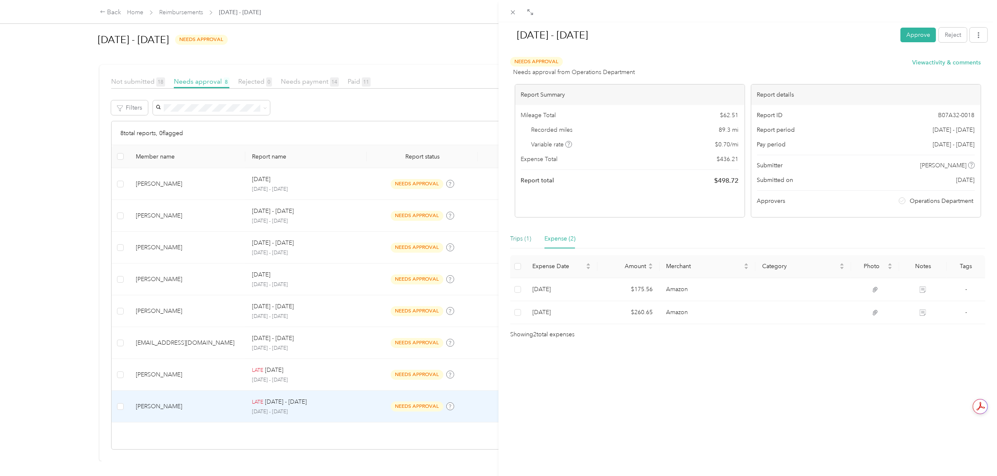
click at [529, 243] on div "Trips (1)" at bounding box center [520, 238] width 21 height 9
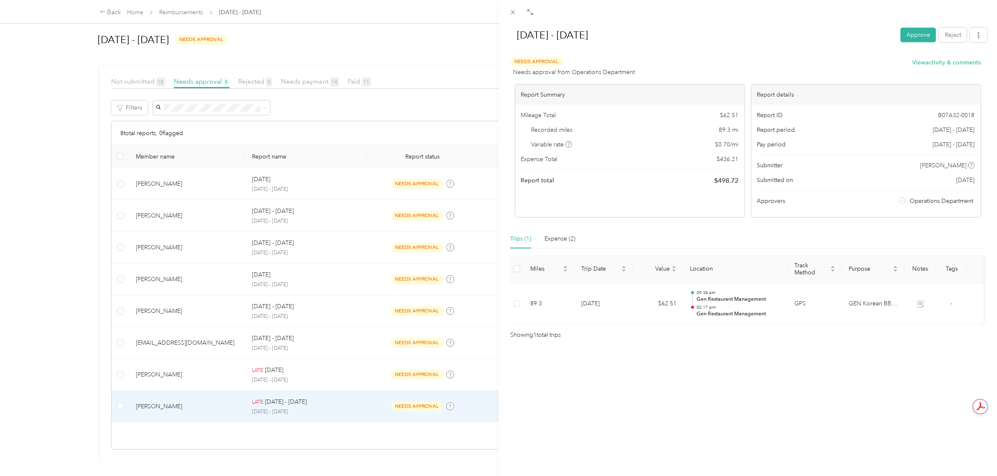
click at [233, 342] on div "[DATE] - [DATE] Approve Reject Needs Approval Needs approval from Operations De…" at bounding box center [498, 238] width 997 height 476
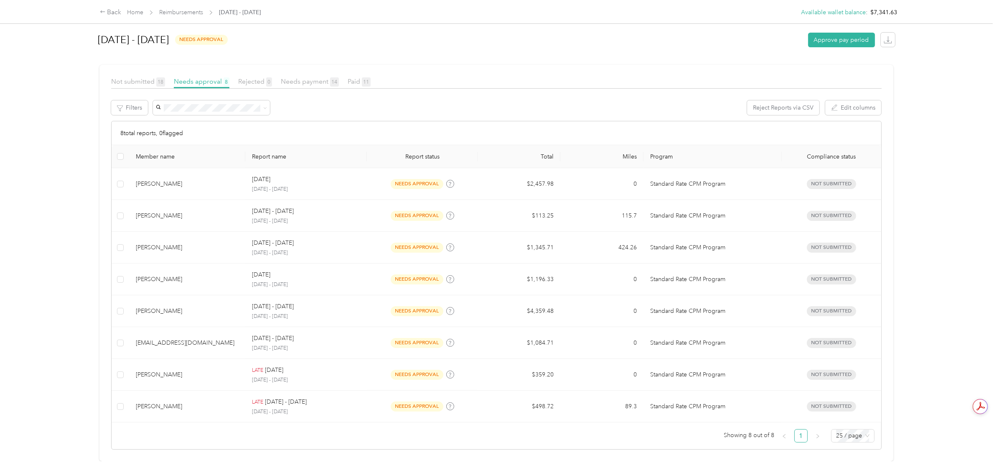
click at [959, 194] on div "Back Home Reimbursements [DATE] - [DATE] Available wallet balance : $7,341.63 A…" at bounding box center [496, 238] width 993 height 476
drag, startPoint x: 15, startPoint y: 227, endPoint x: 23, endPoint y: 233, distance: 10.5
click at [17, 231] on div "Back Home Reimbursements [DATE] - [DATE] Available wallet balance : $7,341.63 A…" at bounding box center [496, 238] width 993 height 476
click at [61, 258] on div "Back Home Reimbursements [DATE] - [DATE] Available wallet balance : $7,341.63 A…" at bounding box center [496, 238] width 993 height 476
click at [75, 260] on div "Back Home Reimbursements [DATE] - [DATE] Available wallet balance : $7,341.63 A…" at bounding box center [496, 238] width 993 height 476
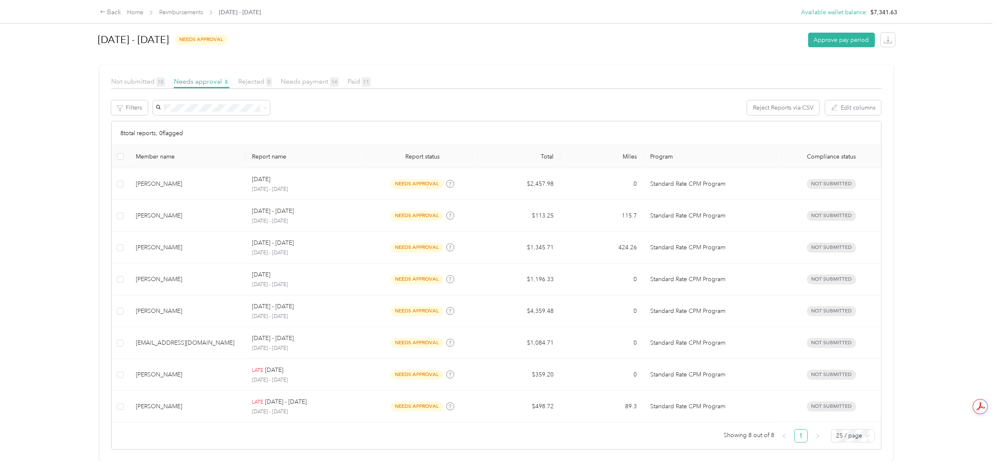
click at [47, 162] on div "Back Home Reimbursements [DATE] - [DATE] Available wallet balance : $7,341.63 A…" at bounding box center [496, 238] width 993 height 476
click at [63, 219] on div "Back Home Reimbursements [DATE] - [DATE] Available wallet balance : $7,341.63 A…" at bounding box center [496, 238] width 993 height 476
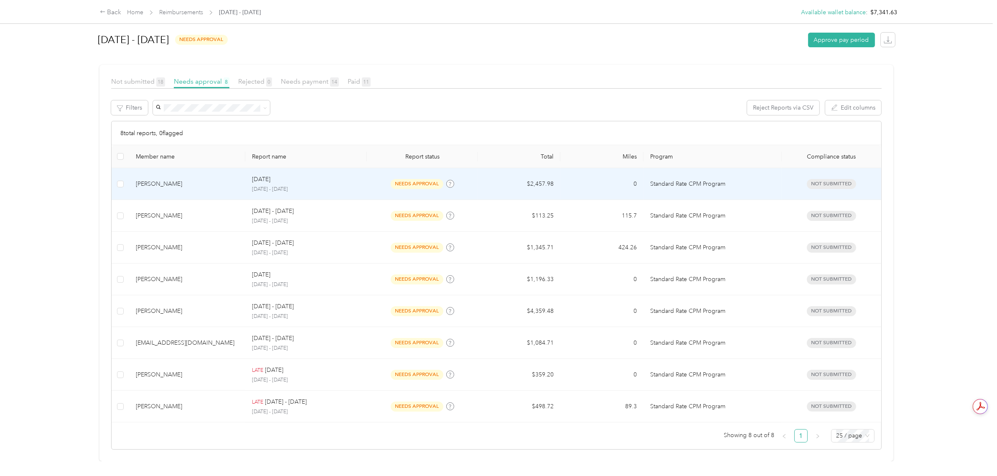
click at [310, 175] on div "[DATE]" at bounding box center [306, 179] width 108 height 9
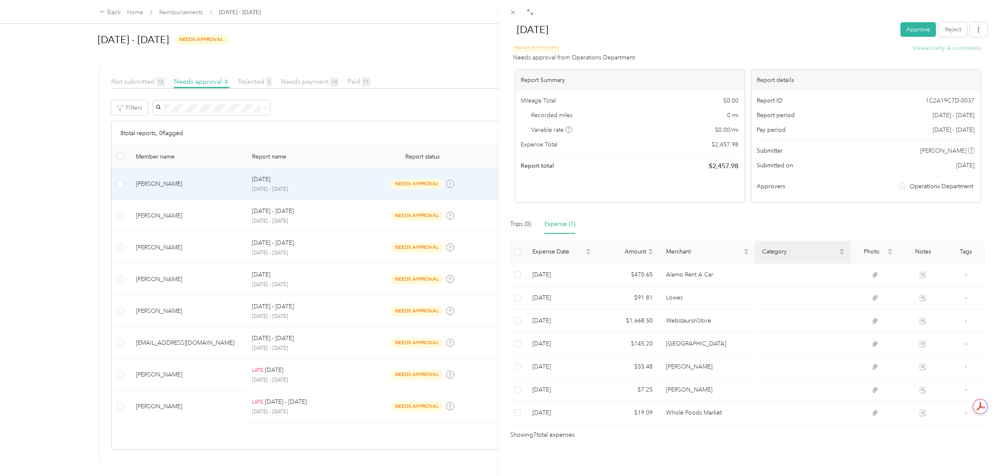
scroll to position [24, 0]
click at [904, 29] on button "Approve" at bounding box center [919, 29] width 36 height 15
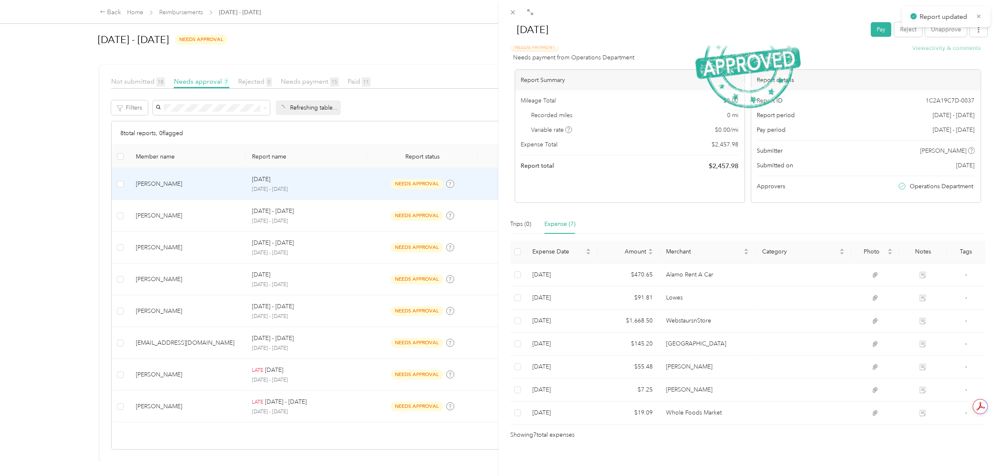
scroll to position [94, 0]
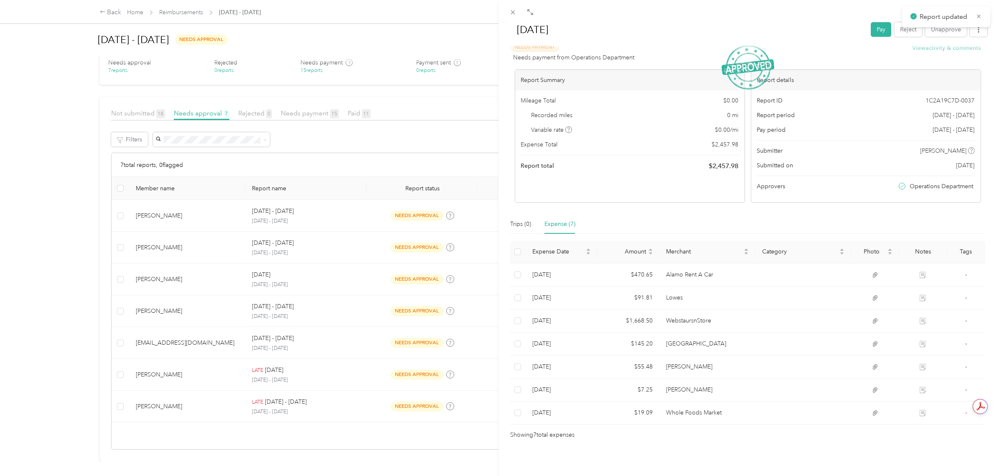
click at [77, 197] on div "[DATE] Pay Reject Unapprove Needs Payment Needs payment from Operations Departm…" at bounding box center [498, 238] width 997 height 476
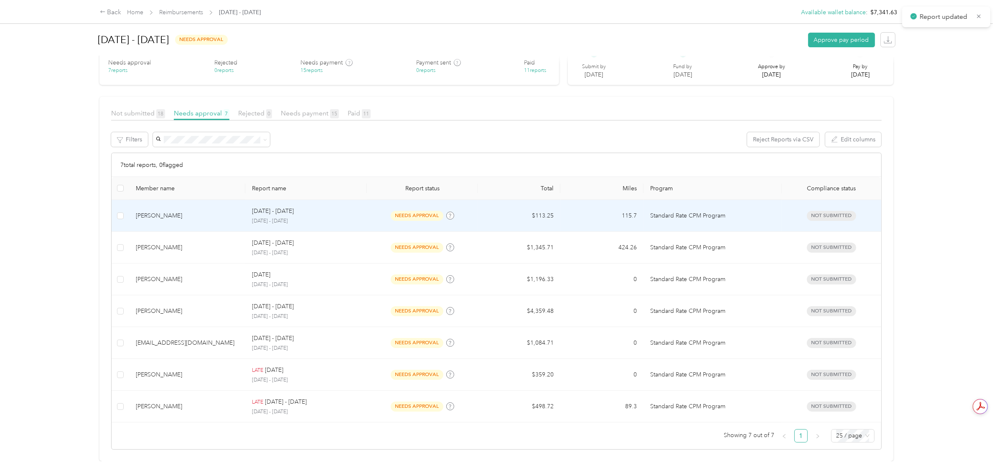
click at [531, 212] on td "$113.25" at bounding box center [519, 216] width 83 height 32
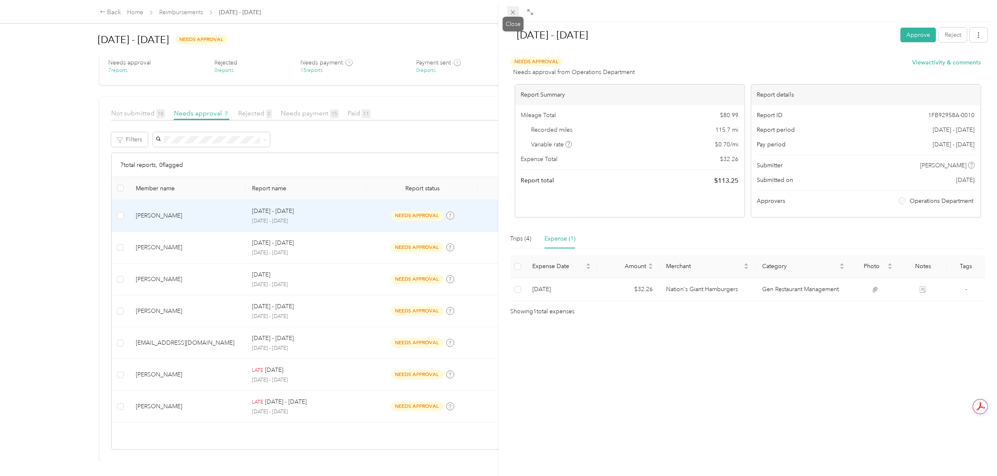
click at [513, 15] on icon at bounding box center [512, 12] width 7 height 7
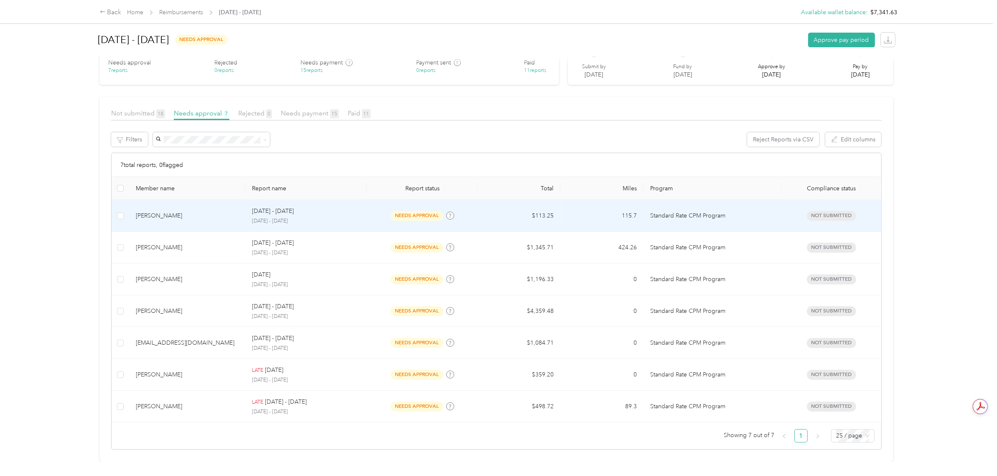
click at [469, 211] on td "needs approval" at bounding box center [422, 216] width 111 height 32
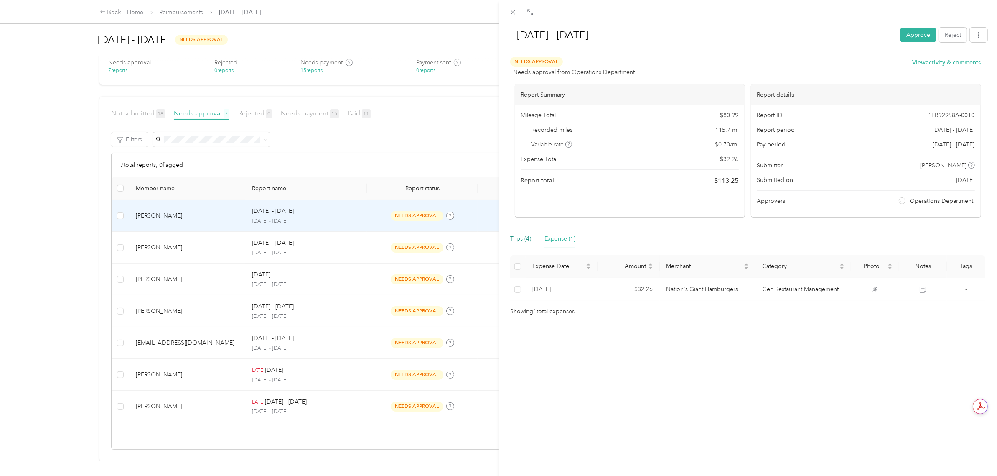
click at [523, 239] on div "Trips (4)" at bounding box center [520, 238] width 21 height 9
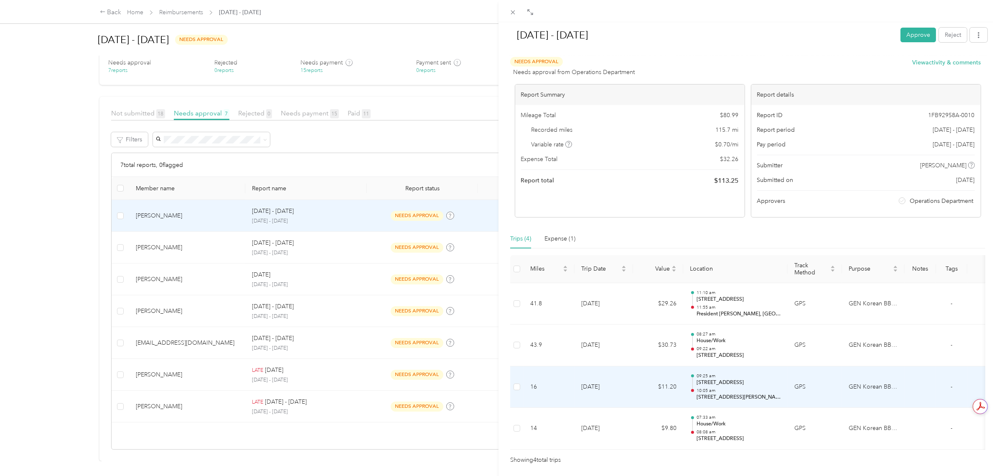
scroll to position [43, 0]
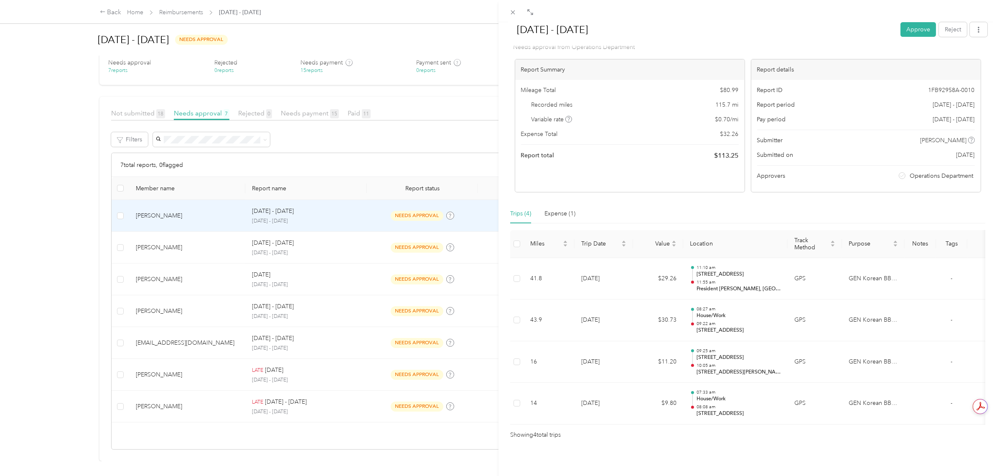
click at [768, 443] on div "[DATE] - [DATE] Approve Reject Needs Approval Needs approval from Operations De…" at bounding box center [748, 260] width 499 height 476
click at [335, 237] on div "[DATE] - [DATE] Approve Reject Needs Approval Needs approval from Operations De…" at bounding box center [498, 238] width 997 height 476
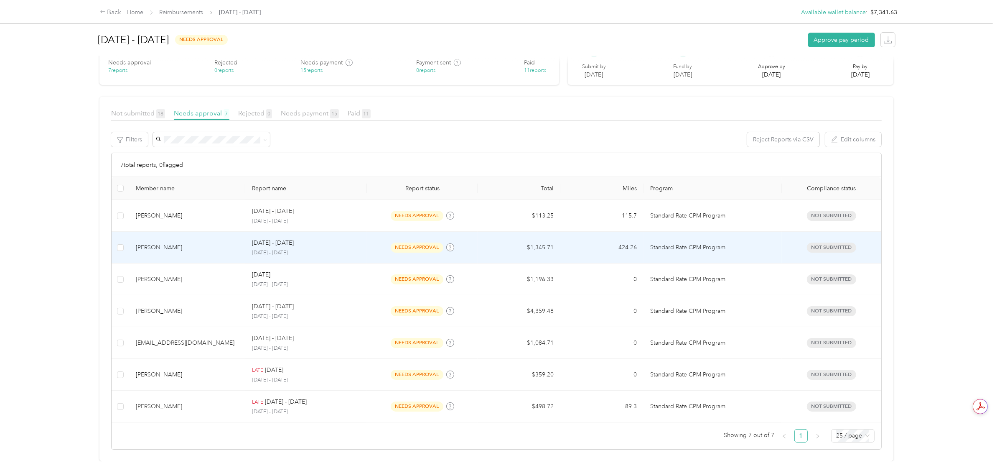
click at [552, 237] on td "$1,345.71" at bounding box center [519, 248] width 83 height 32
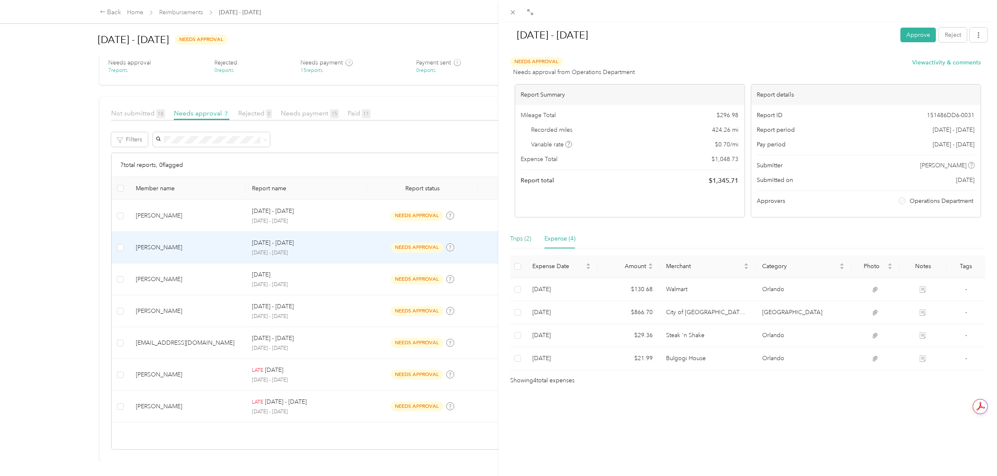
click at [517, 237] on div "Trips (2)" at bounding box center [520, 238] width 21 height 9
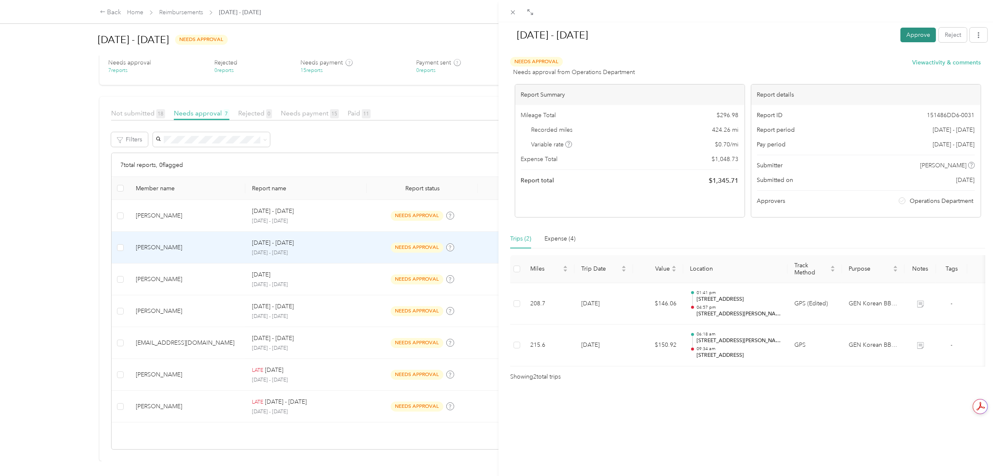
click at [905, 40] on button "Approve" at bounding box center [919, 35] width 36 height 15
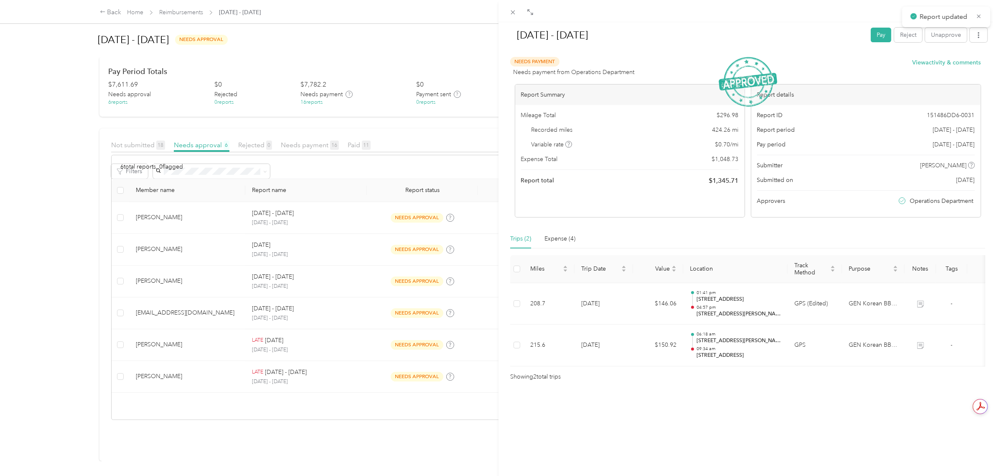
scroll to position [107, 0]
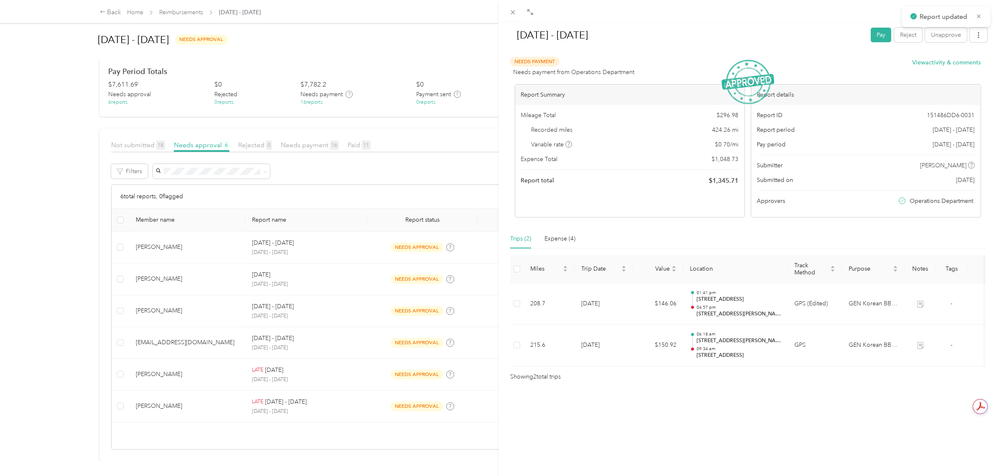
click at [55, 228] on div "[DATE] - [DATE] Pay Reject Unapprove Needs Payment Needs payment from Operation…" at bounding box center [498, 238] width 997 height 476
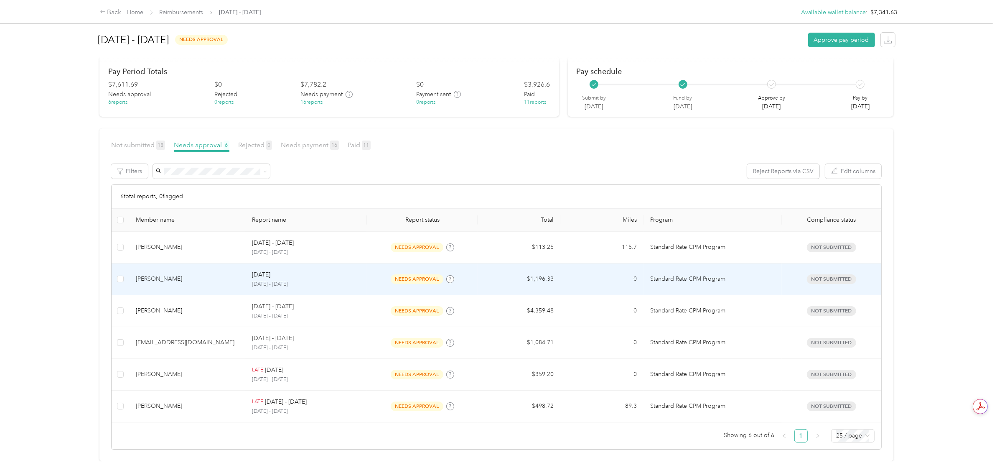
click at [540, 271] on td "$1,196.33" at bounding box center [519, 279] width 83 height 32
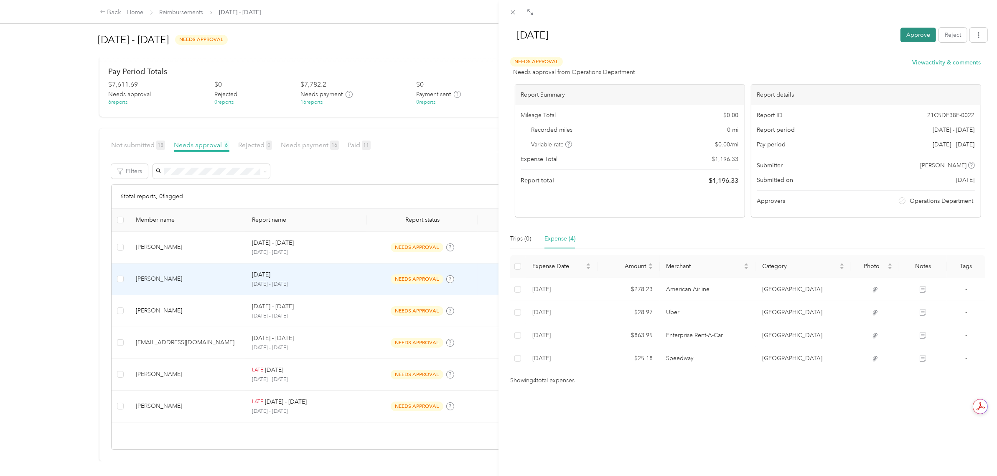
click at [903, 31] on button "Approve" at bounding box center [919, 35] width 36 height 15
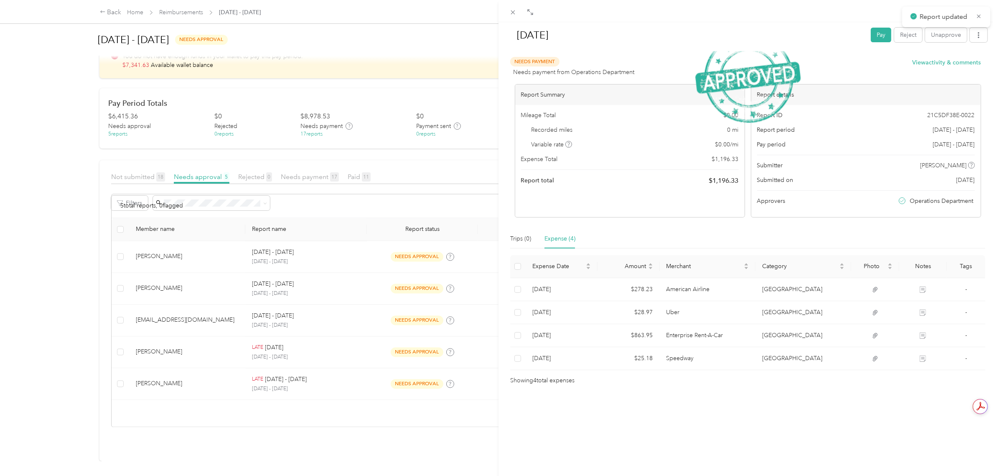
scroll to position [76, 0]
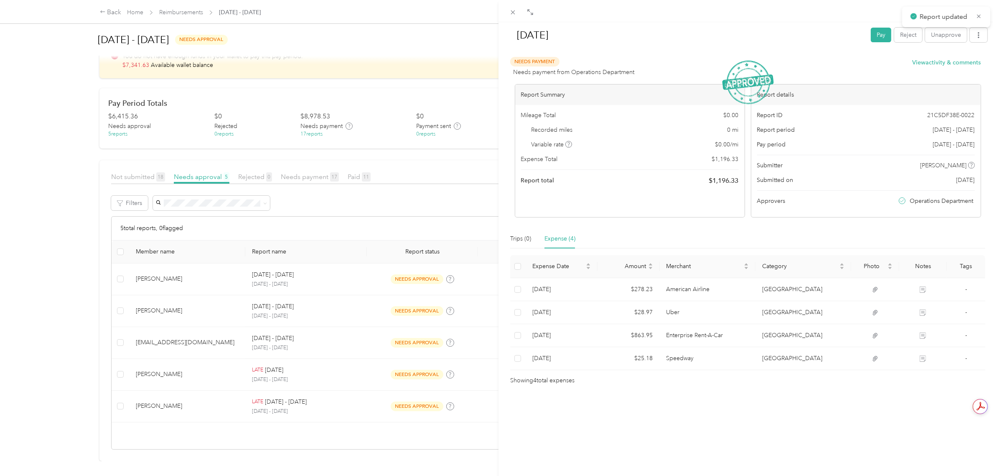
click at [36, 278] on div "[DATE] Pay Reject Unapprove Needs Payment Needs payment from Operations Departm…" at bounding box center [498, 238] width 997 height 476
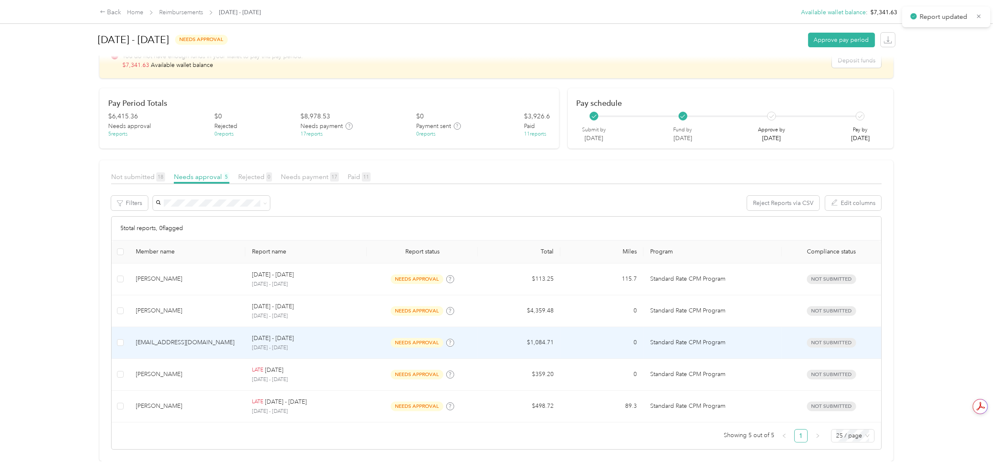
click at [351, 344] on p "[DATE] - [DATE]" at bounding box center [306, 348] width 108 height 8
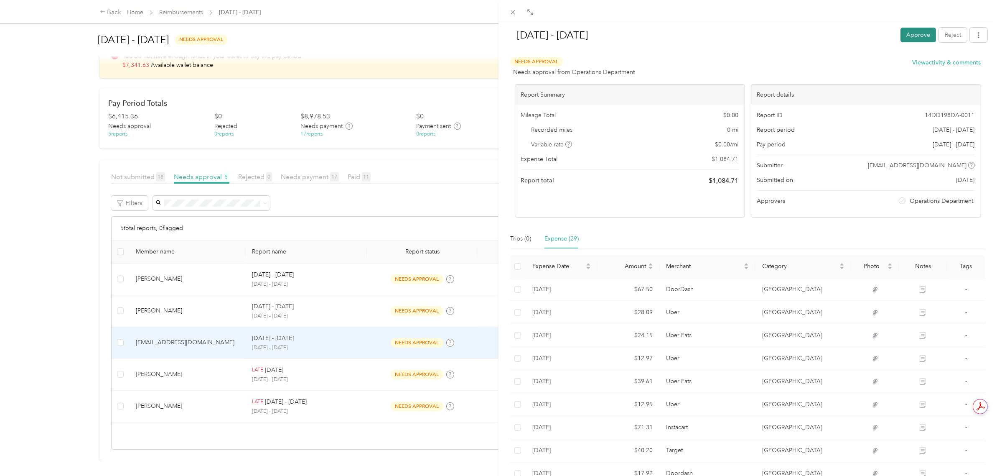
click at [904, 29] on button "Approve" at bounding box center [919, 35] width 36 height 15
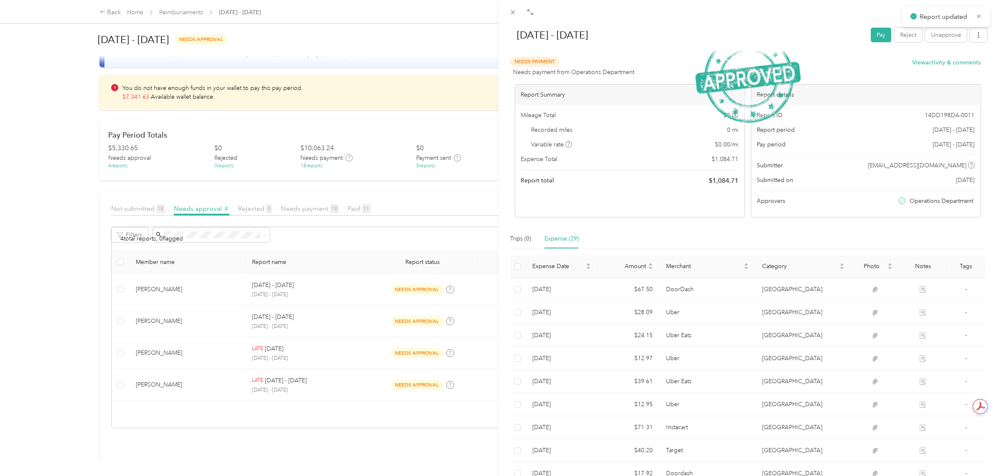
scroll to position [44, 0]
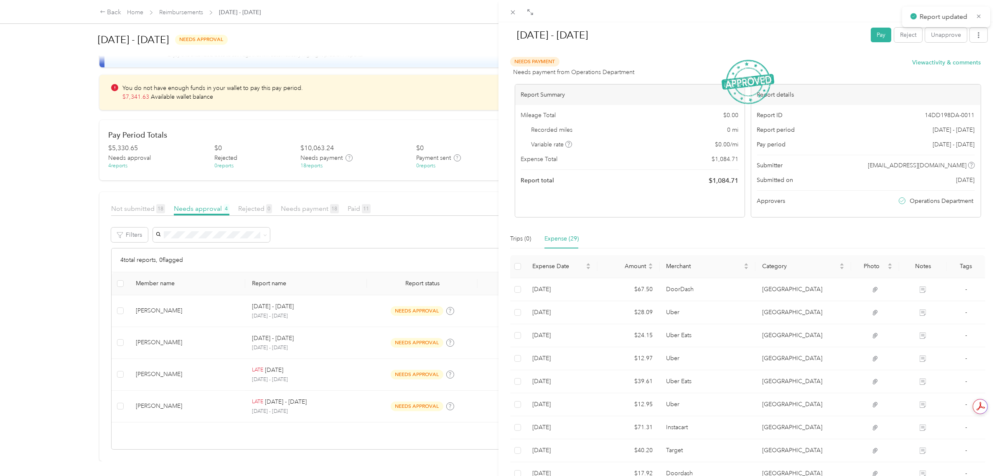
click at [82, 203] on div "[DATE] - [DATE] Pay Reject Unapprove Needs Payment Needs payment from Operation…" at bounding box center [498, 238] width 997 height 476
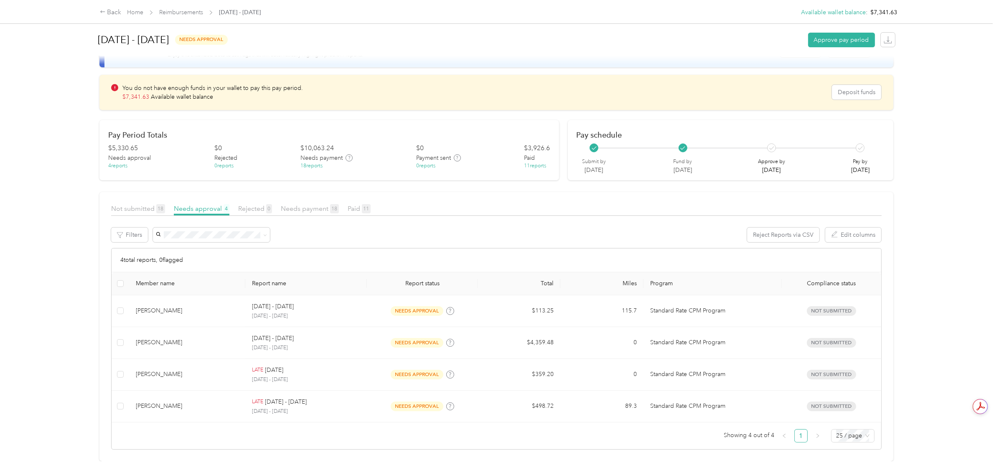
click at [266, 204] on div "Rejected 0" at bounding box center [255, 209] width 34 height 10
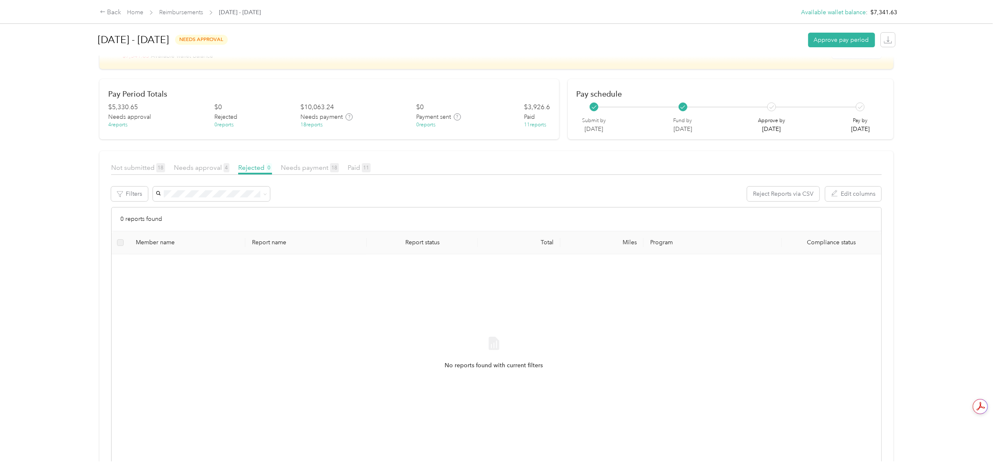
click at [305, 163] on div "Needs payment 18" at bounding box center [310, 168] width 58 height 10
click at [216, 166] on span "Needs approval 4" at bounding box center [202, 167] width 56 height 8
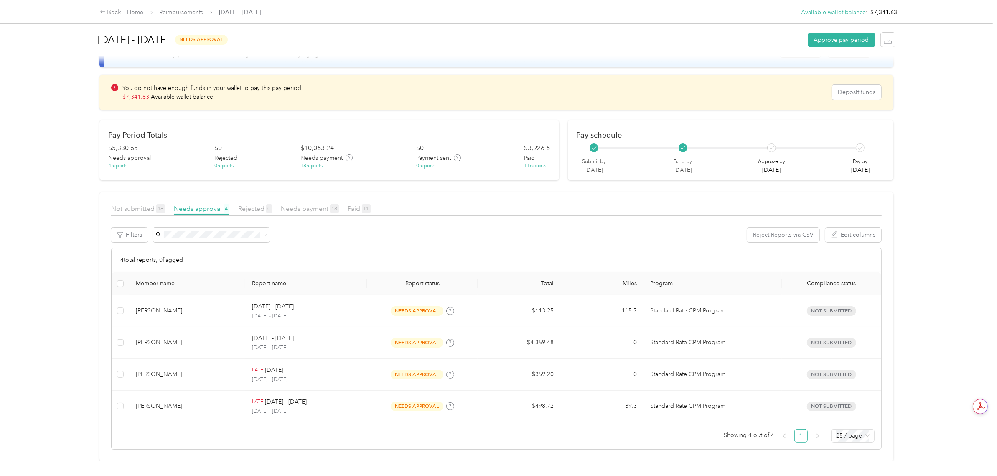
click at [28, 233] on div "Back Home Reimbursements [DATE] - [DATE] Available wallet balance : $7,341.63 A…" at bounding box center [496, 238] width 993 height 476
